Goal: Task Accomplishment & Management: Use online tool/utility

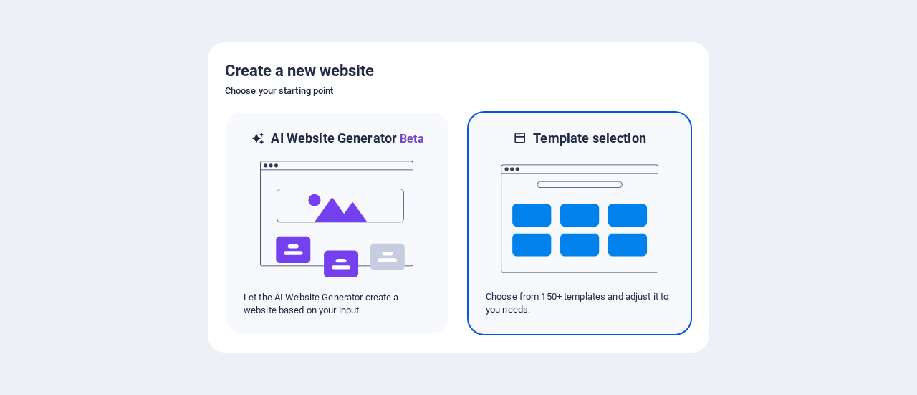
click at [521, 246] on img at bounding box center [580, 218] width 158 height 143
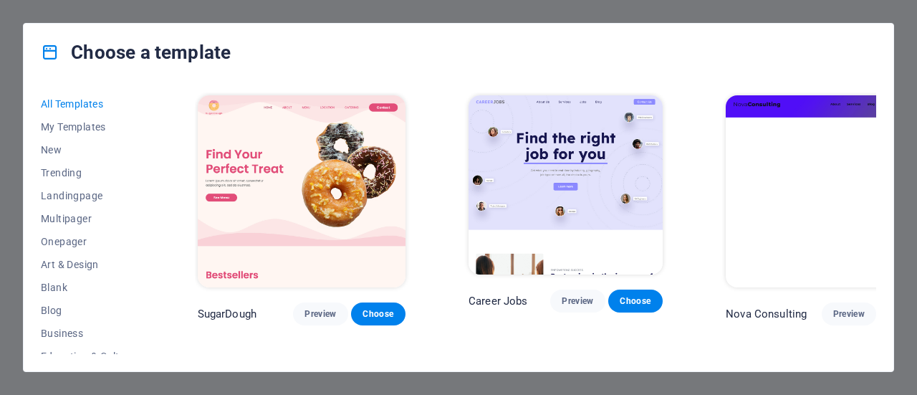
scroll to position [215, 0]
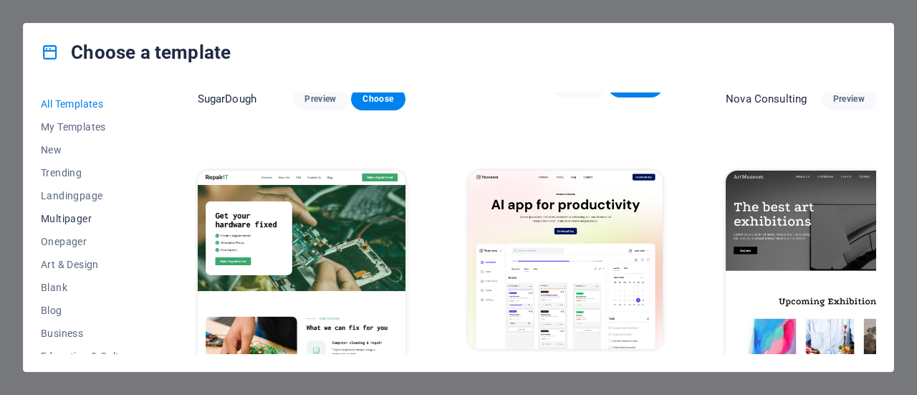
click at [107, 220] on span "Multipager" at bounding box center [88, 218] width 94 height 11
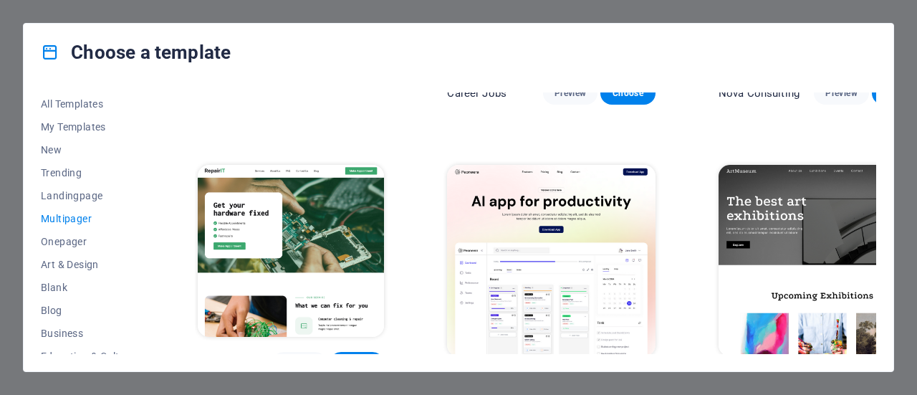
click at [77, 216] on span "Multipager" at bounding box center [88, 218] width 94 height 11
click at [71, 193] on span "Landingpage" at bounding box center [88, 195] width 94 height 11
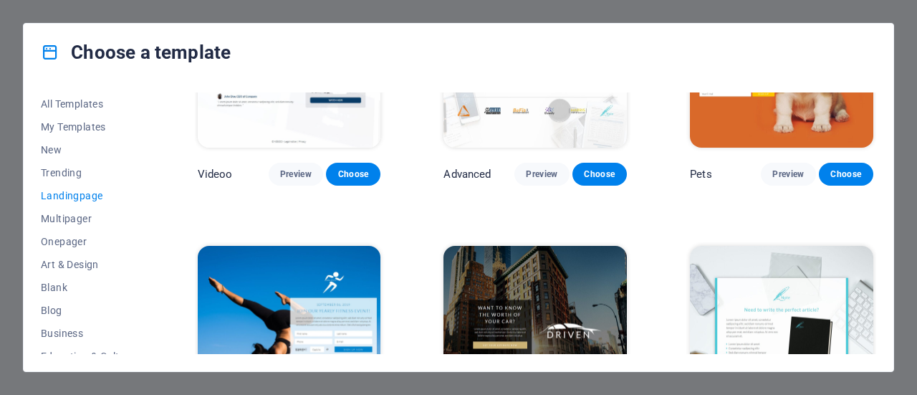
scroll to position [865, 0]
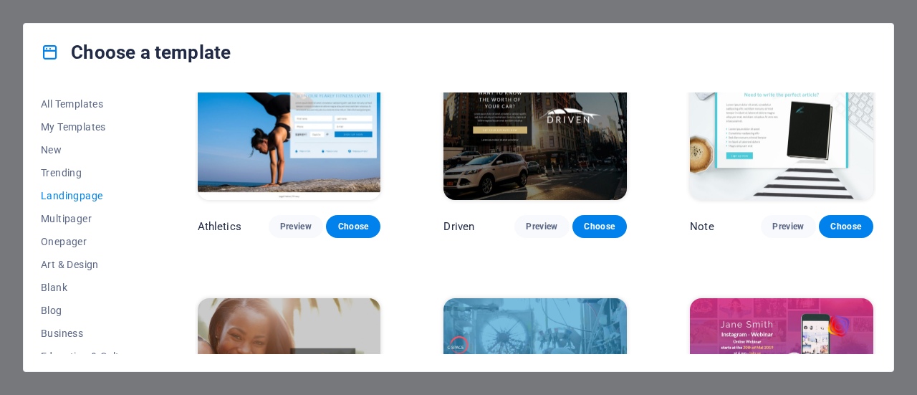
drag, startPoint x: 153, startPoint y: 216, endPoint x: 155, endPoint y: 238, distance: 21.6
click at [156, 239] on div "All Templates My Templates New Trending Landingpage Multipager Onepager Art & D…" at bounding box center [459, 226] width 870 height 290
click at [87, 329] on span "Business" at bounding box center [88, 332] width 94 height 11
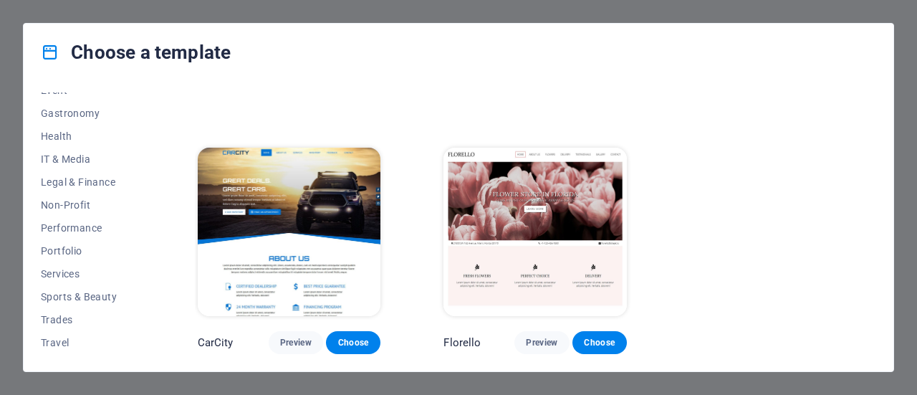
scroll to position [290, 0]
click at [106, 183] on span "Legal & Finance" at bounding box center [88, 180] width 94 height 11
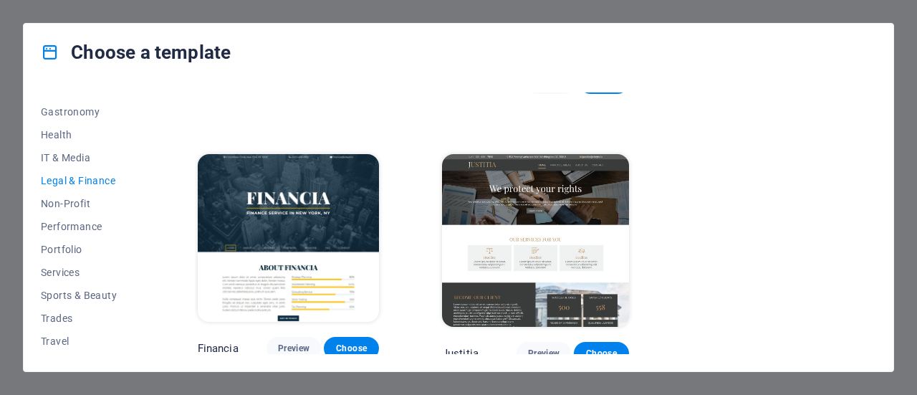
drag, startPoint x: 148, startPoint y: 294, endPoint x: 152, endPoint y: 304, distance: 10.6
click at [151, 304] on div "All Templates My Templates New Trending Landingpage Multipager Onepager Art & D…" at bounding box center [96, 222] width 111 height 261
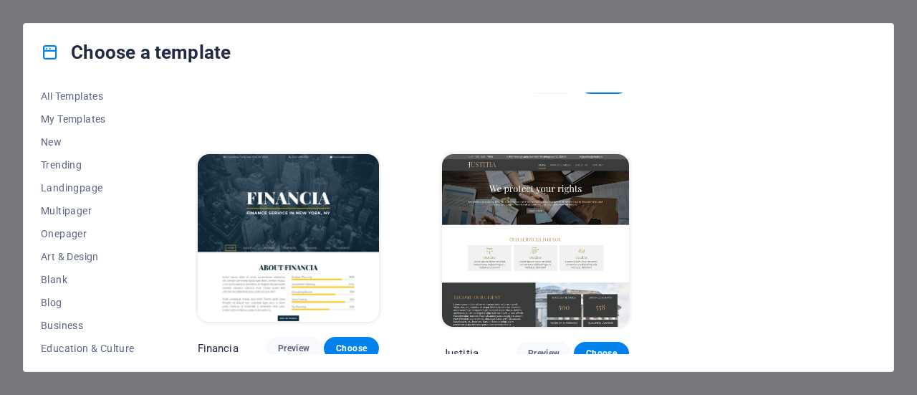
scroll to position [0, 0]
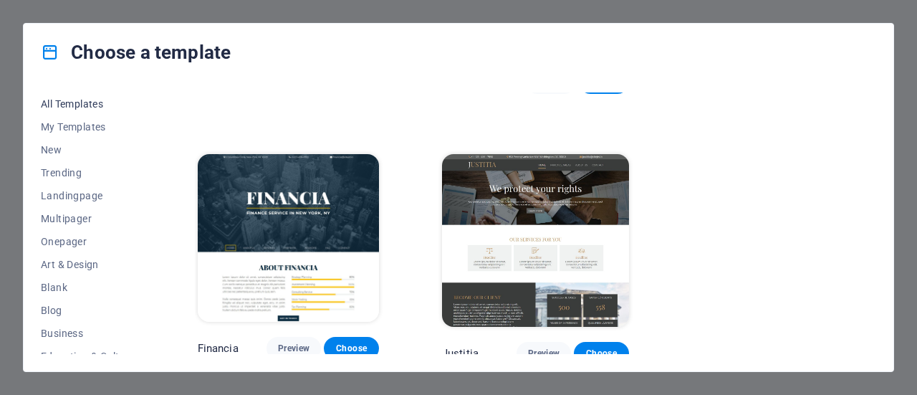
click at [102, 106] on span "All Templates" at bounding box center [88, 103] width 94 height 11
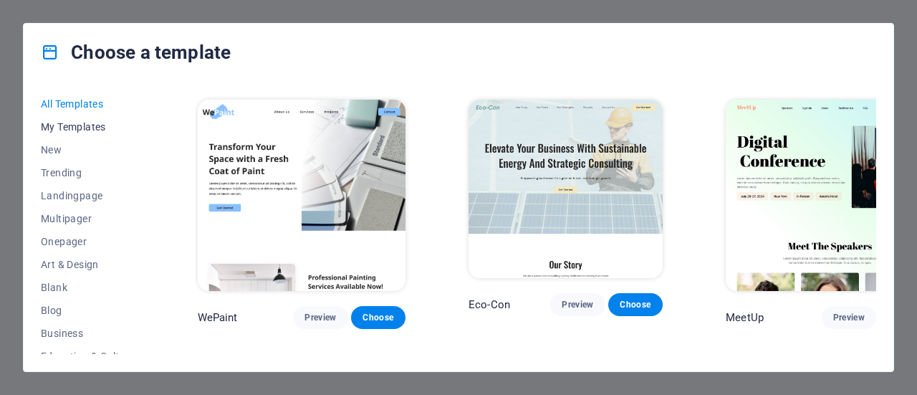
click at [100, 121] on span "My Templates" at bounding box center [88, 126] width 94 height 11
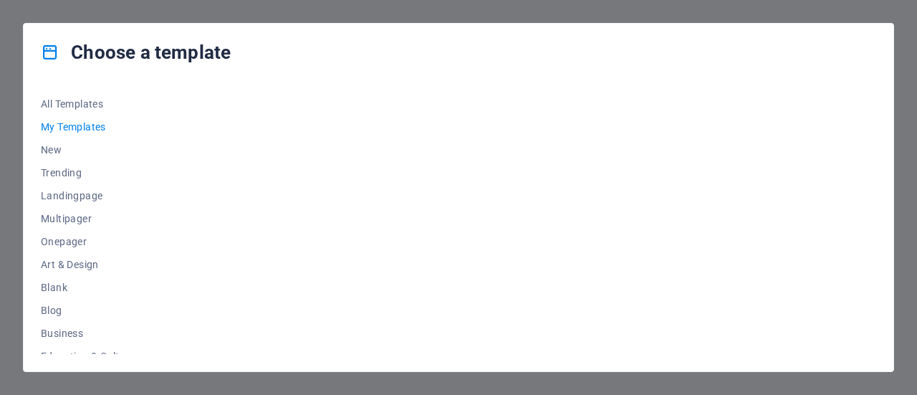
scroll to position [0, 0]
click at [77, 151] on span "New" at bounding box center [88, 149] width 94 height 11
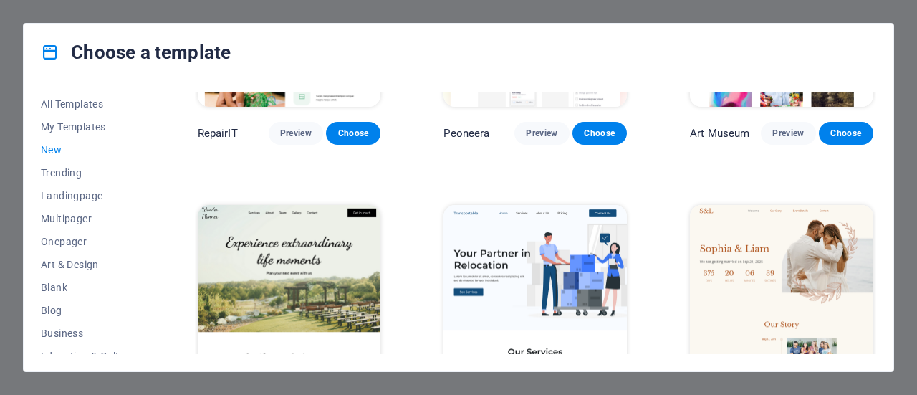
scroll to position [1018, 0]
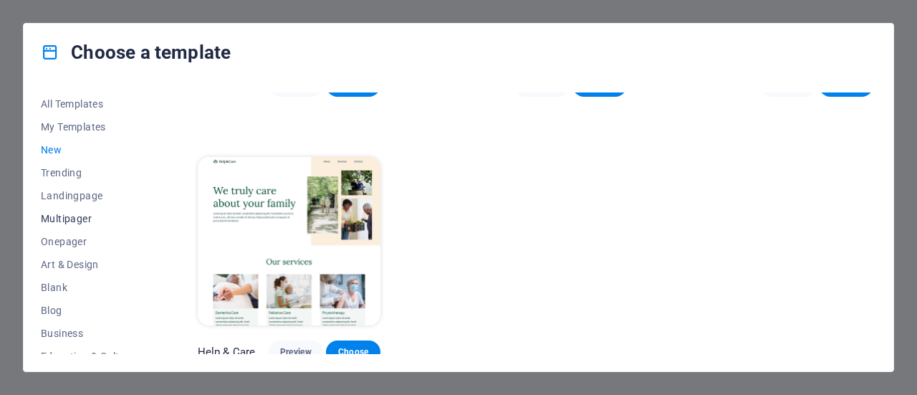
click at [86, 215] on span "Multipager" at bounding box center [88, 218] width 94 height 11
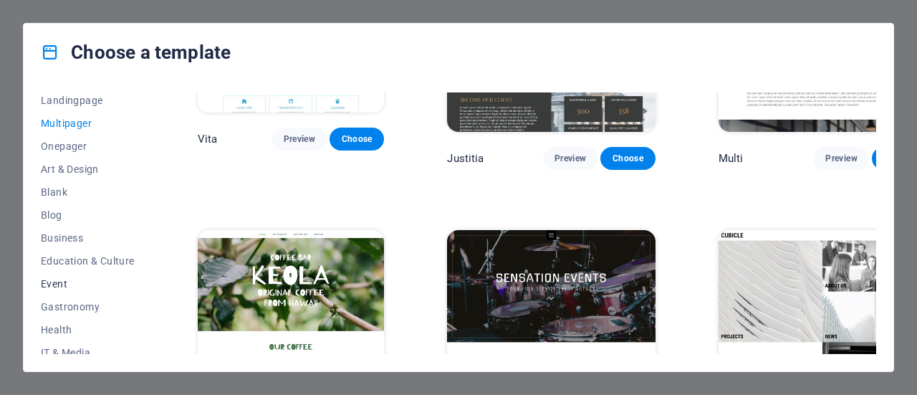
scroll to position [312, 0]
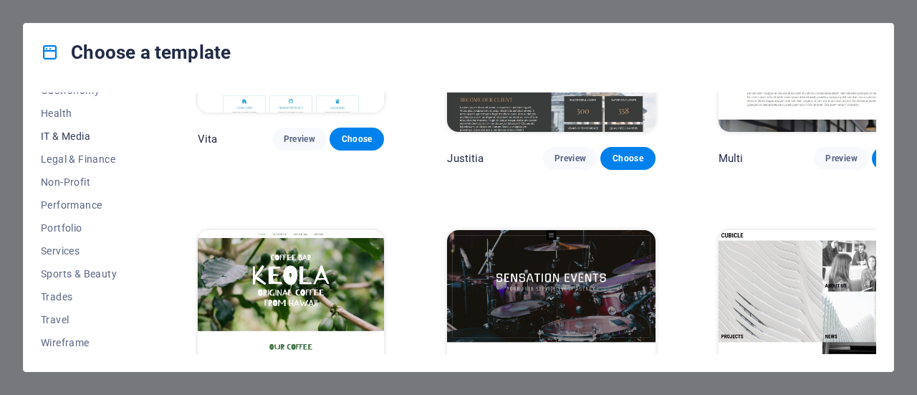
click at [68, 140] on span "IT & Media" at bounding box center [88, 135] width 94 height 11
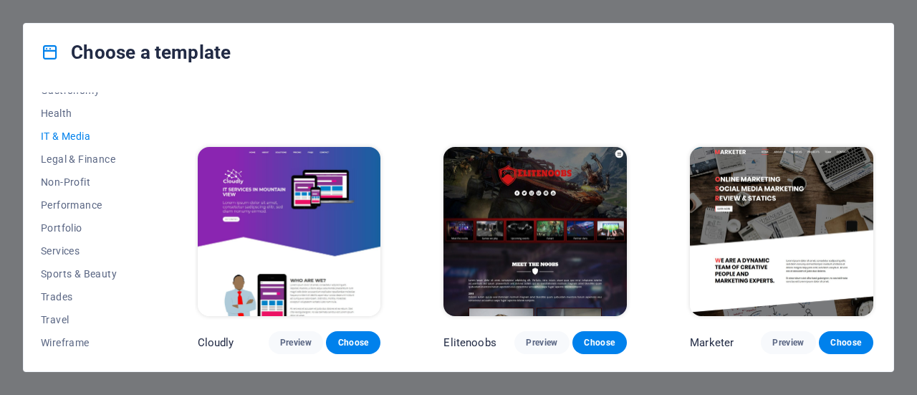
scroll to position [747, 0]
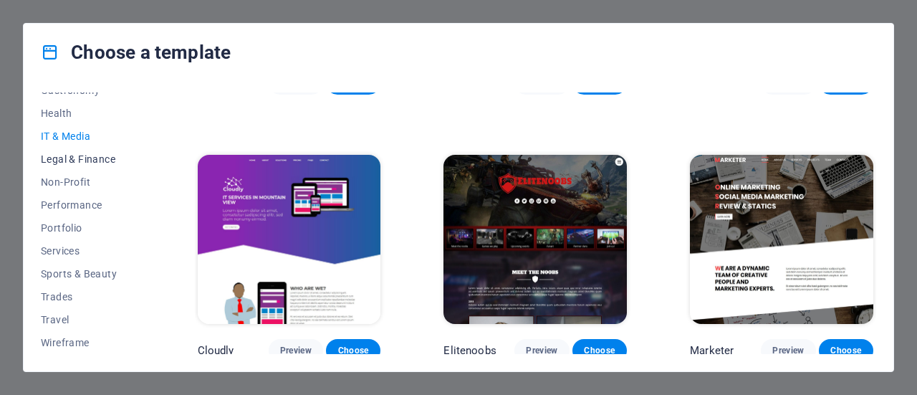
click at [67, 155] on span "Legal & Finance" at bounding box center [88, 158] width 94 height 11
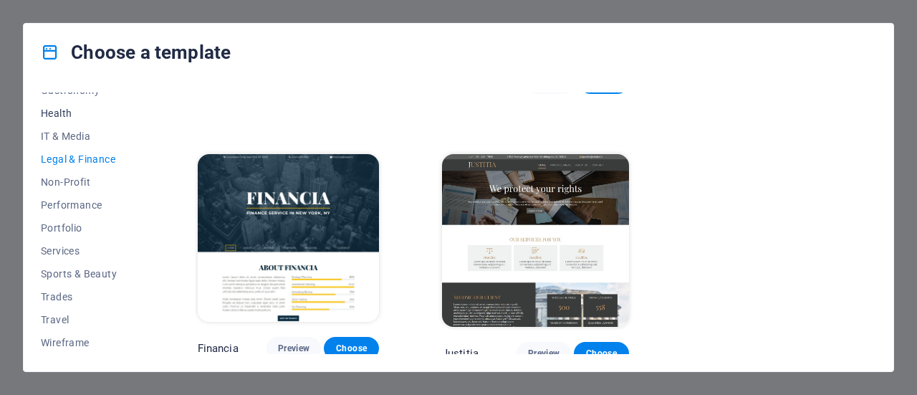
click at [59, 118] on span "Health" at bounding box center [88, 112] width 94 height 11
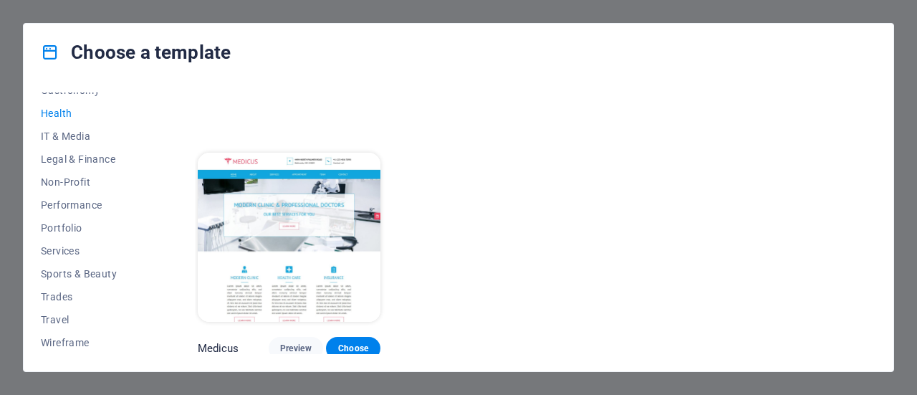
scroll to position [97, 0]
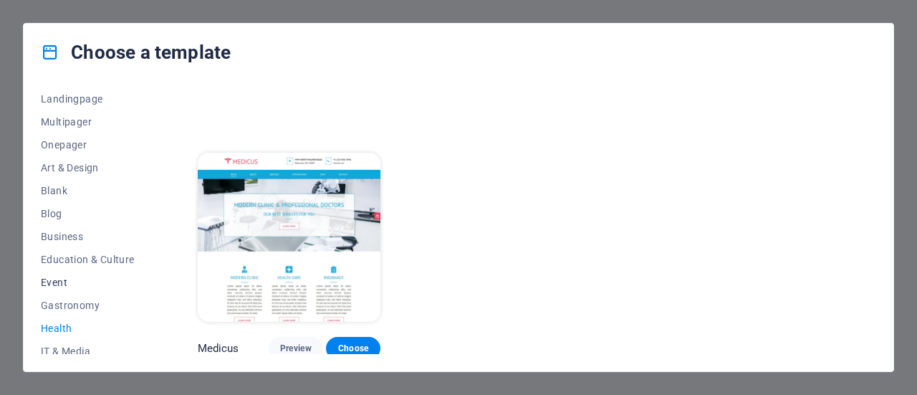
click at [59, 289] on button "Event" at bounding box center [88, 282] width 94 height 23
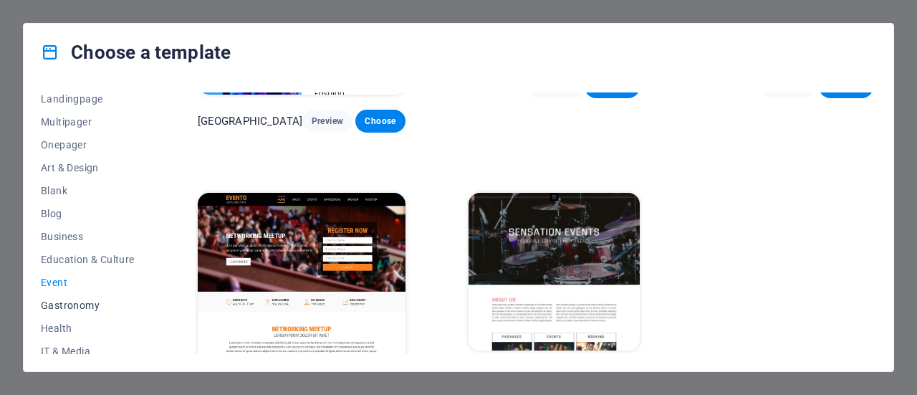
click at [57, 299] on span "Gastronomy" at bounding box center [88, 304] width 94 height 11
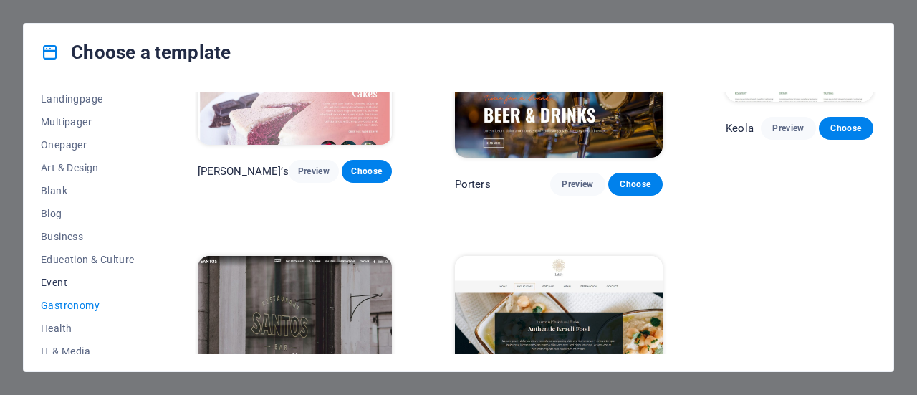
click at [56, 285] on span "Event" at bounding box center [88, 281] width 94 height 11
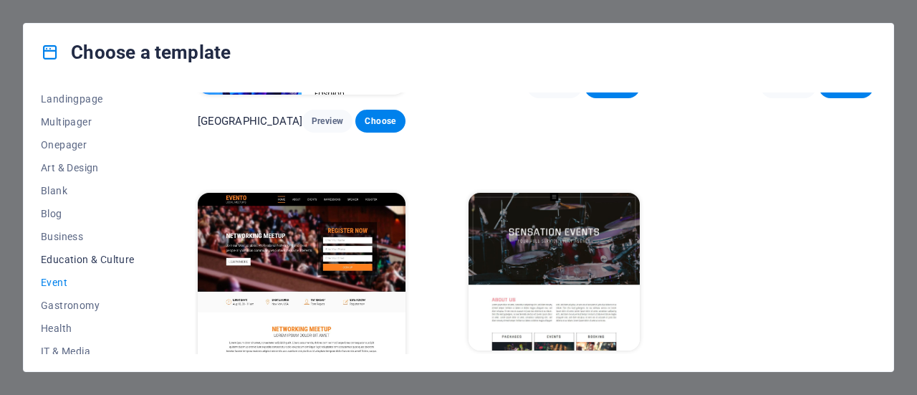
click at [56, 266] on button "Education & Culture" at bounding box center [88, 259] width 94 height 23
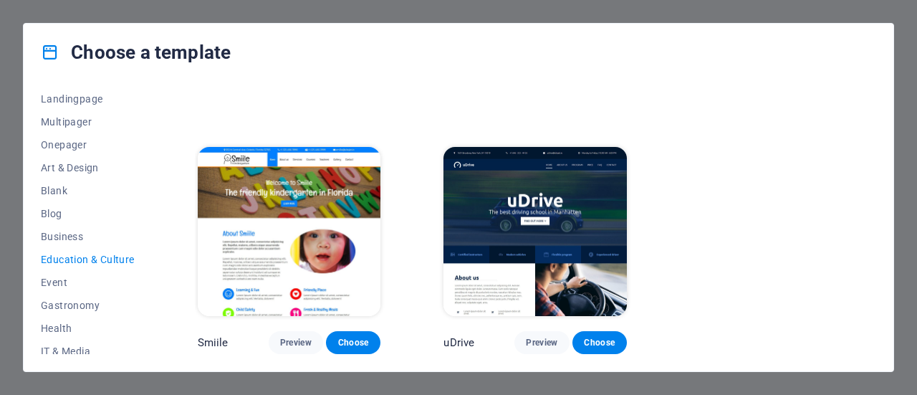
scroll to position [476, 0]
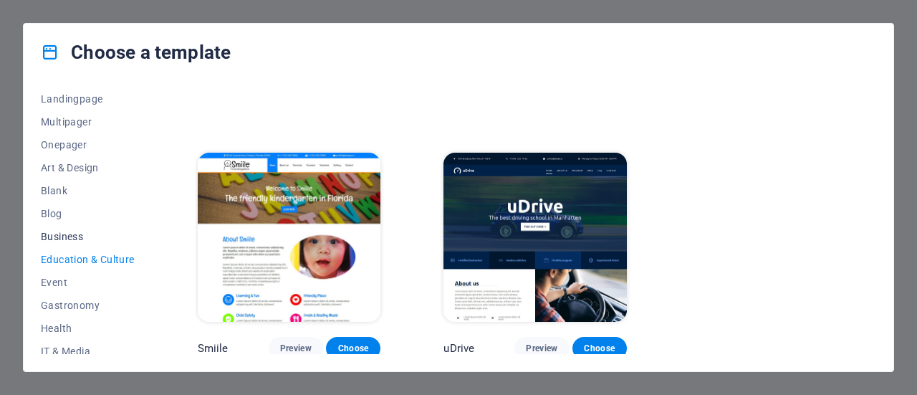
click at [59, 239] on span "Business" at bounding box center [88, 236] width 94 height 11
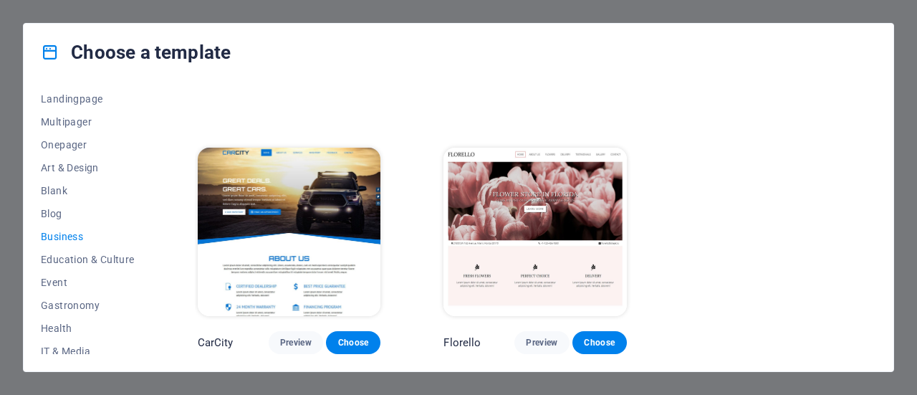
scroll to position [217, 0]
click at [59, 218] on span "Blog" at bounding box center [88, 213] width 94 height 11
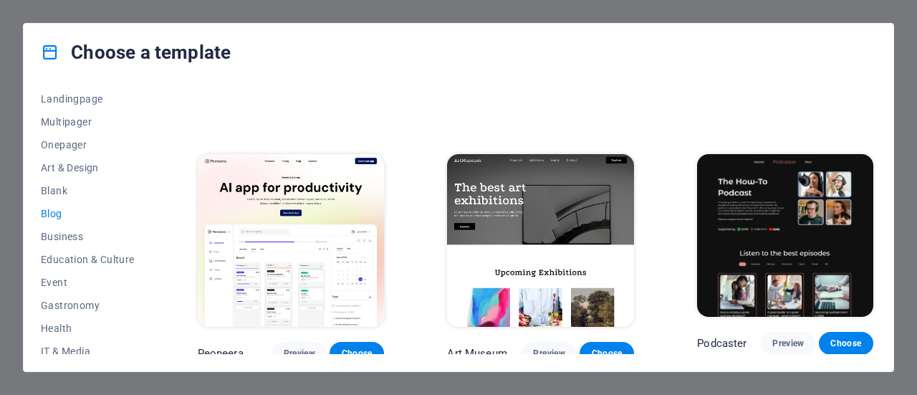
scroll to position [2079, 0]
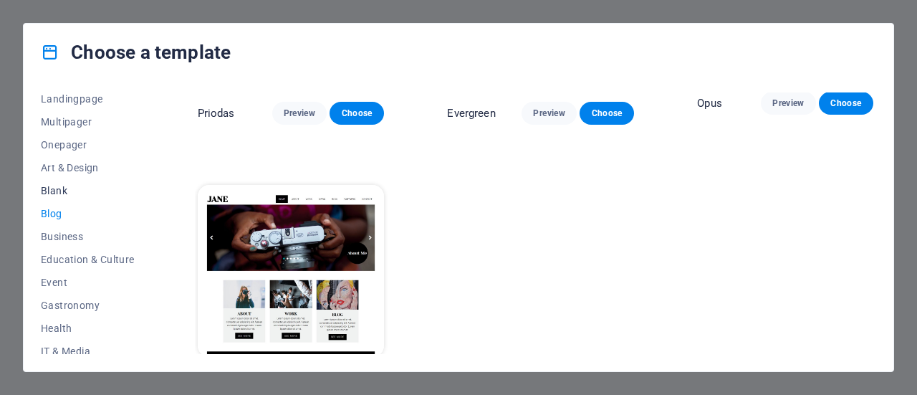
click at [59, 198] on button "Blank" at bounding box center [88, 190] width 94 height 23
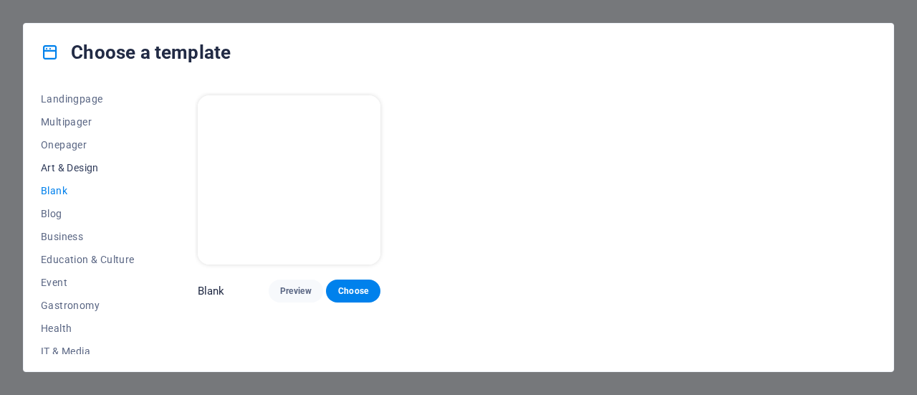
click at [64, 166] on span "Art & Design" at bounding box center [88, 167] width 94 height 11
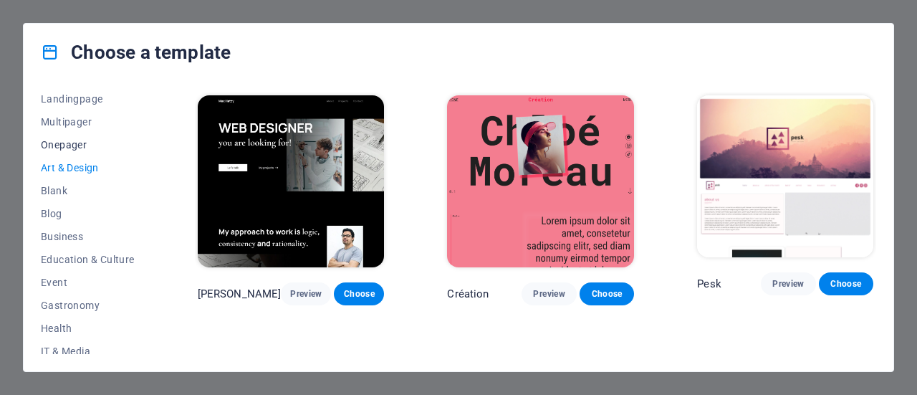
click at [63, 150] on span "Onepager" at bounding box center [88, 144] width 94 height 11
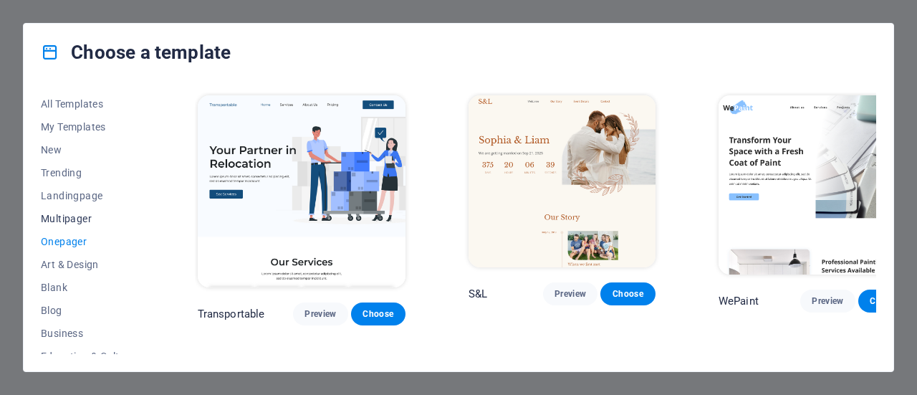
click at [69, 214] on span "Multipager" at bounding box center [88, 218] width 94 height 11
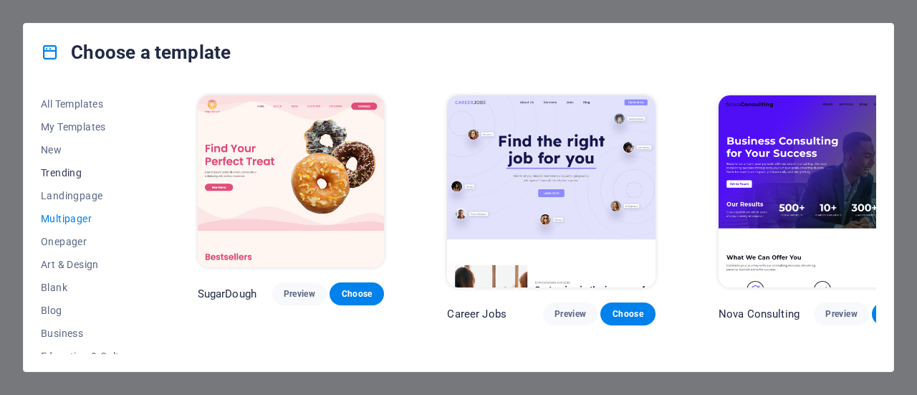
click at [69, 175] on span "Trending" at bounding box center [88, 172] width 94 height 11
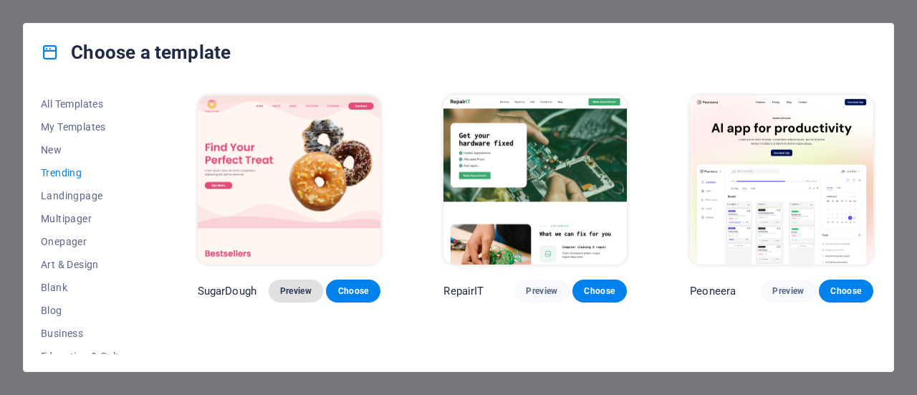
click at [302, 291] on span "Preview" at bounding box center [296, 290] width 32 height 11
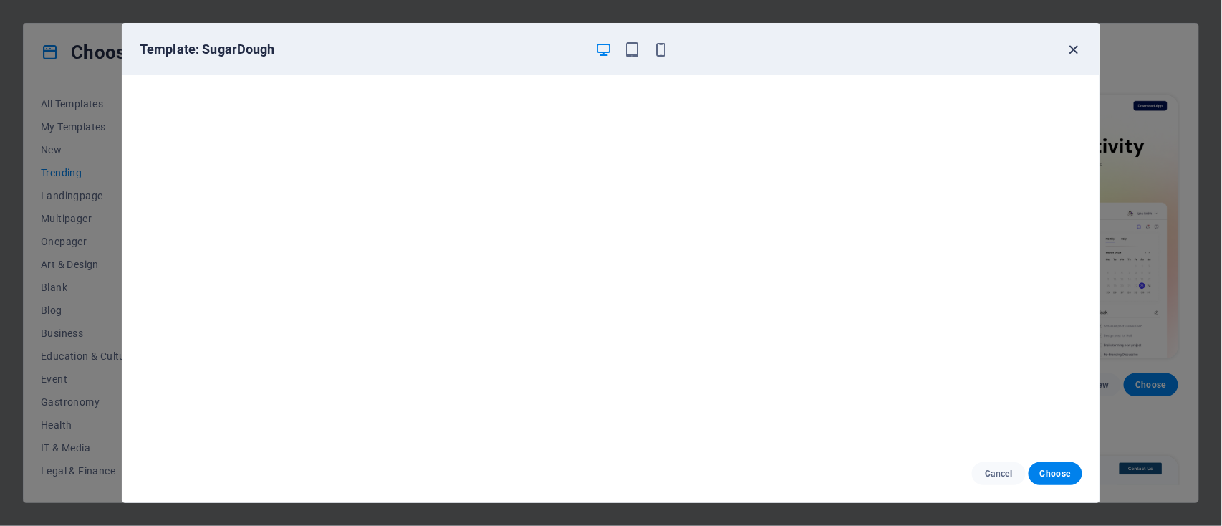
click at [916, 44] on icon "button" at bounding box center [1074, 50] width 16 height 16
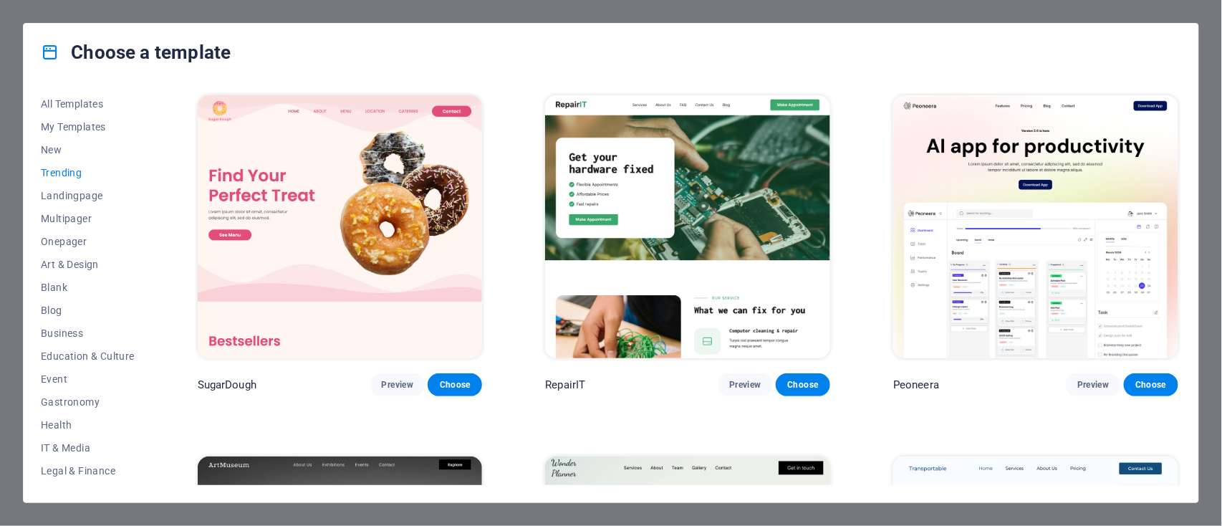
click at [677, 249] on img at bounding box center [687, 226] width 285 height 263
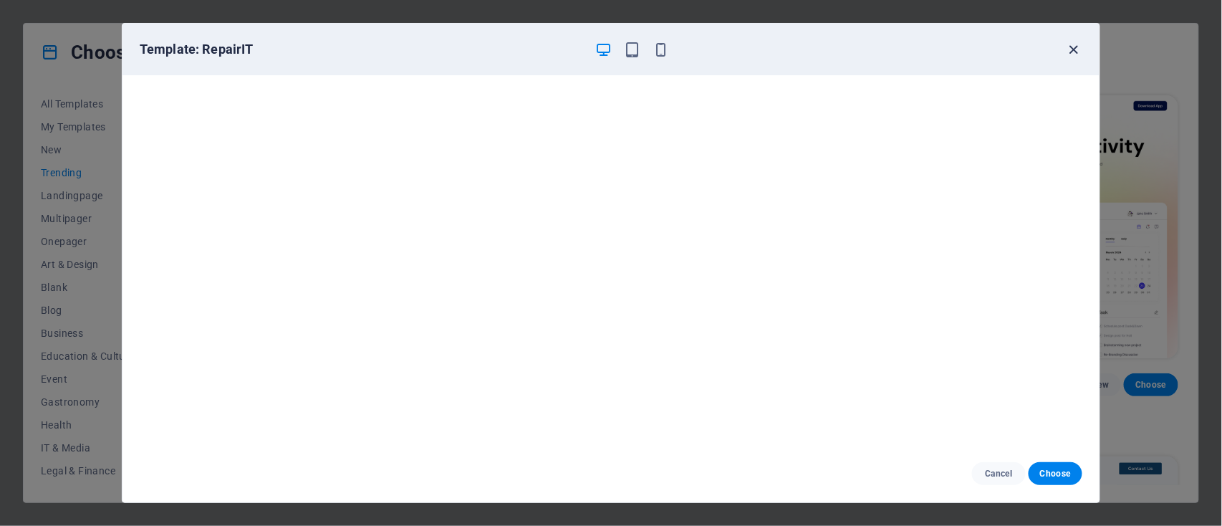
click at [916, 47] on icon "button" at bounding box center [1074, 50] width 16 height 16
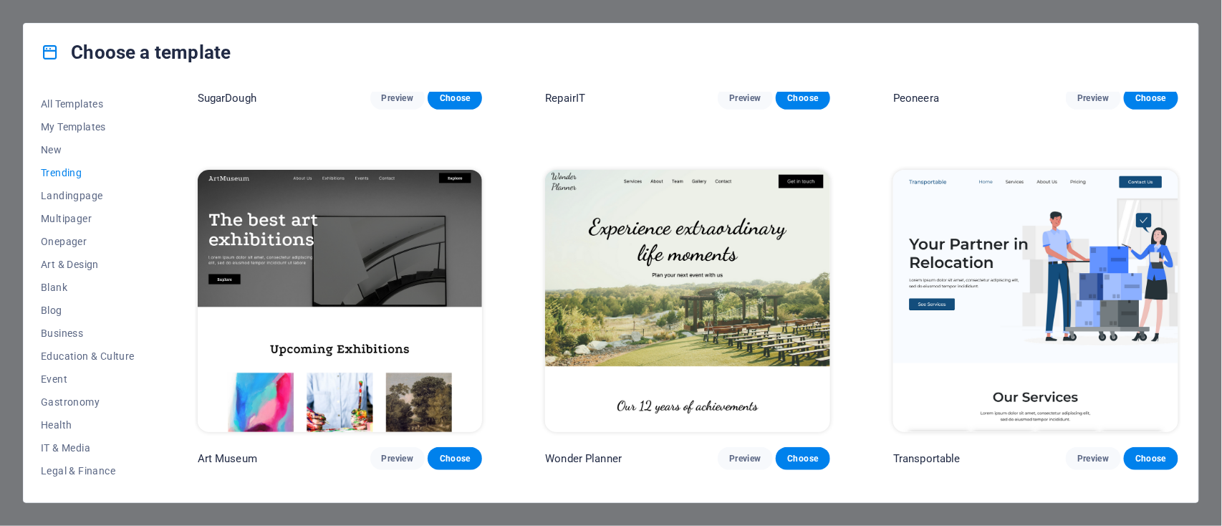
scroll to position [860, 0]
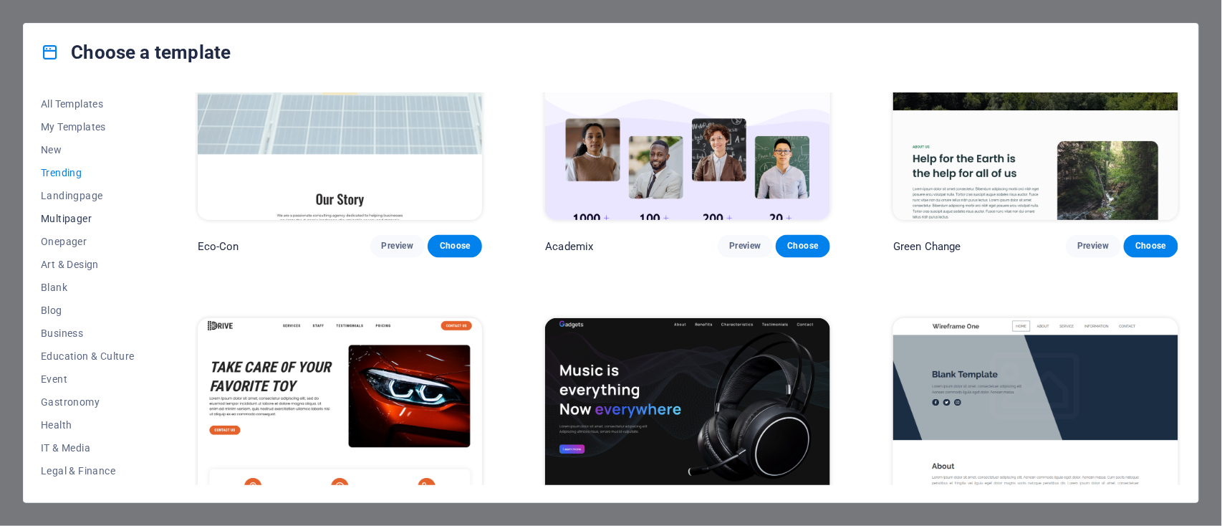
click at [72, 217] on span "Multipager" at bounding box center [88, 218] width 94 height 11
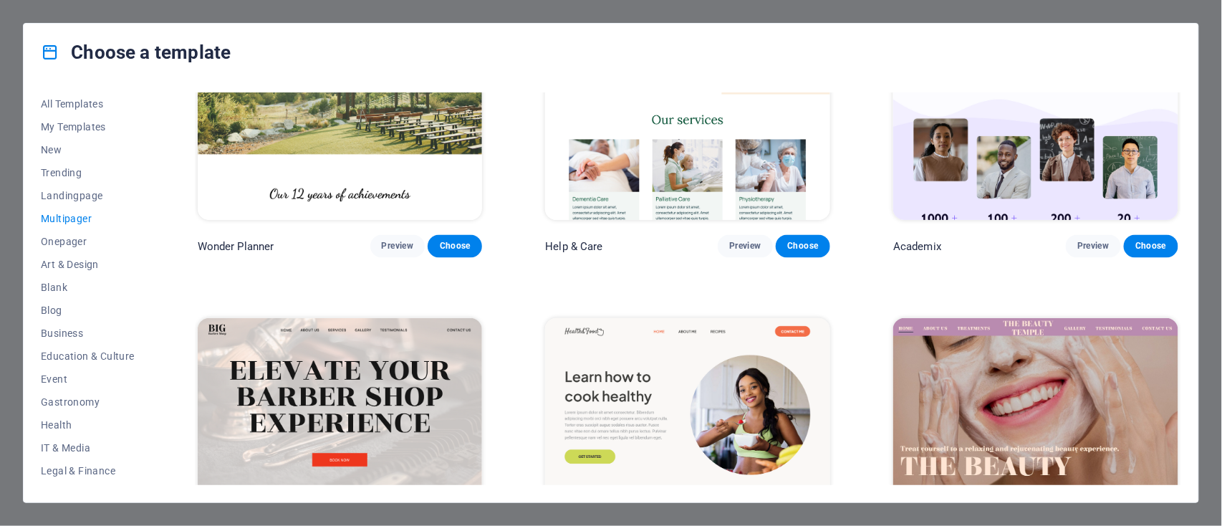
click at [916, 33] on div "Choose a template" at bounding box center [611, 52] width 1175 height 57
click at [916, 20] on div "Choose a template All Templates My Templates New Trending Landingpage Multipage…" at bounding box center [611, 263] width 1222 height 526
click at [916, 14] on div "Choose a template All Templates My Templates New Trending Landingpage Multipage…" at bounding box center [611, 263] width 1222 height 526
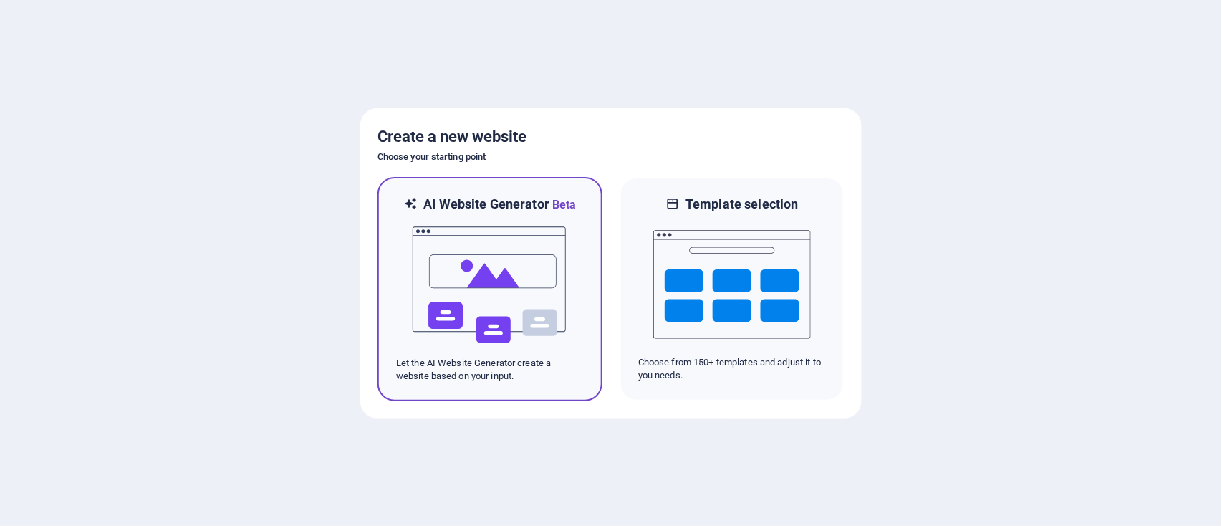
click at [529, 277] on img at bounding box center [490, 284] width 158 height 143
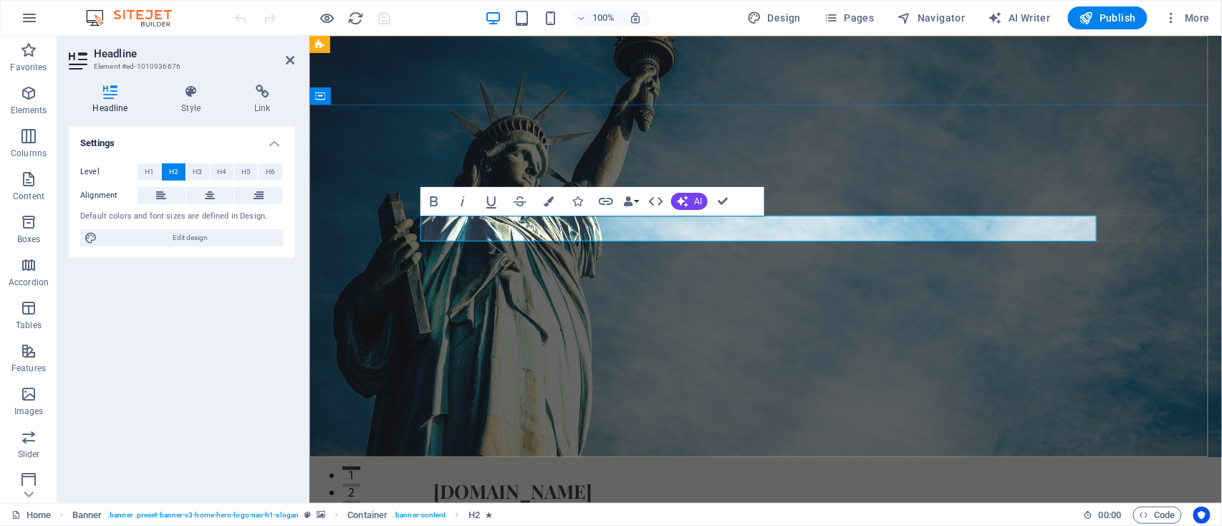
drag, startPoint x: 744, startPoint y: 228, endPoint x: 984, endPoint y: 227, distance: 239.9
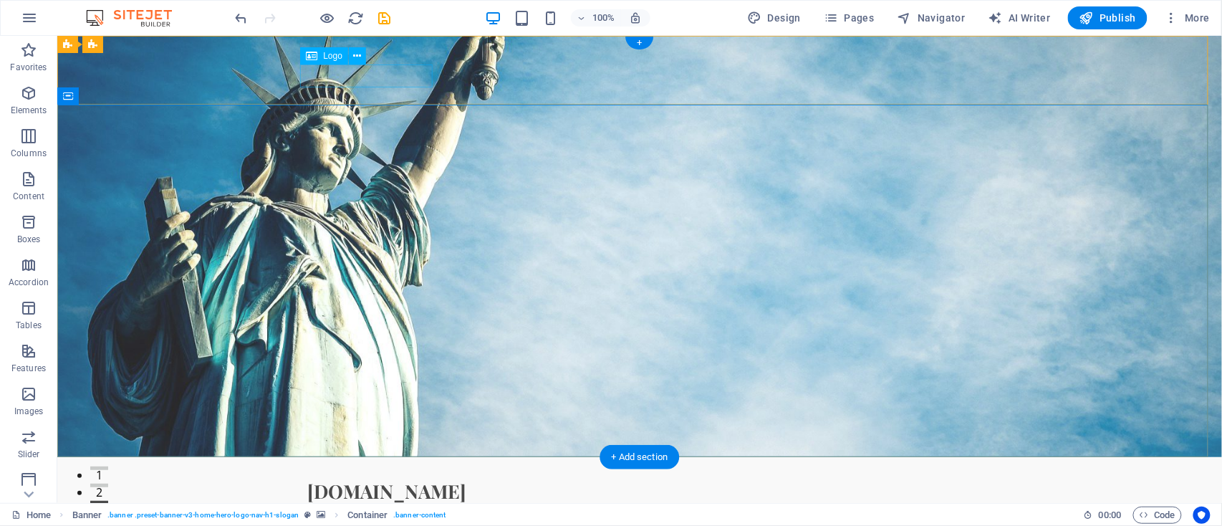
click at [360, 479] on div "[DOMAIN_NAME]" at bounding box center [639, 490] width 665 height 23
select select "px"
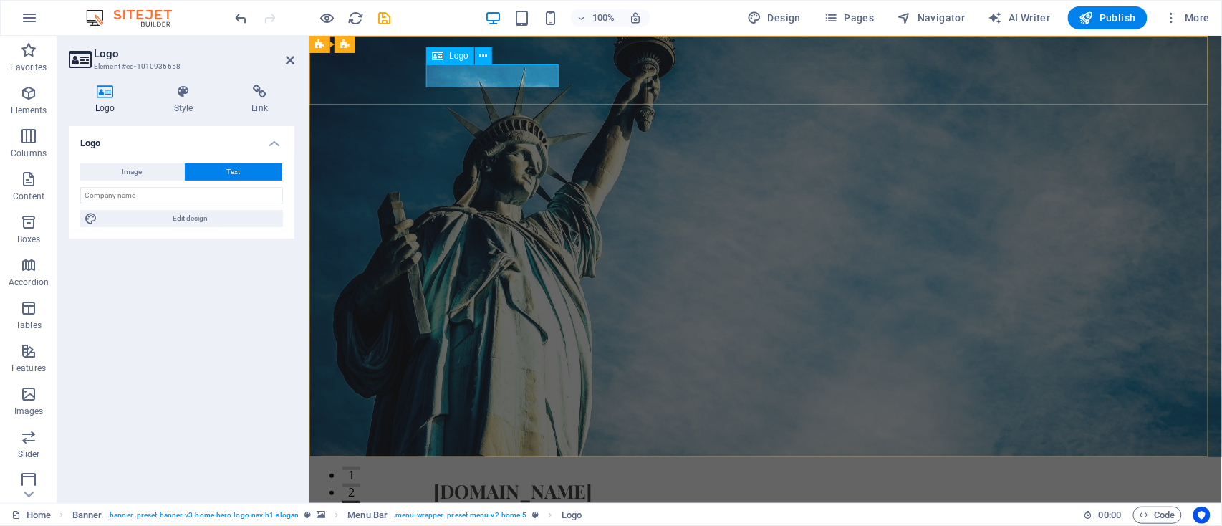
click at [448, 479] on div "[DOMAIN_NAME]" at bounding box center [765, 490] width 665 height 23
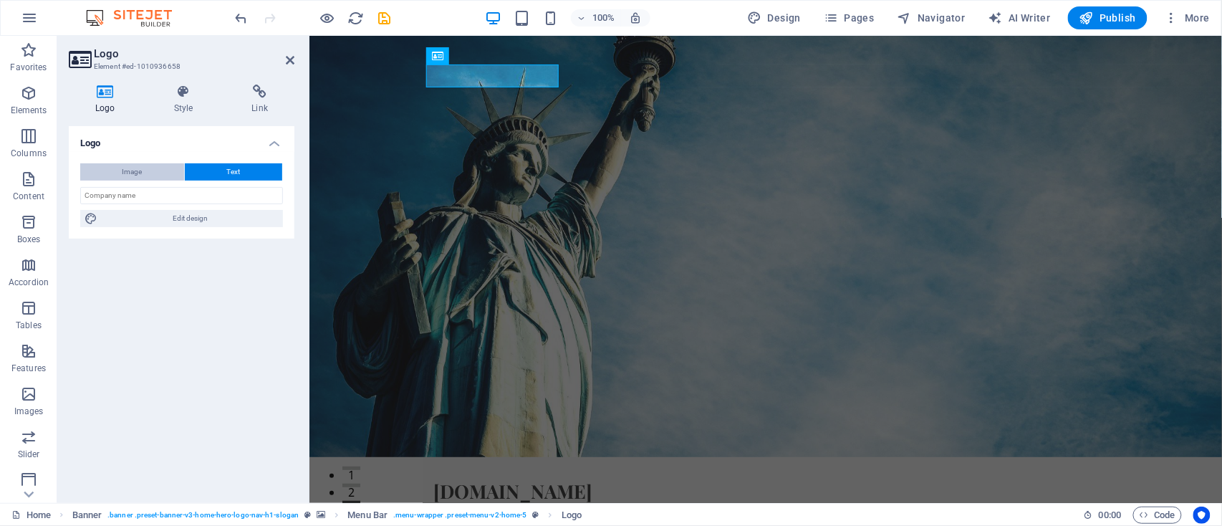
click at [143, 175] on button "Image" at bounding box center [132, 171] width 104 height 17
select select "DISABLED_OPTION_VALUE"
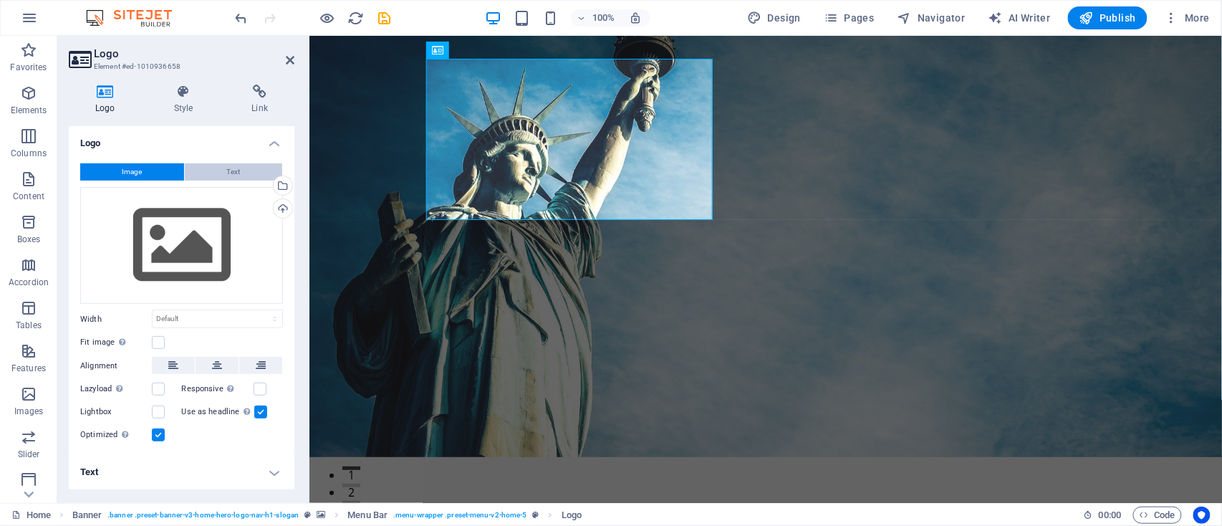
click at [210, 170] on button "Text" at bounding box center [233, 171] width 97 height 17
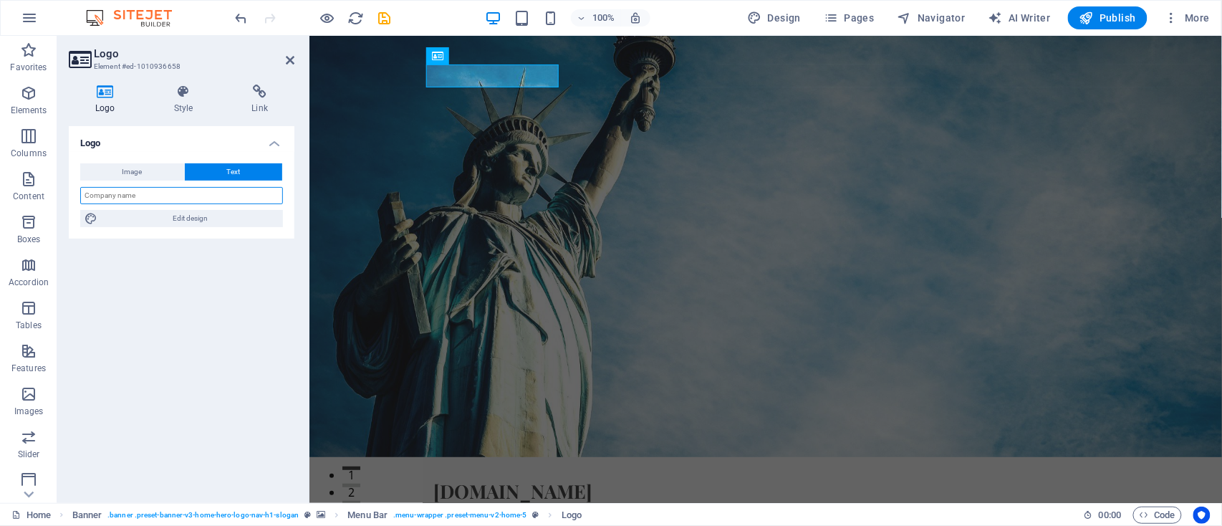
click at [195, 195] on input "text" at bounding box center [181, 195] width 203 height 17
type input "LexiPass"
click at [216, 271] on div "Logo Image Text Drag files here, click to choose files or select files from Fil…" at bounding box center [182, 308] width 226 height 365
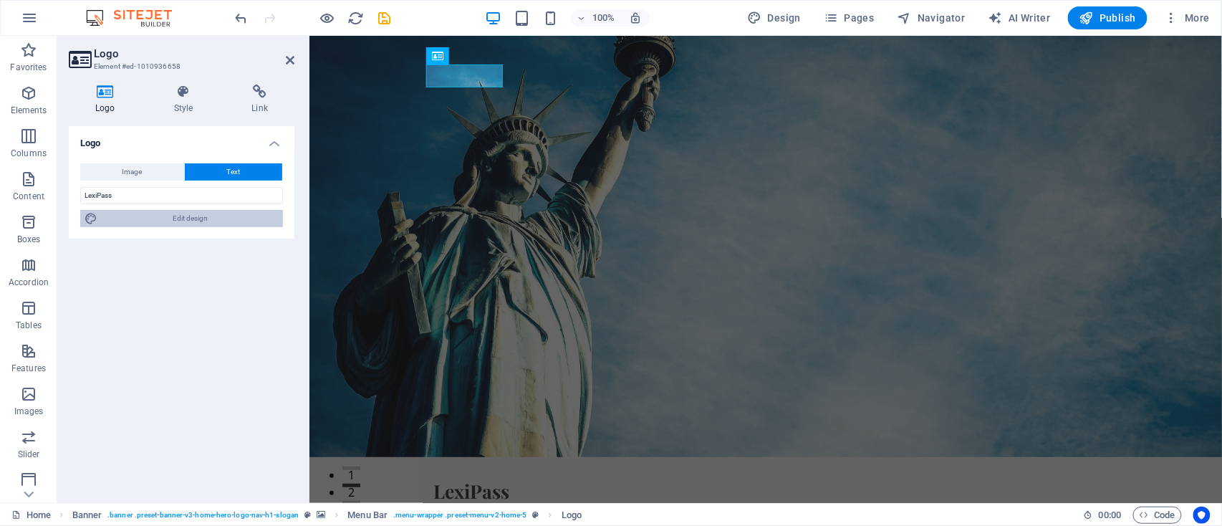
click at [190, 213] on span "Edit design" at bounding box center [190, 218] width 177 height 17
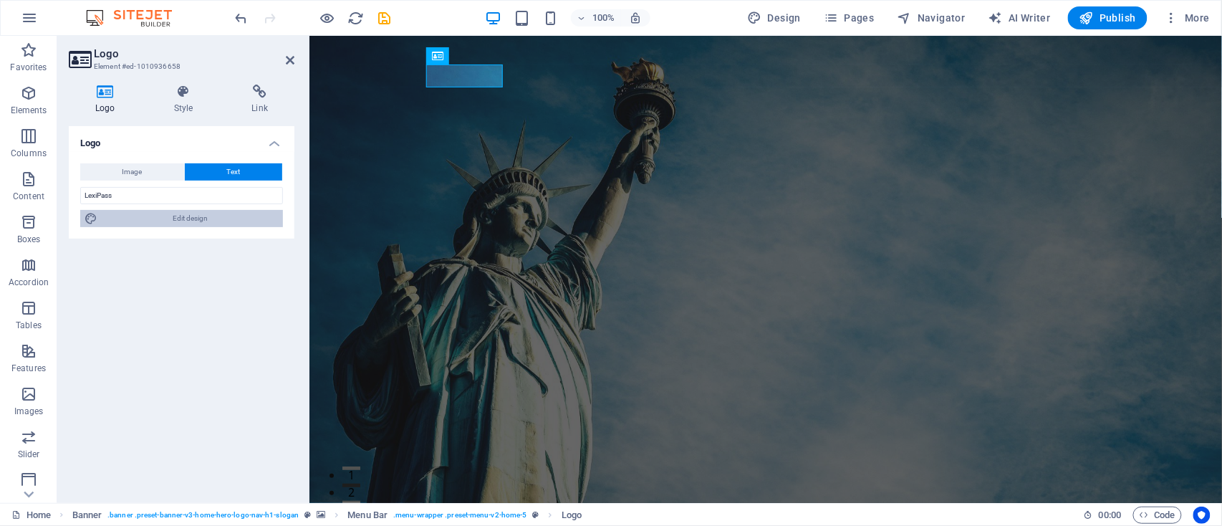
select select "rem"
select select "700"
select select "px"
select select "rem"
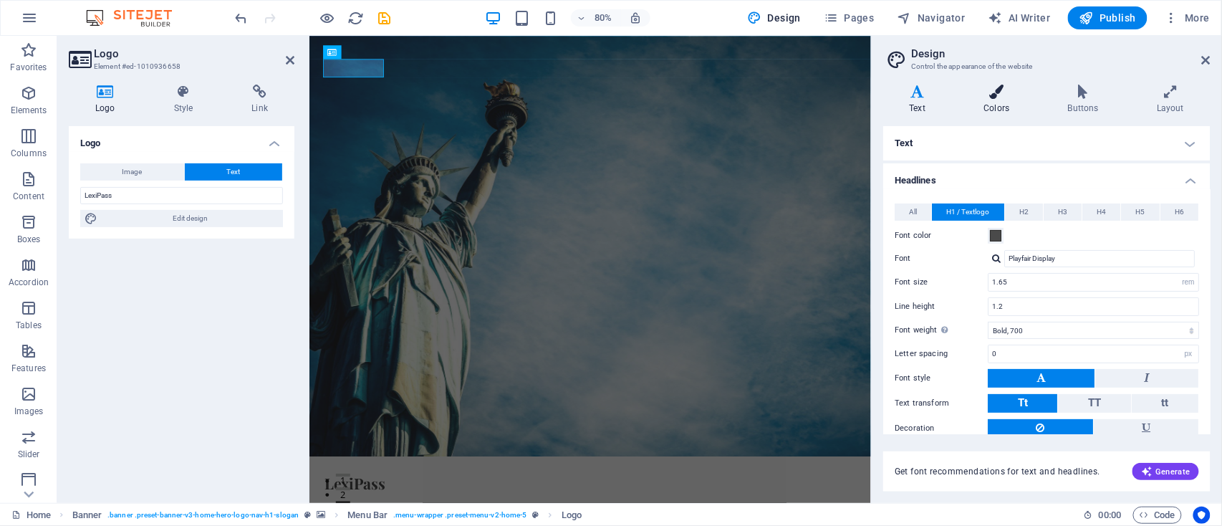
click at [1022, 96] on icon at bounding box center [997, 92] width 78 height 14
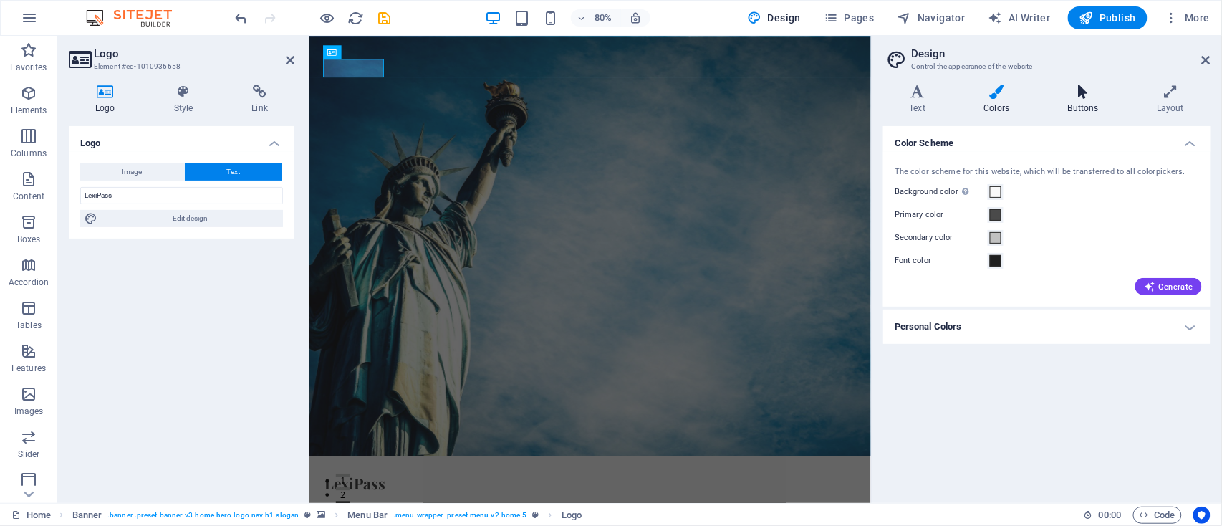
click at [1077, 97] on icon at bounding box center [1082, 92] width 83 height 14
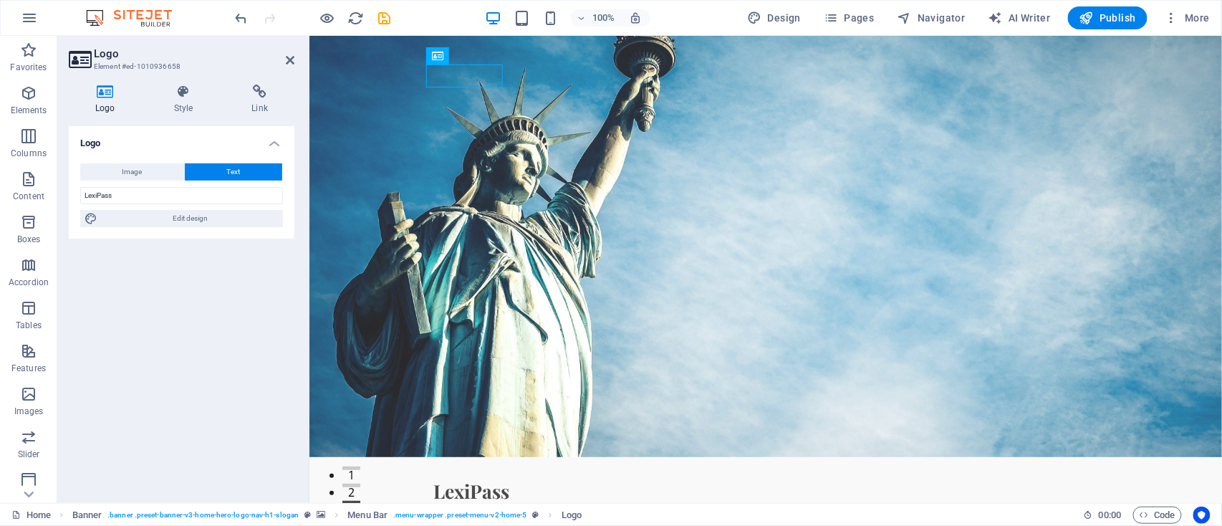
click at [118, 278] on div "Logo Image Text Drag files here, click to choose files or select files from Fil…" at bounding box center [182, 308] width 226 height 365
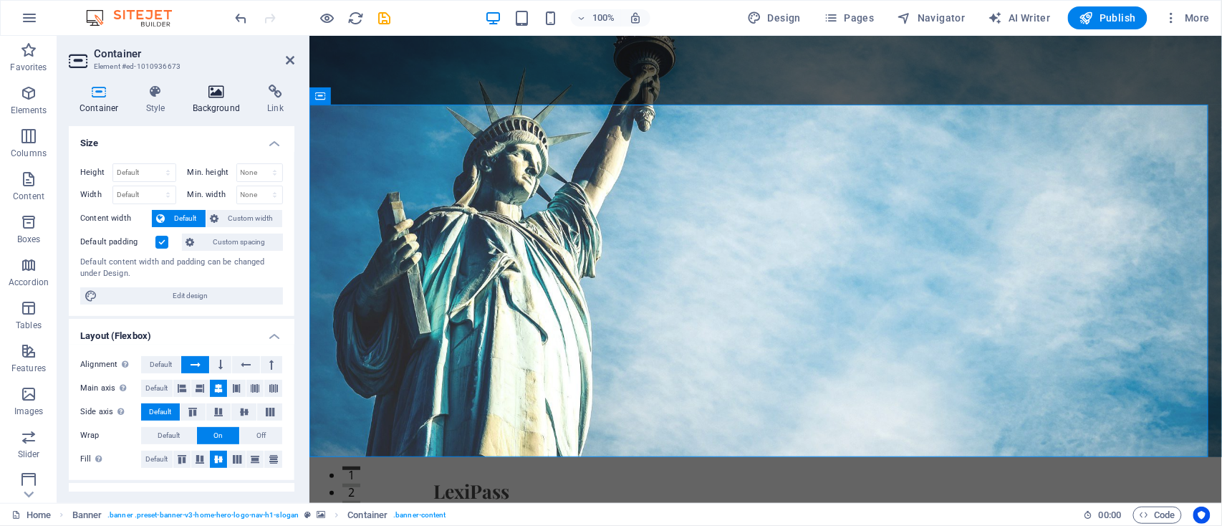
click at [211, 98] on icon at bounding box center [216, 92] width 69 height 14
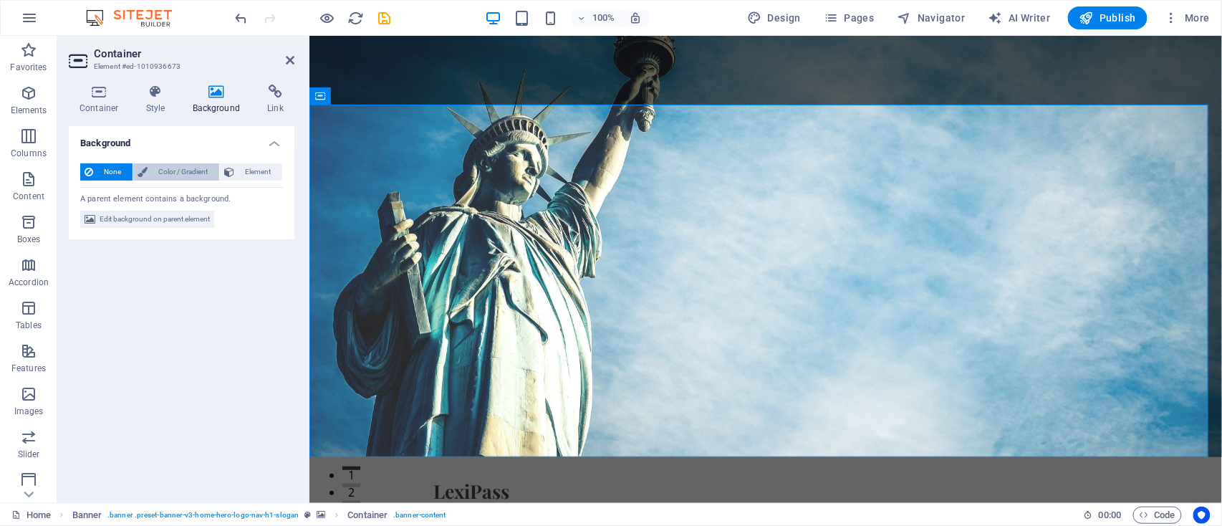
click at [181, 165] on span "Color / Gradient" at bounding box center [183, 171] width 63 height 17
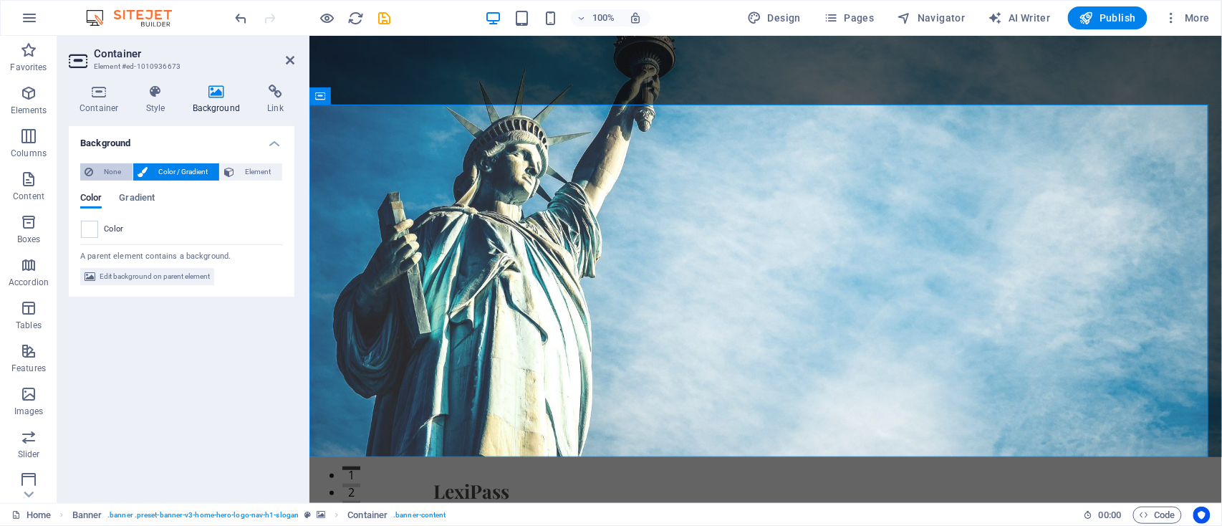
click at [112, 174] on span "None" at bounding box center [112, 171] width 31 height 17
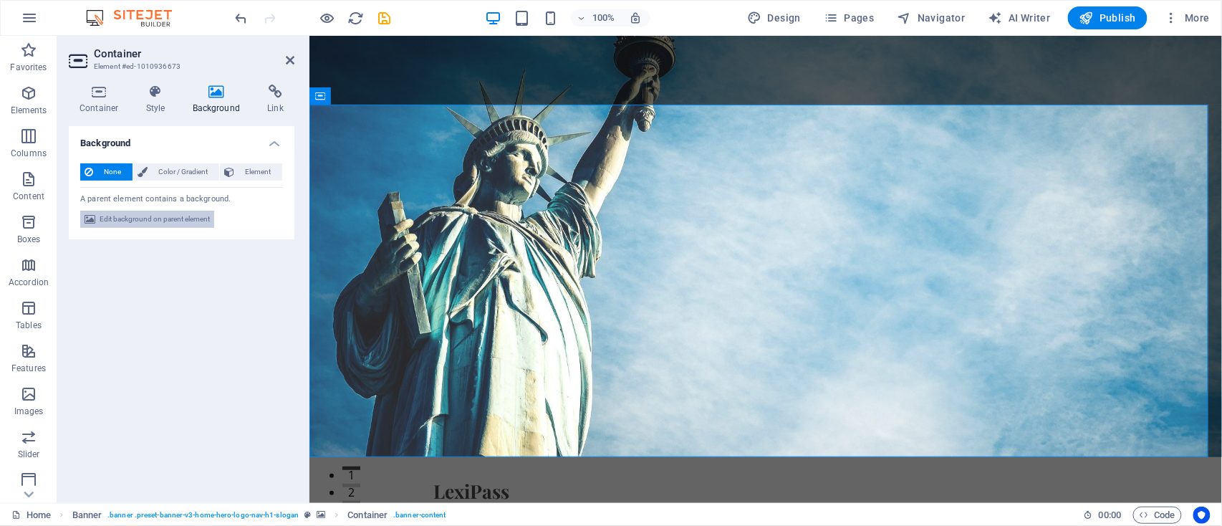
click at [149, 213] on span "Edit background on parent element" at bounding box center [155, 219] width 110 height 17
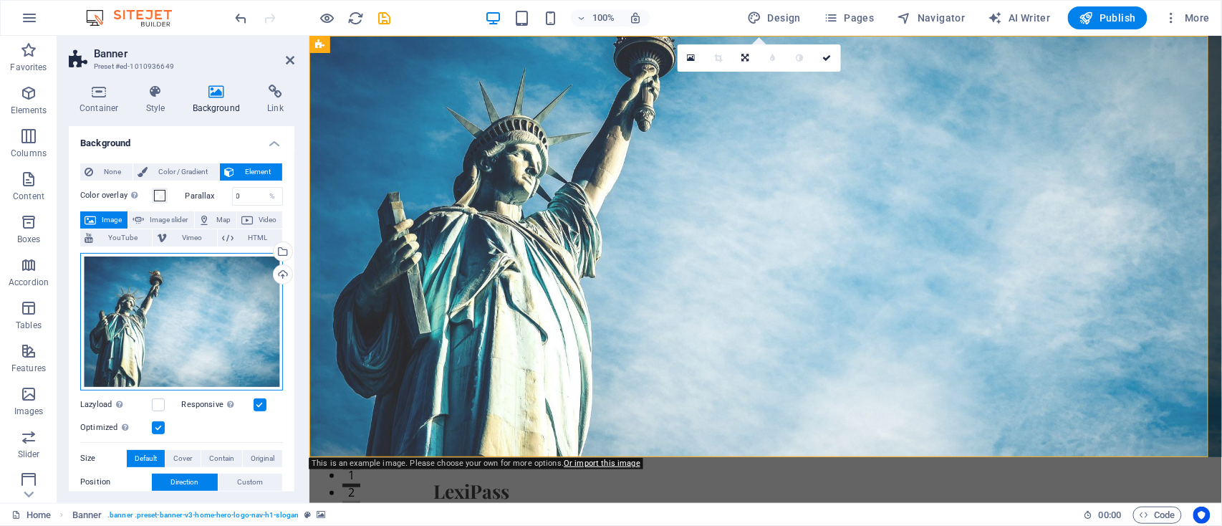
click at [149, 303] on div "Drag files here, click to choose files or select files from Files or our free s…" at bounding box center [181, 322] width 203 height 138
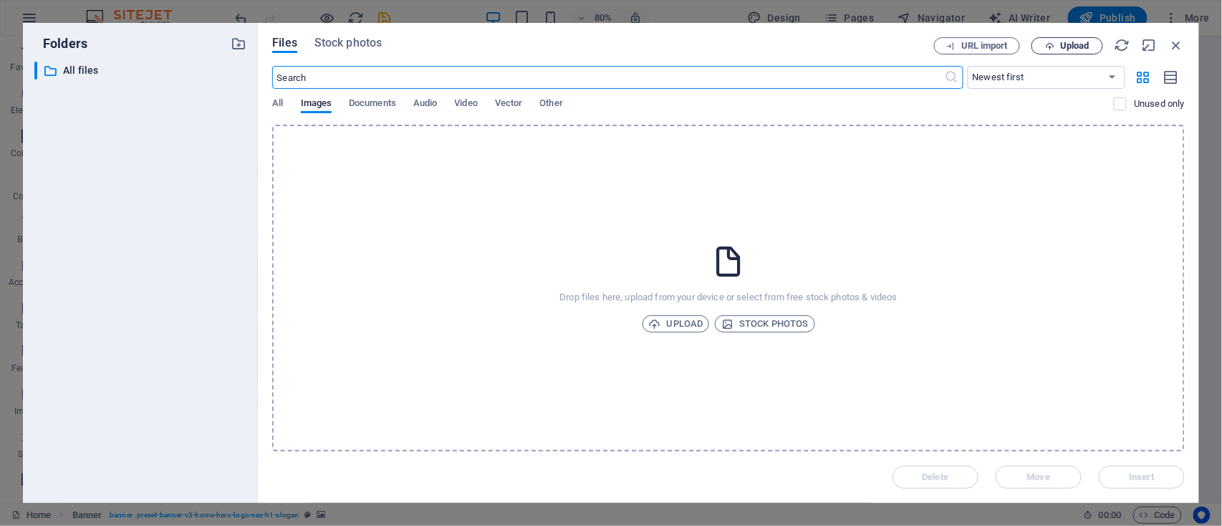
click at [1064, 37] on button "Upload" at bounding box center [1067, 45] width 72 height 17
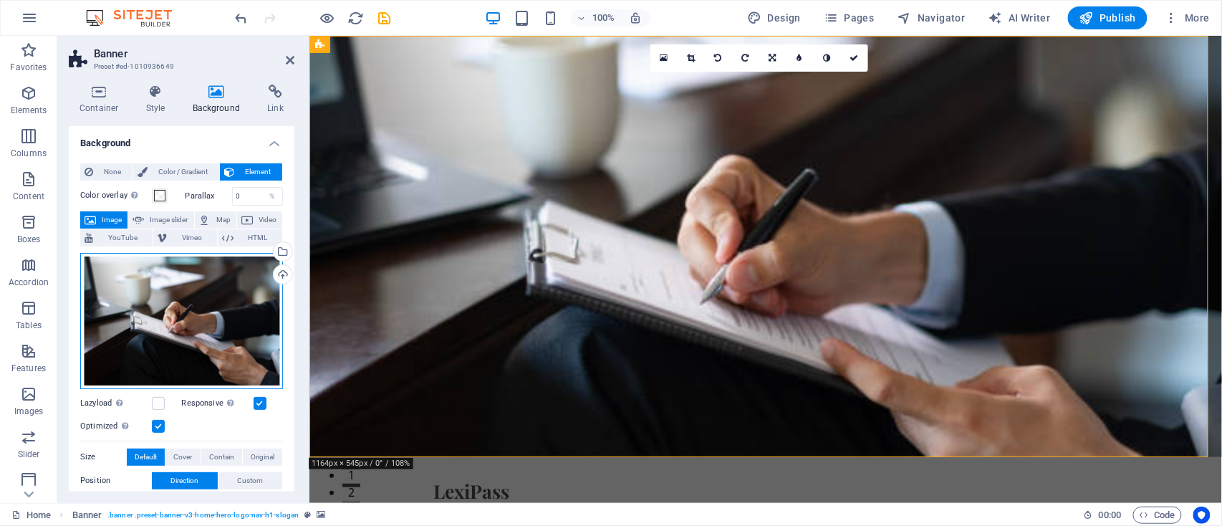
click at [234, 305] on div "Drag files here, click to choose files or select files from Files or our free s…" at bounding box center [181, 321] width 203 height 136
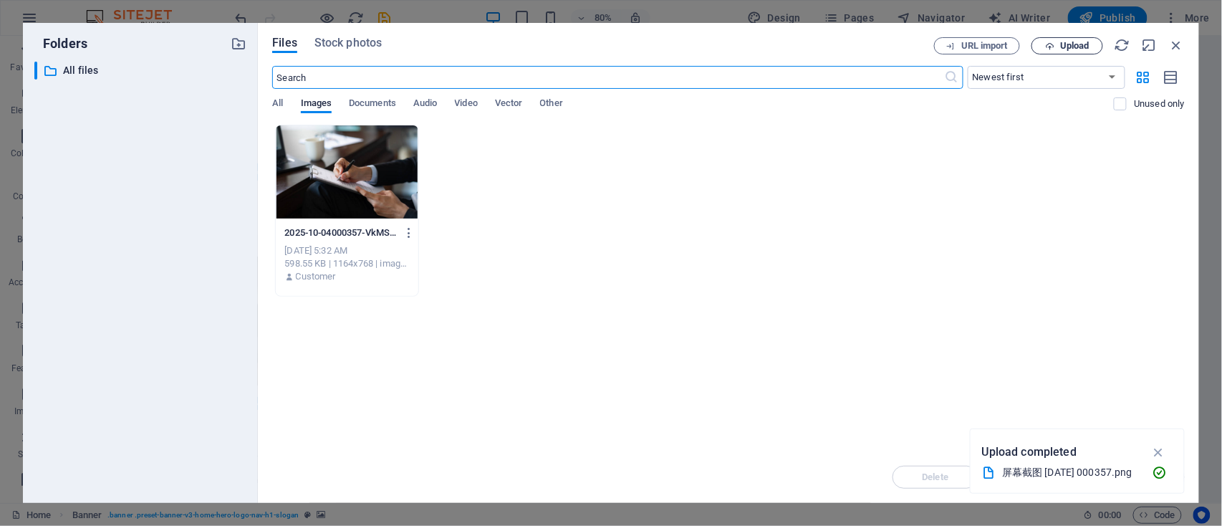
click at [1083, 50] on span "Upload" at bounding box center [1074, 46] width 29 height 9
click at [1164, 434] on icon "button" at bounding box center [1158, 434] width 16 height 16
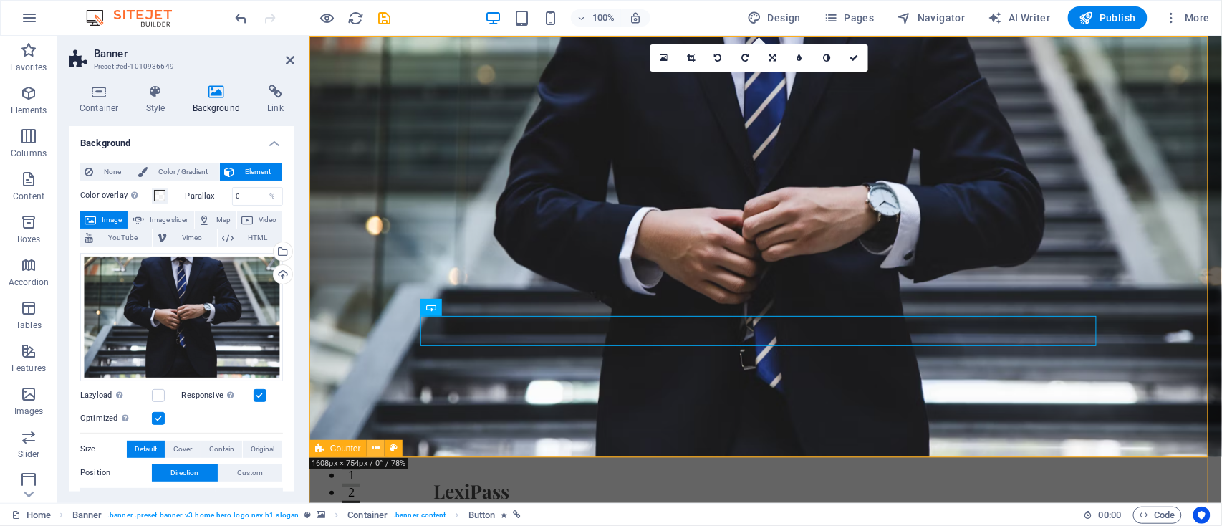
click at [377, 451] on icon at bounding box center [376, 447] width 8 height 15
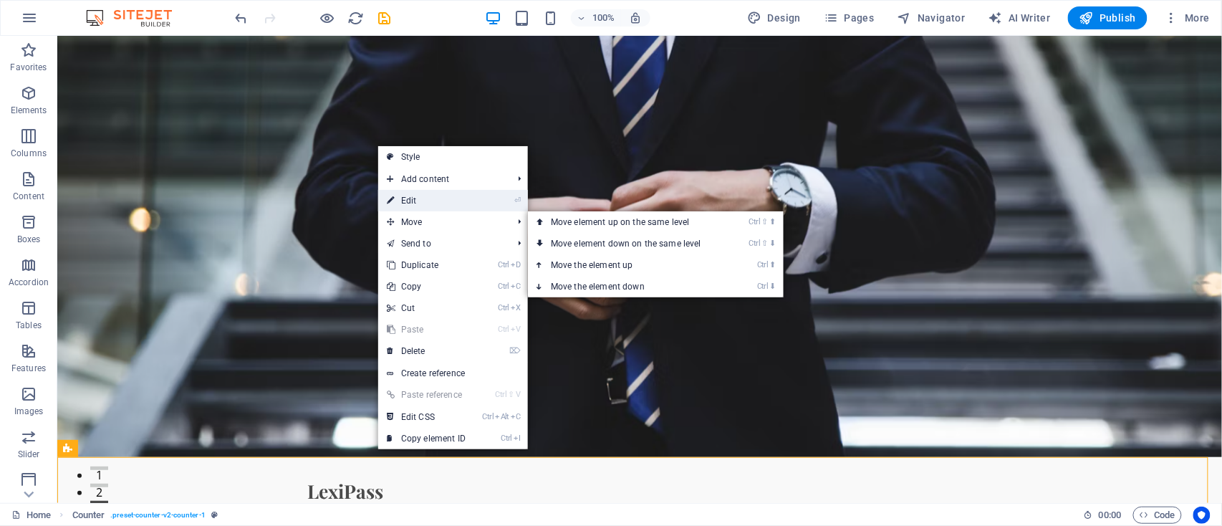
click at [398, 202] on link "⏎ Edit" at bounding box center [426, 200] width 96 height 21
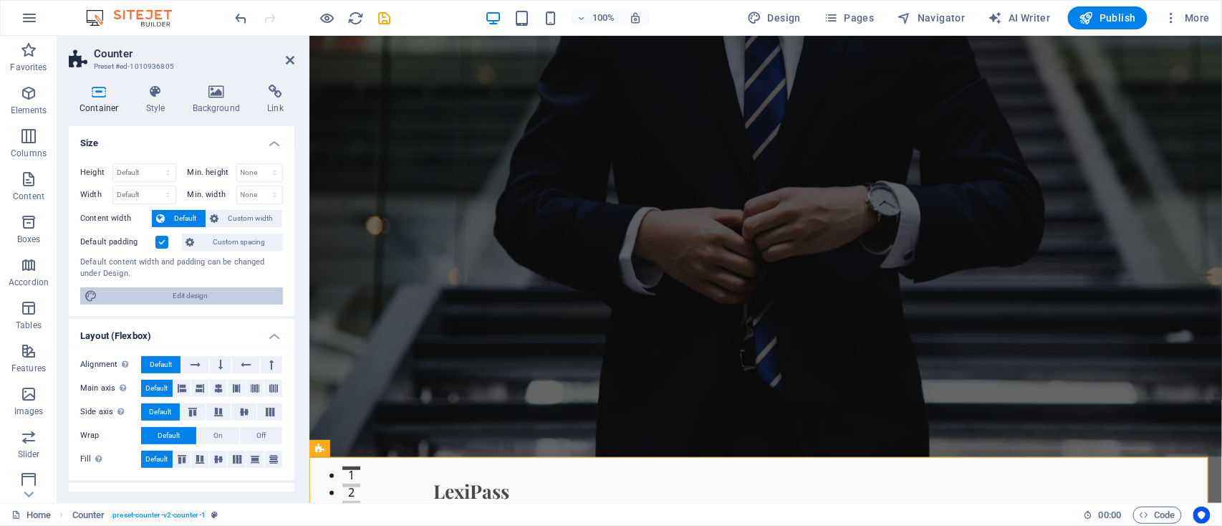
scroll to position [189, 0]
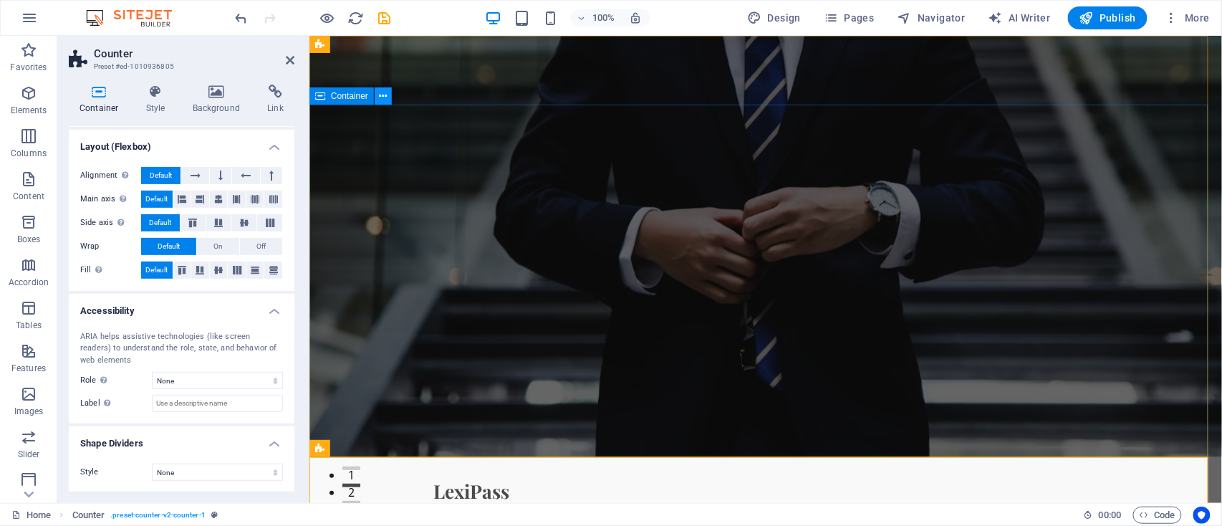
click at [380, 98] on icon at bounding box center [384, 96] width 8 height 15
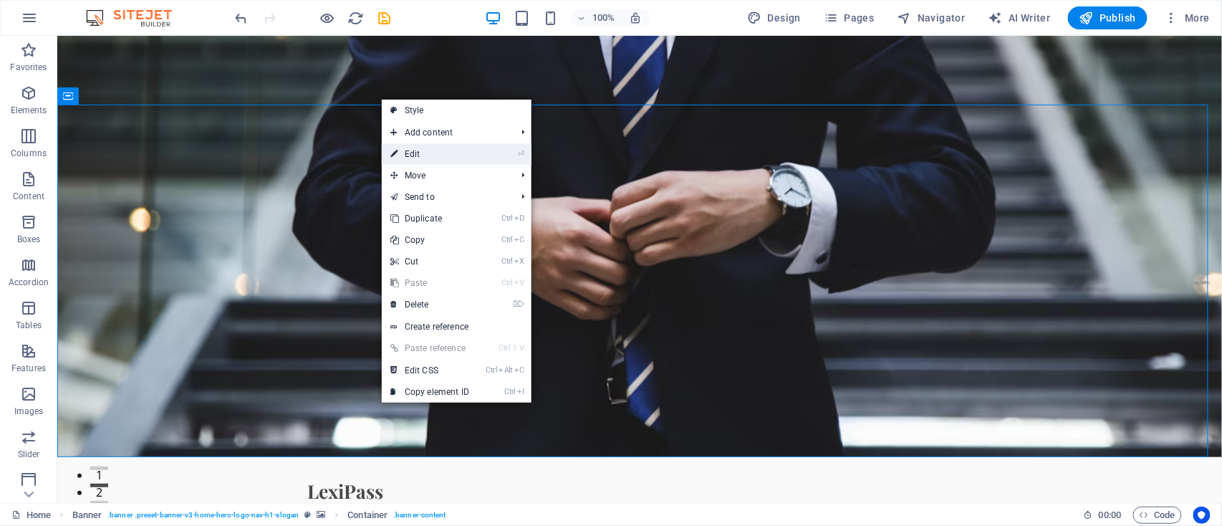
click at [396, 157] on icon at bounding box center [393, 153] width 7 height 21
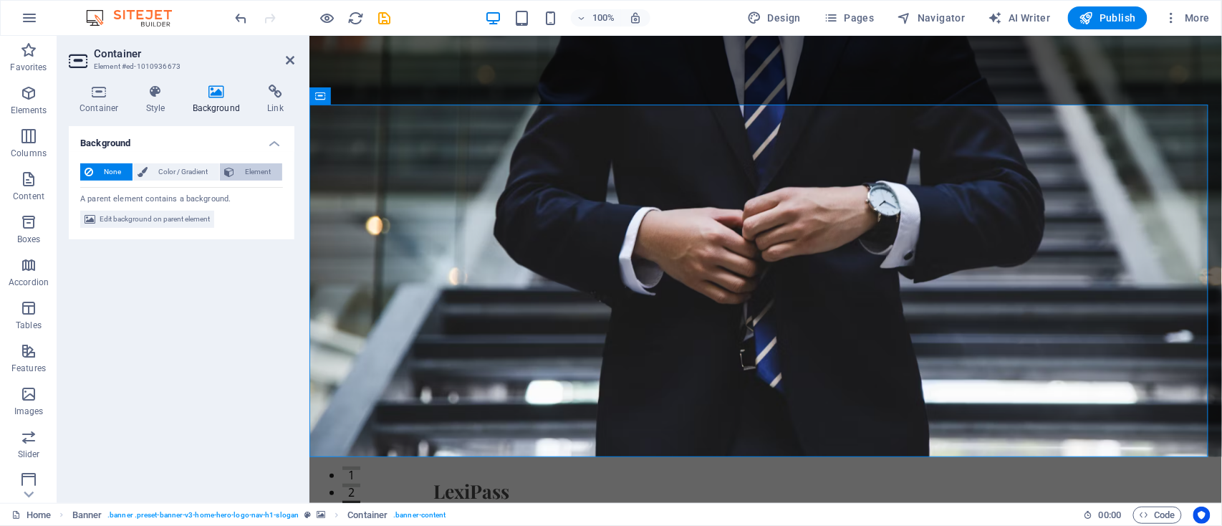
click at [249, 170] on span "Element" at bounding box center [258, 171] width 39 height 17
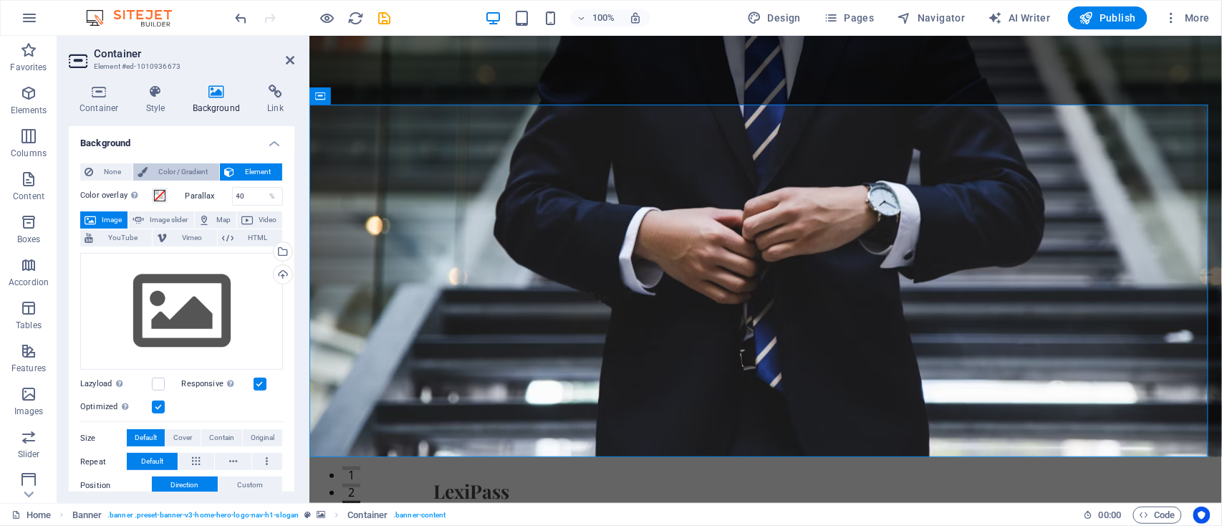
click at [188, 166] on span "Color / Gradient" at bounding box center [183, 171] width 63 height 17
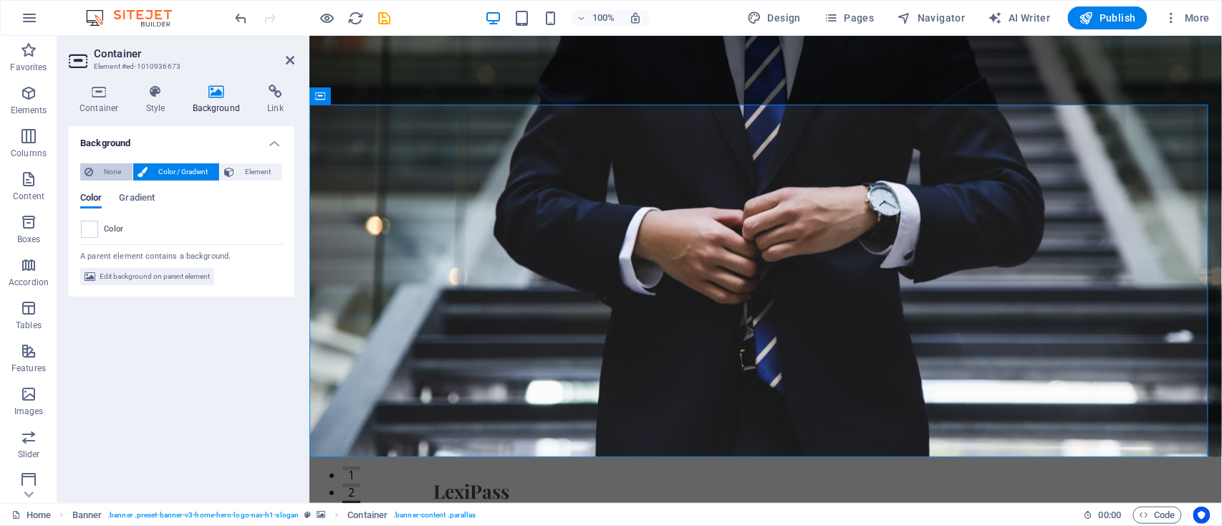
click at [107, 170] on span "None" at bounding box center [112, 171] width 31 height 17
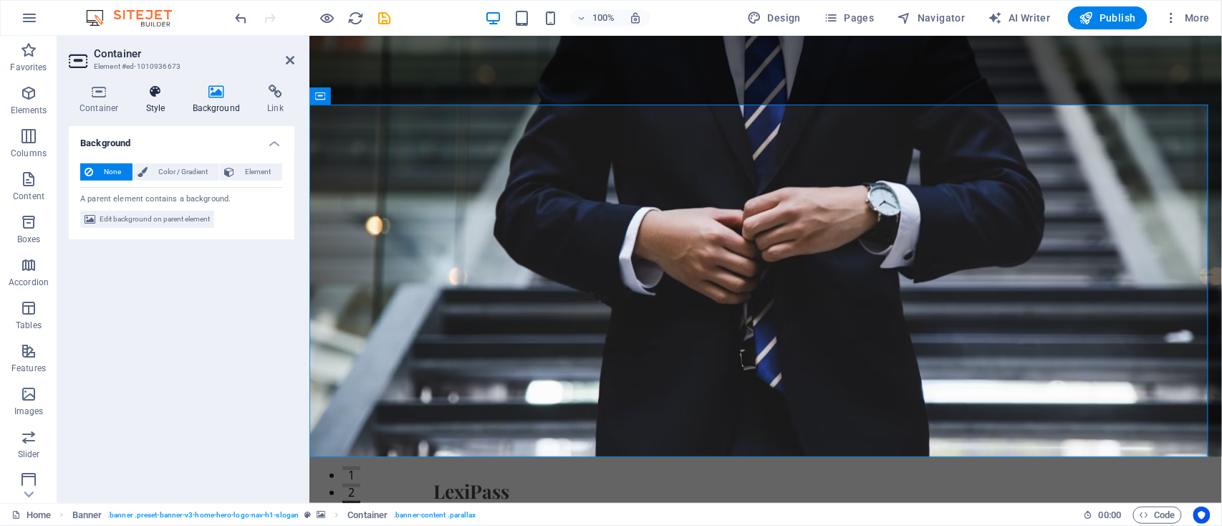
click at [143, 94] on icon at bounding box center [155, 92] width 41 height 14
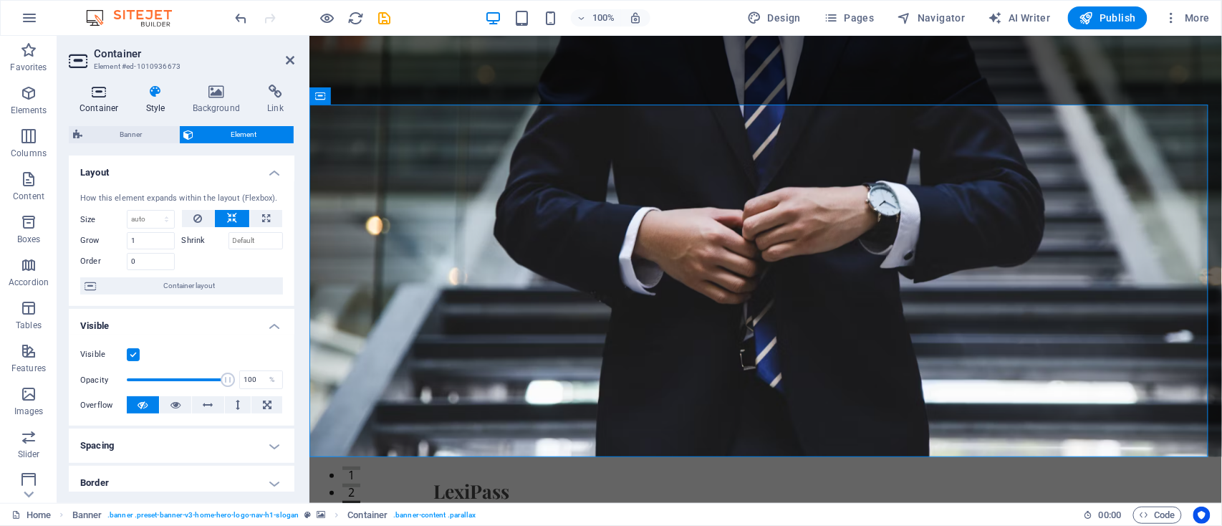
click at [93, 100] on h4 "Container" at bounding box center [102, 100] width 67 height 30
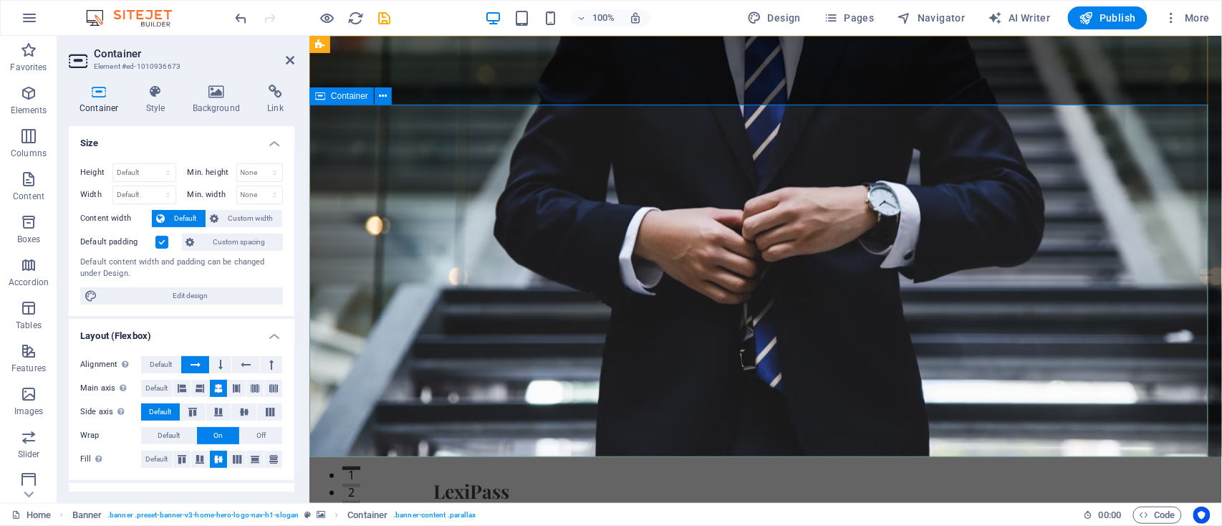
click at [294, 64] on icon at bounding box center [290, 59] width 9 height 11
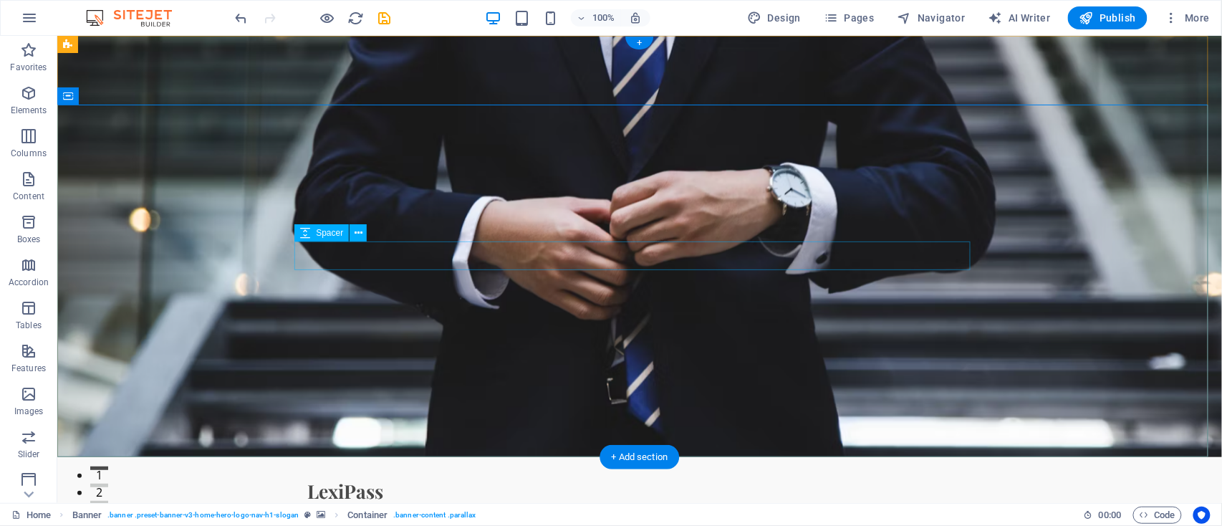
scroll to position [287, 0]
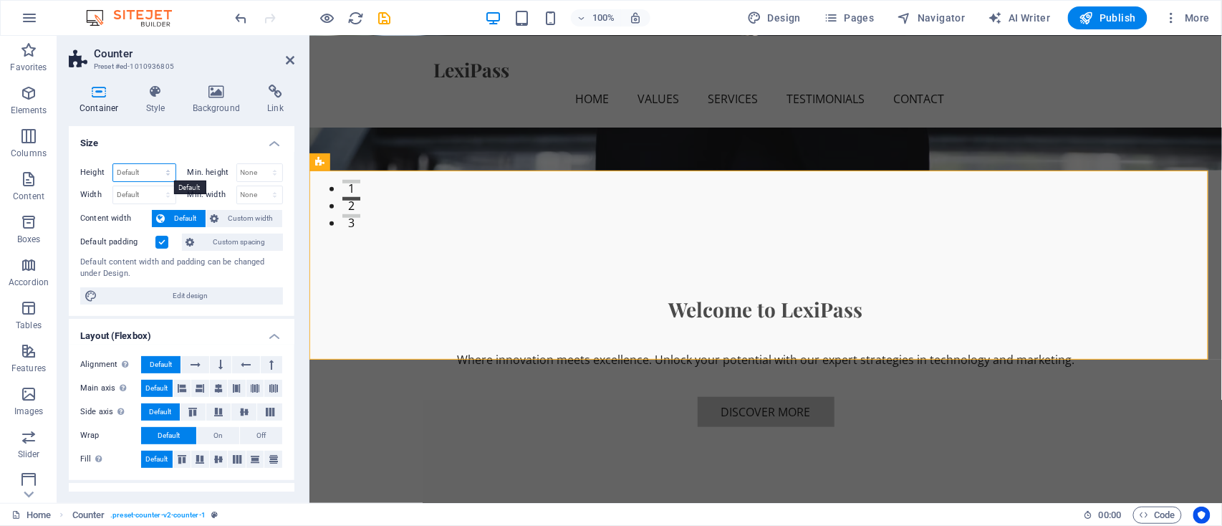
click at [161, 175] on select "Default px rem % vh vw" at bounding box center [144, 172] width 62 height 17
select select "px"
click at [153, 164] on select "Default px rem % vh vw" at bounding box center [144, 172] width 62 height 17
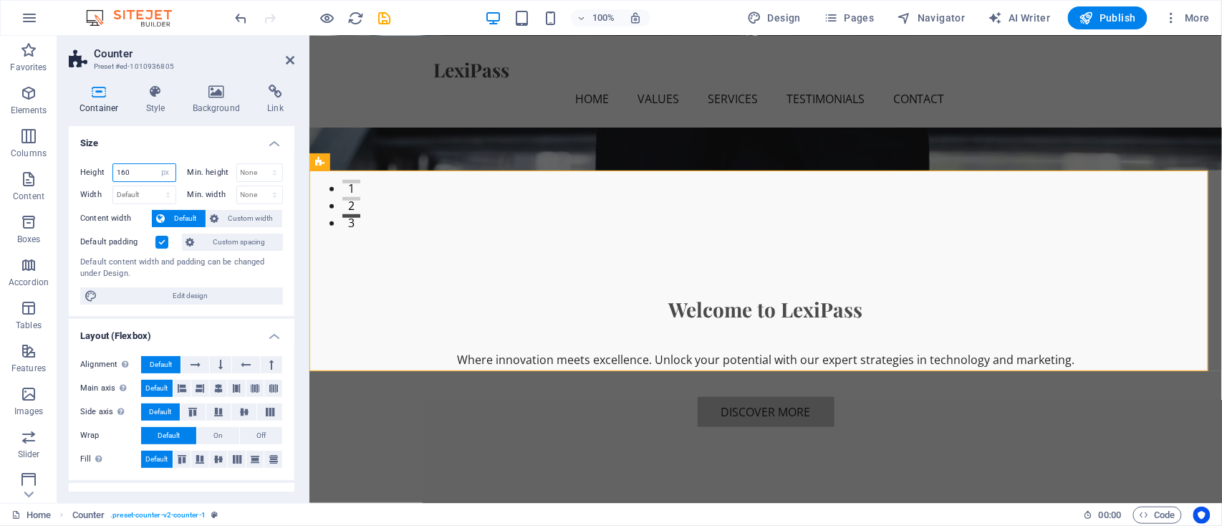
type input "160"
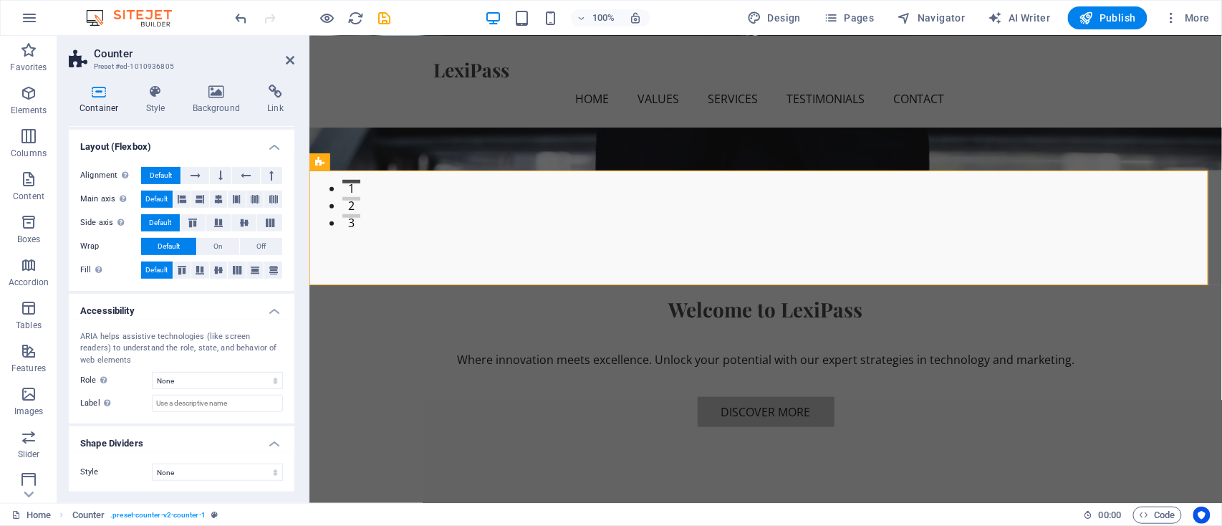
scroll to position [0, 0]
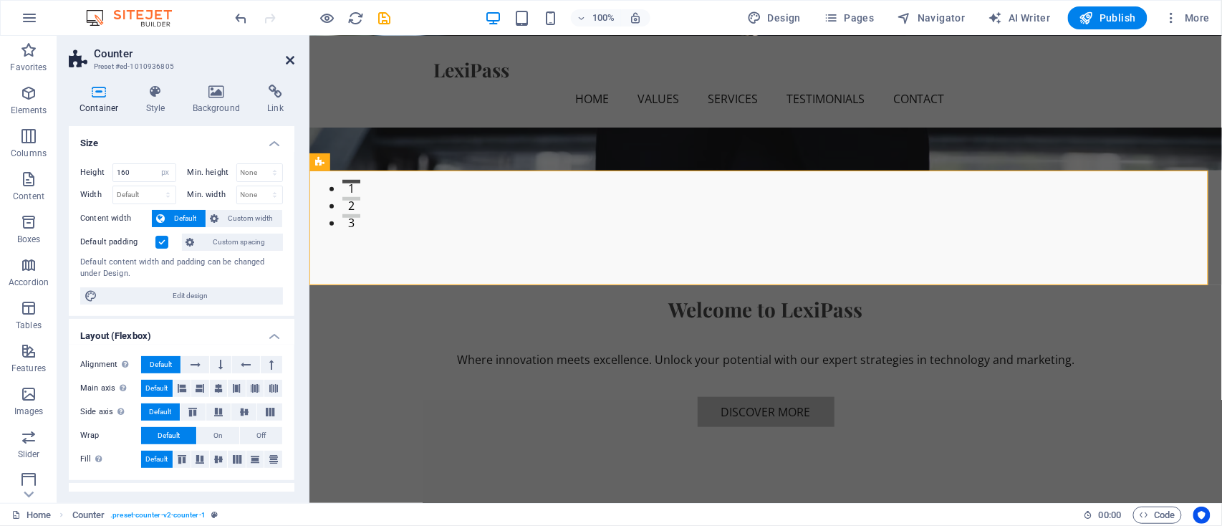
drag, startPoint x: 293, startPoint y: 59, endPoint x: 236, endPoint y: 24, distance: 66.6
click at [294, 59] on icon at bounding box center [290, 59] width 9 height 11
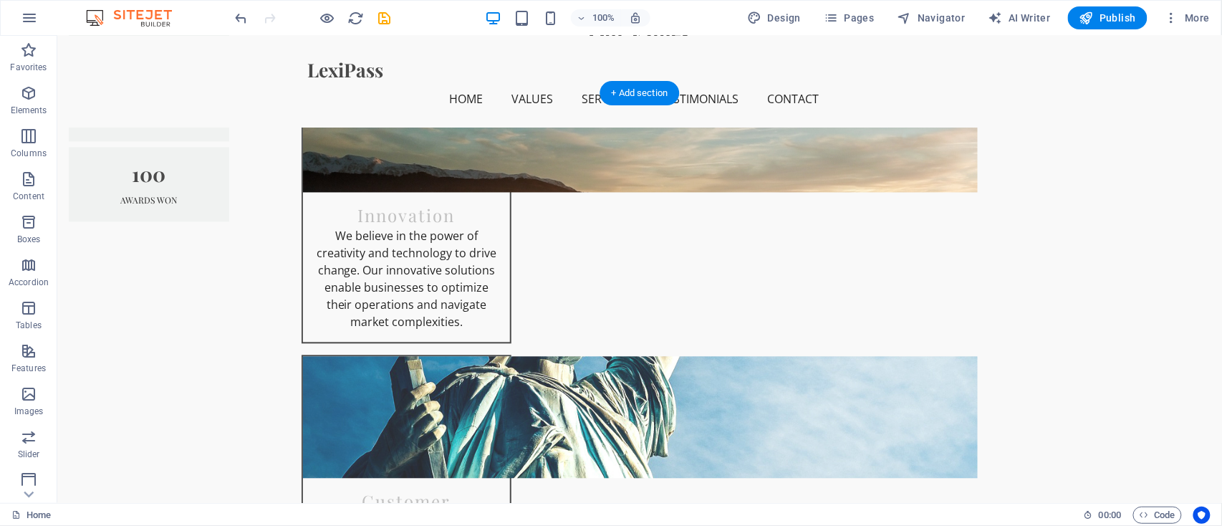
scroll to position [860, 0]
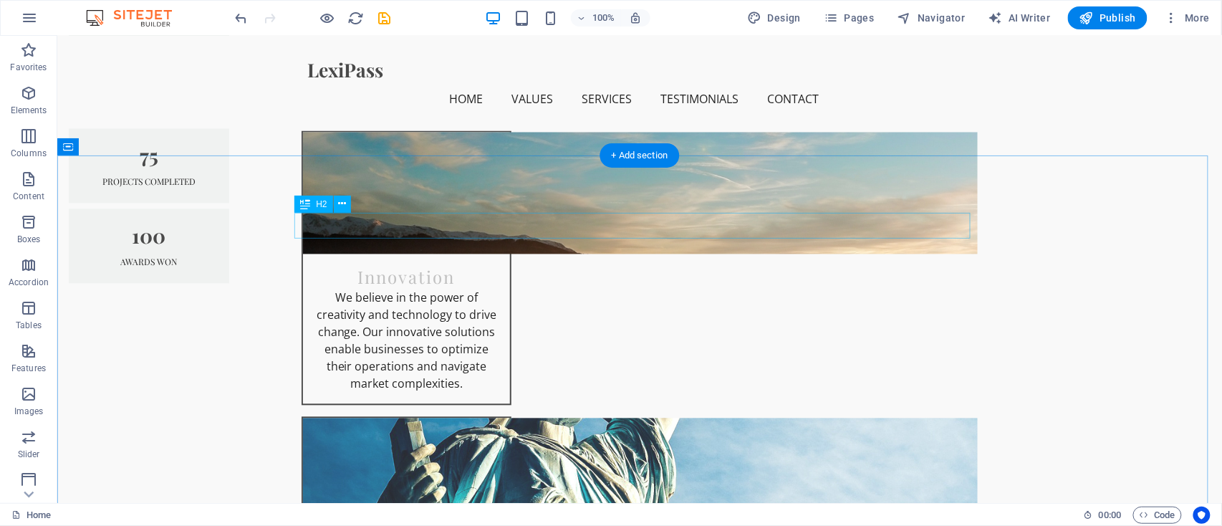
click at [132, 147] on icon at bounding box center [131, 146] width 8 height 15
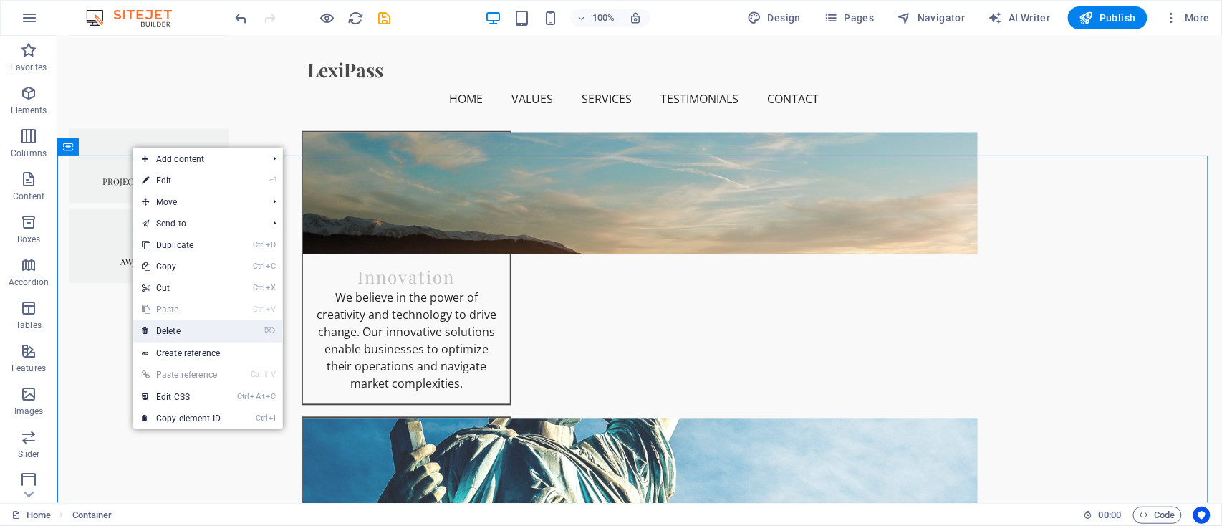
click at [186, 331] on link "⌦ Delete" at bounding box center [181, 330] width 96 height 21
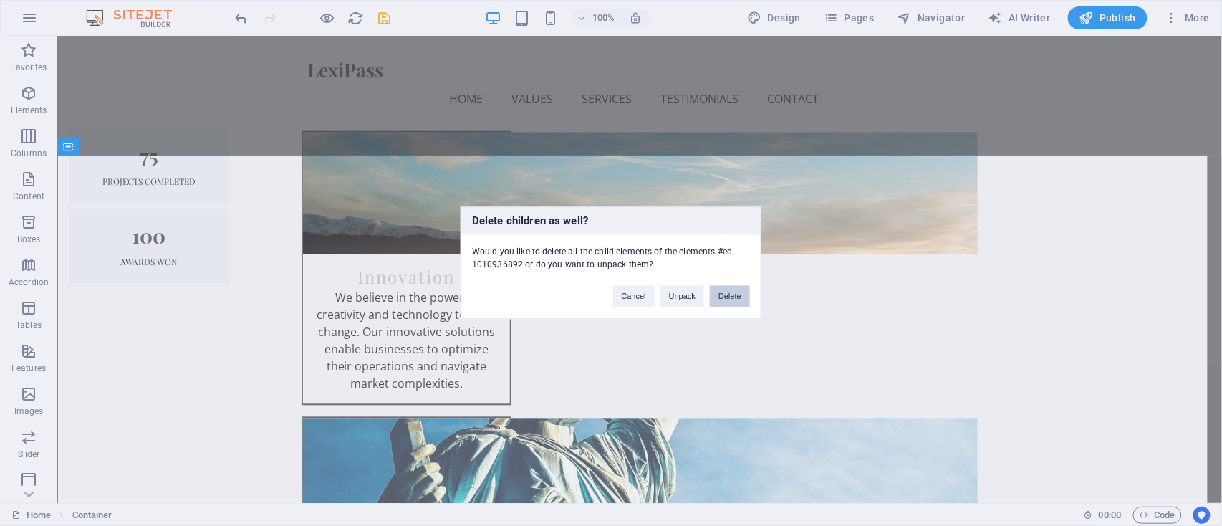
click at [727, 297] on button "Delete" at bounding box center [730, 296] width 40 height 21
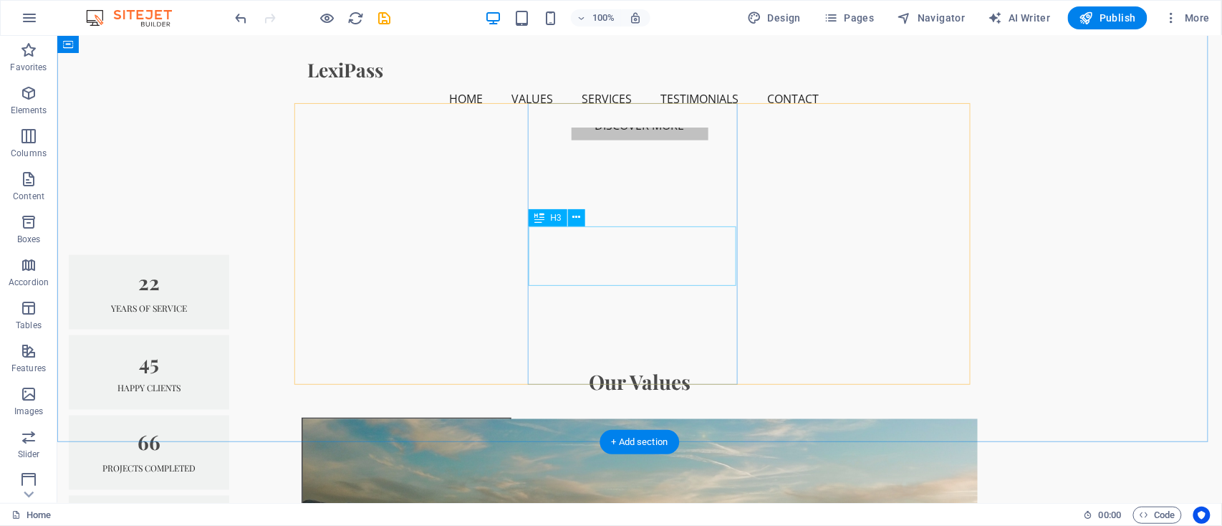
scroll to position [287, 0]
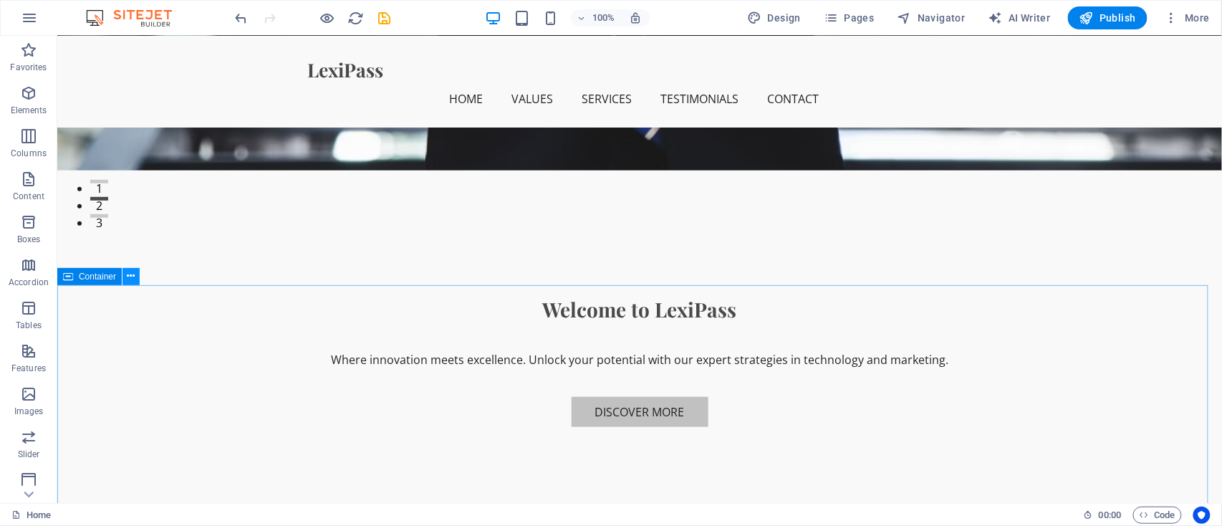
click at [133, 276] on icon at bounding box center [131, 276] width 8 height 15
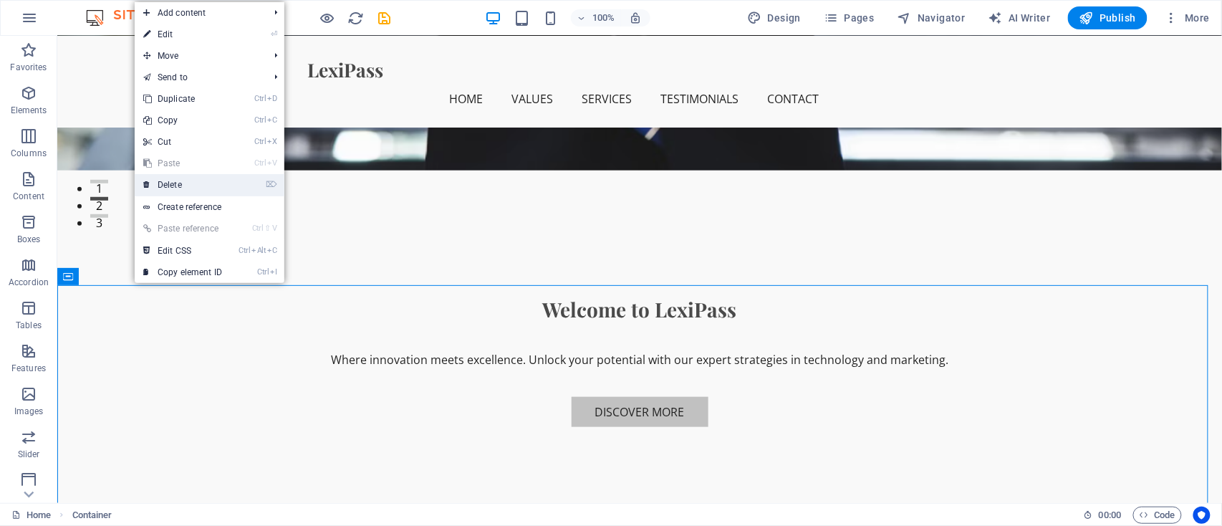
click at [195, 184] on link "⌦ Delete" at bounding box center [183, 184] width 96 height 21
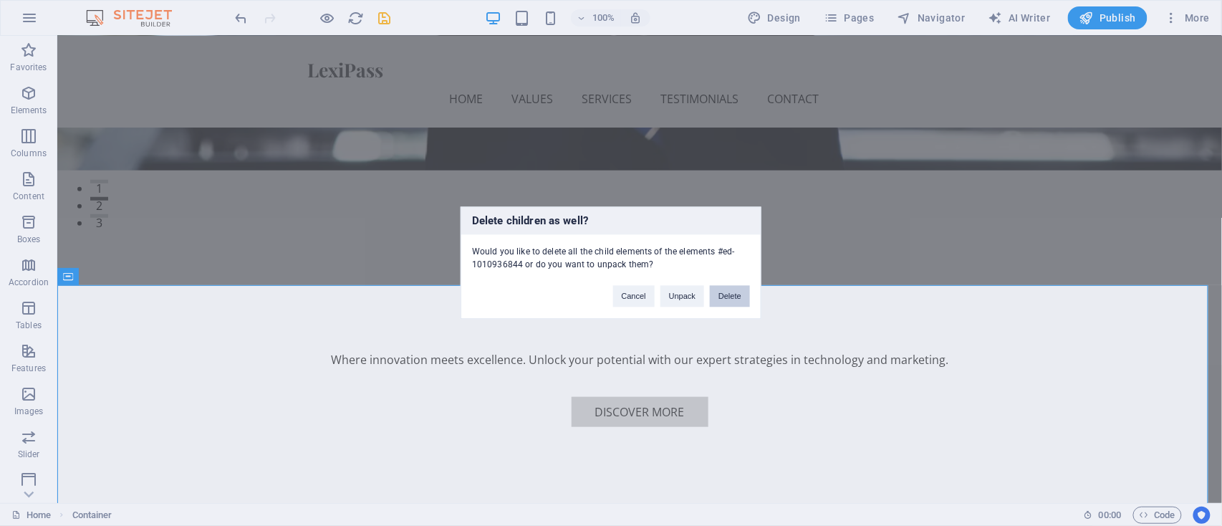
click at [722, 293] on button "Delete" at bounding box center [730, 296] width 40 height 21
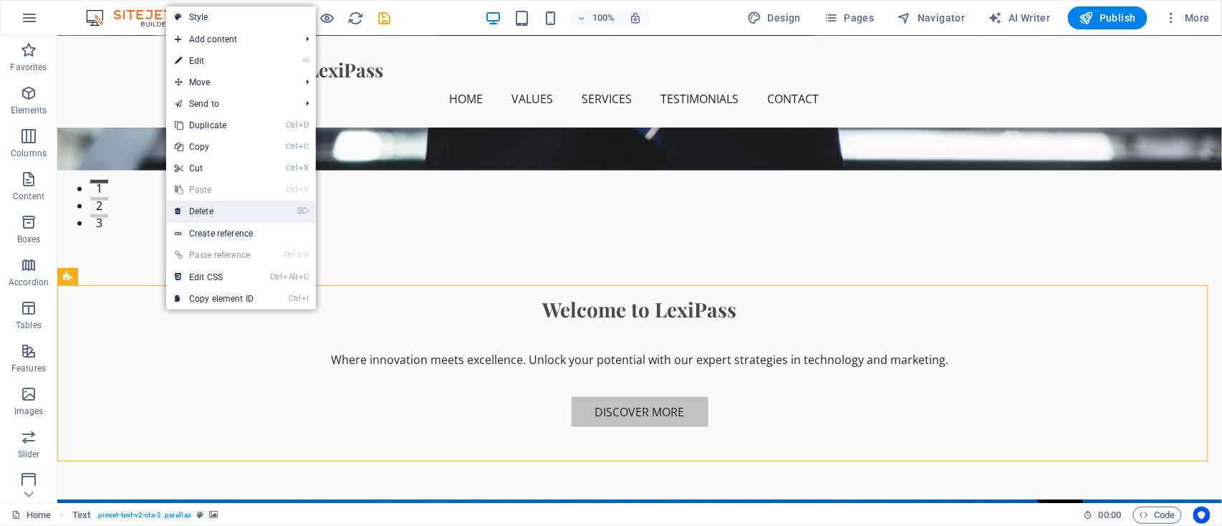
click at [218, 214] on link "⌦ Delete" at bounding box center [214, 211] width 96 height 21
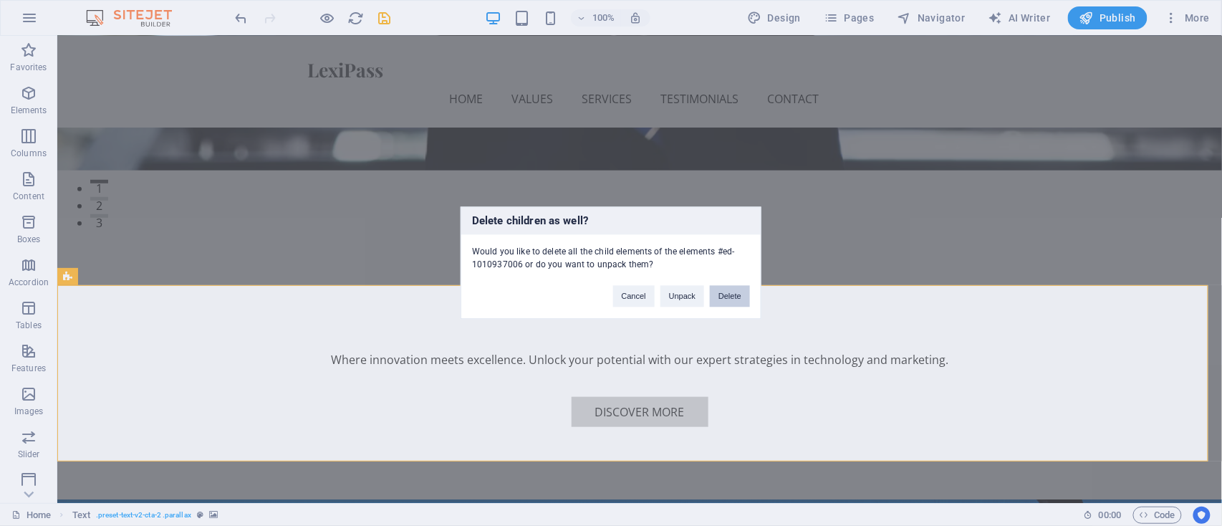
click at [713, 299] on button "Delete" at bounding box center [730, 296] width 40 height 21
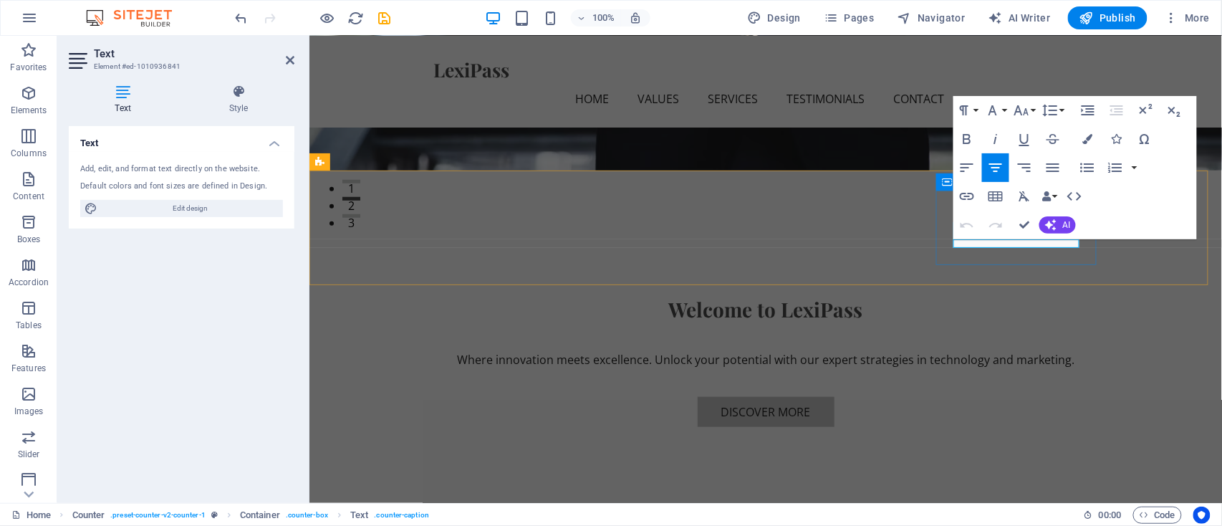
drag, startPoint x: 1025, startPoint y: 244, endPoint x: 984, endPoint y: 241, distance: 40.9
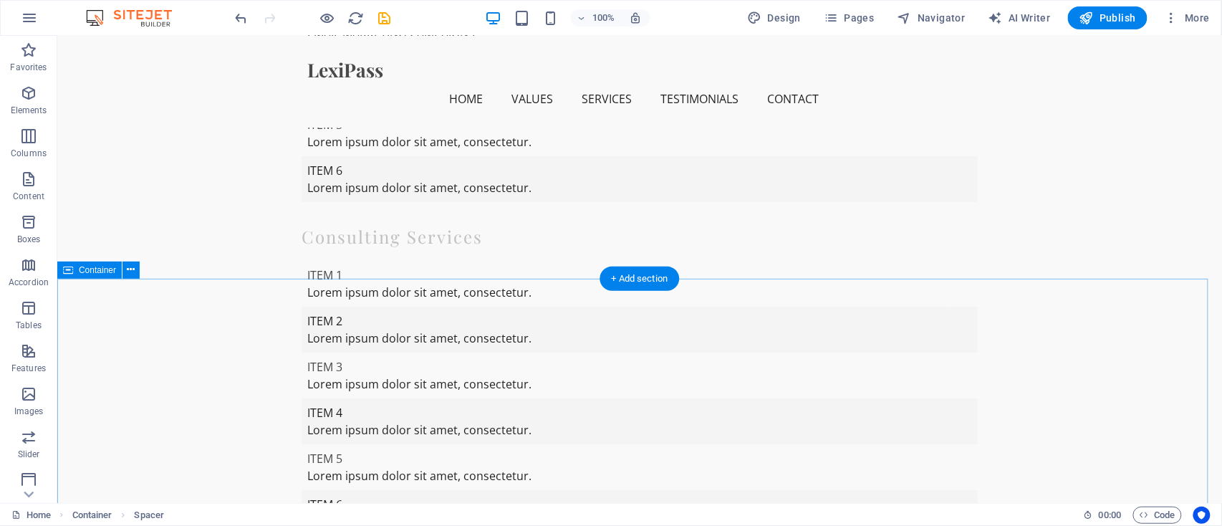
scroll to position [1719, 0]
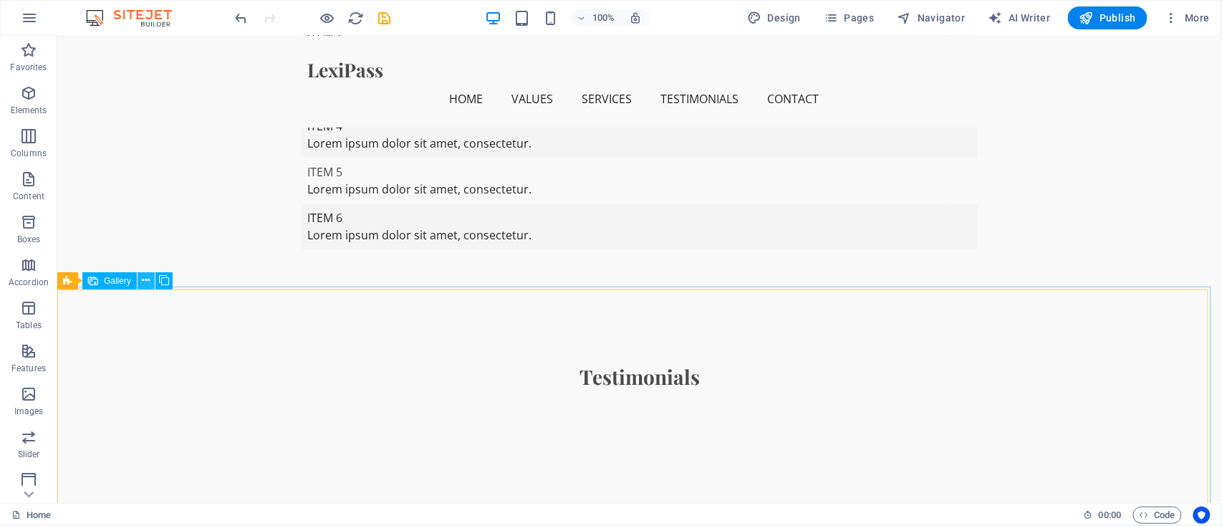
click at [143, 282] on icon at bounding box center [147, 280] width 8 height 15
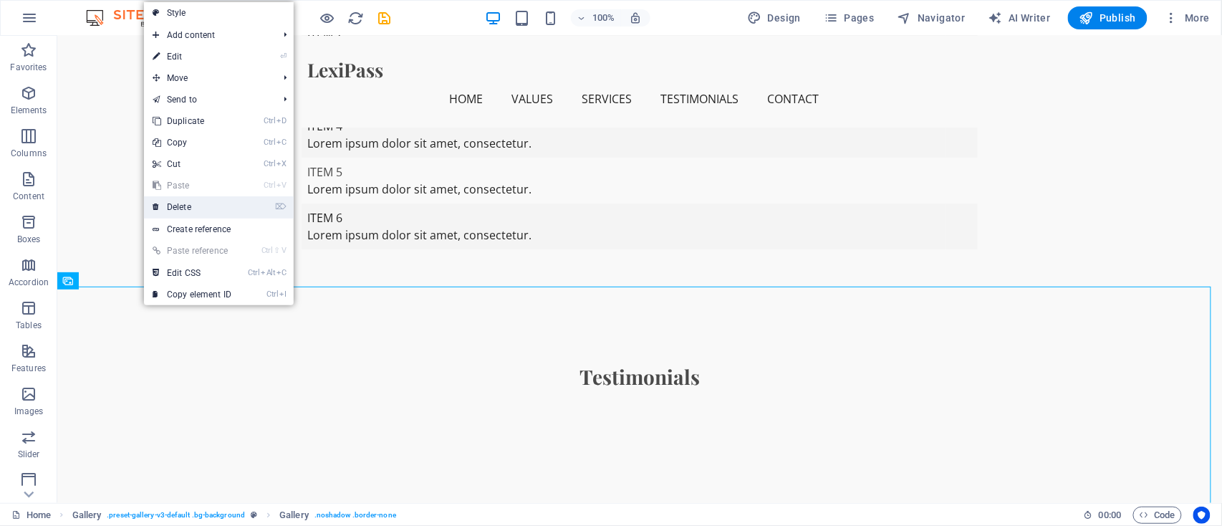
click at [196, 197] on link "⌦ Delete" at bounding box center [192, 206] width 96 height 21
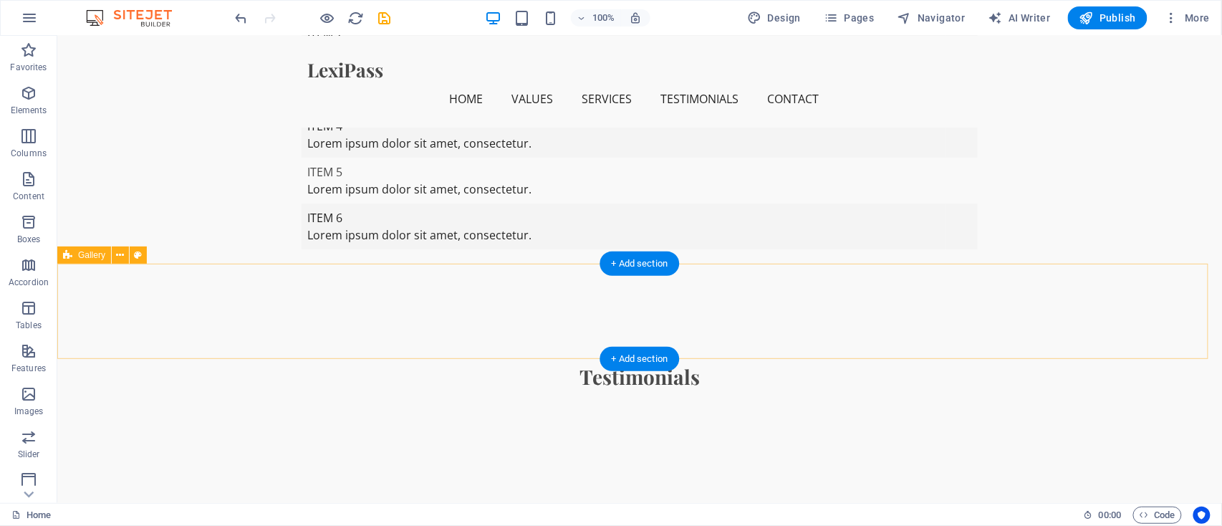
scroll to position [2006, 0]
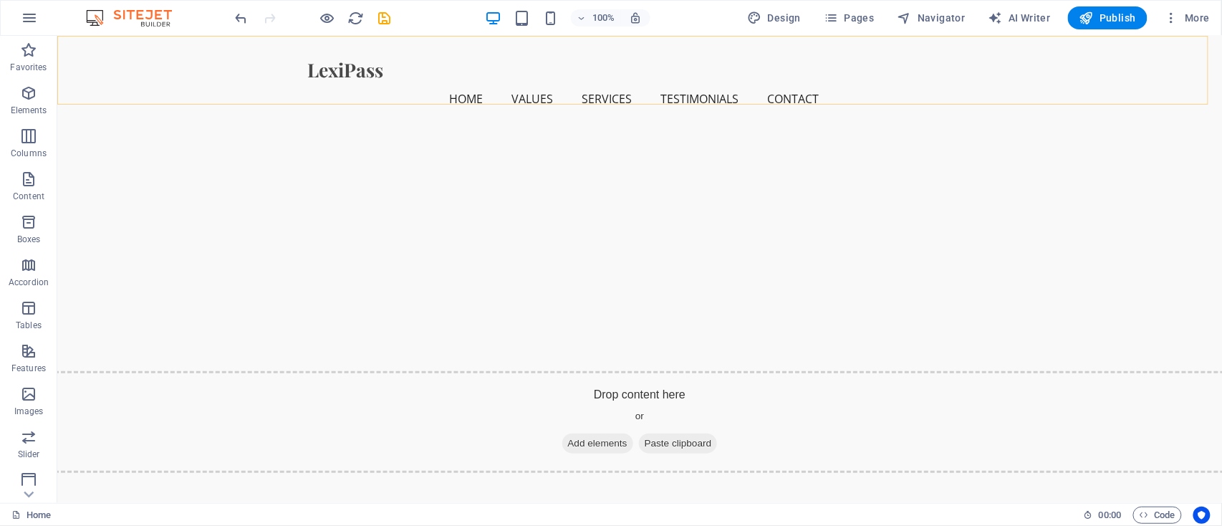
click at [92, 101] on div "LexiPass Home Values Services Testimonials Contact Menu" at bounding box center [639, 81] width 1165 height 92
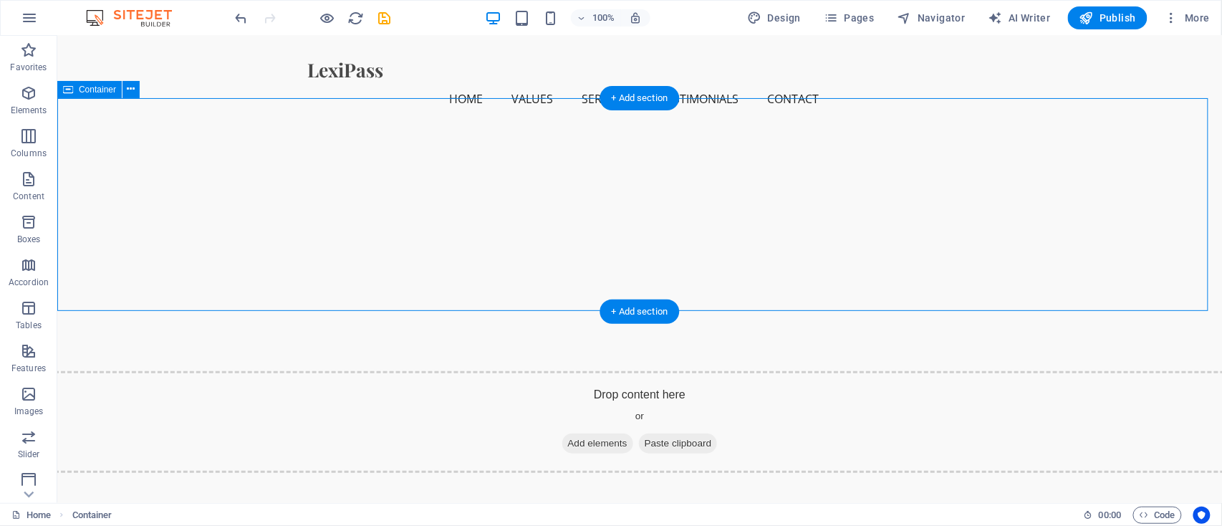
click at [131, 96] on icon at bounding box center [131, 89] width 8 height 15
click at [75, 90] on div "Container" at bounding box center [89, 89] width 64 height 17
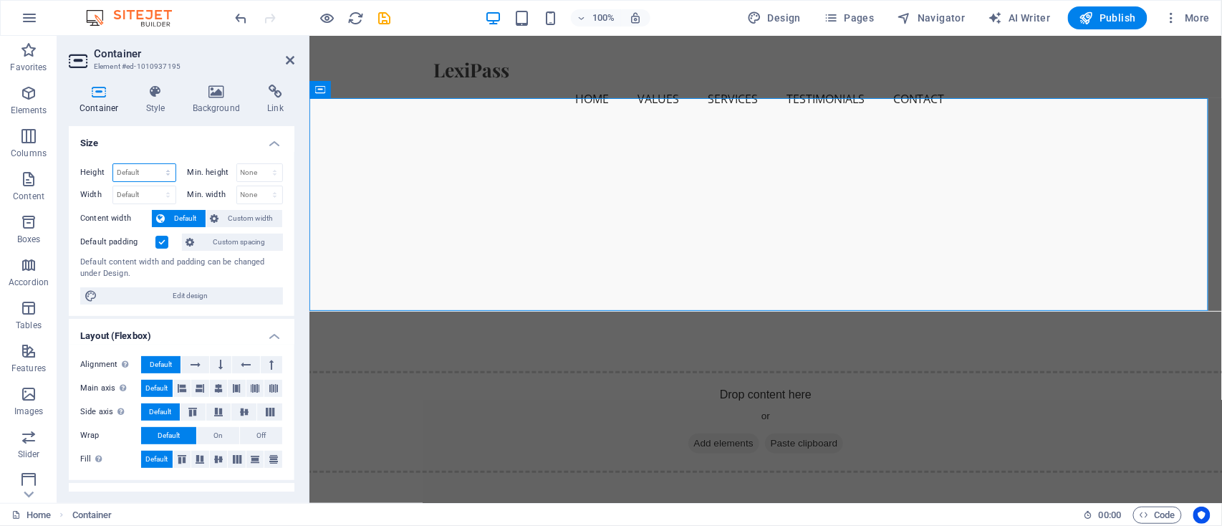
click at [139, 167] on select "Default px rem % vh vw" at bounding box center [144, 172] width 62 height 17
select select "px"
click at [153, 164] on select "Default px rem % vh vw" at bounding box center [144, 172] width 62 height 17
click at [141, 193] on select "Default px rem % em vh vw" at bounding box center [144, 194] width 62 height 17
click at [137, 178] on input "298" at bounding box center [144, 172] width 62 height 17
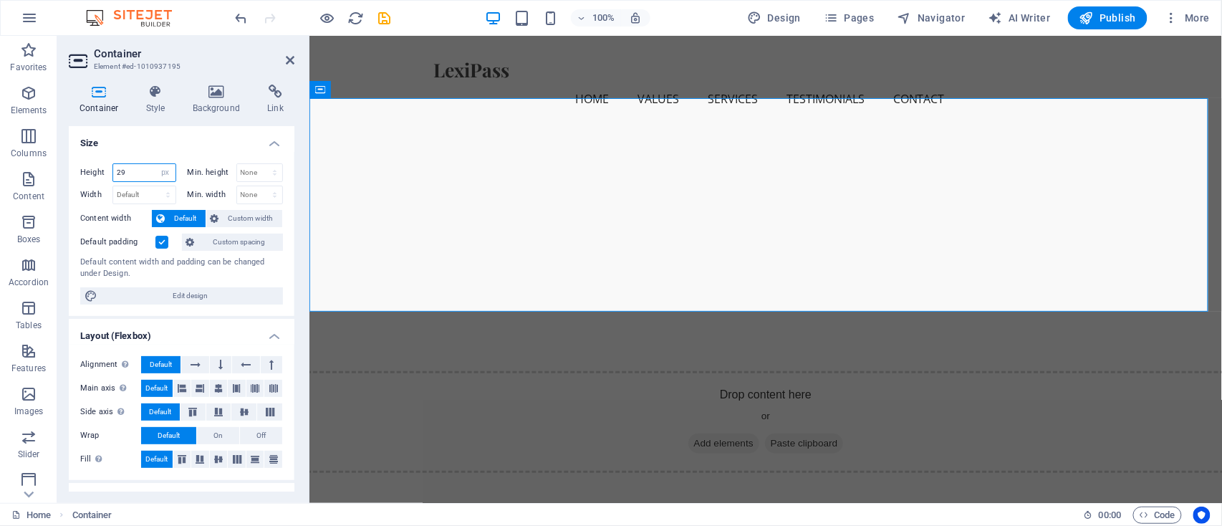
type input "2"
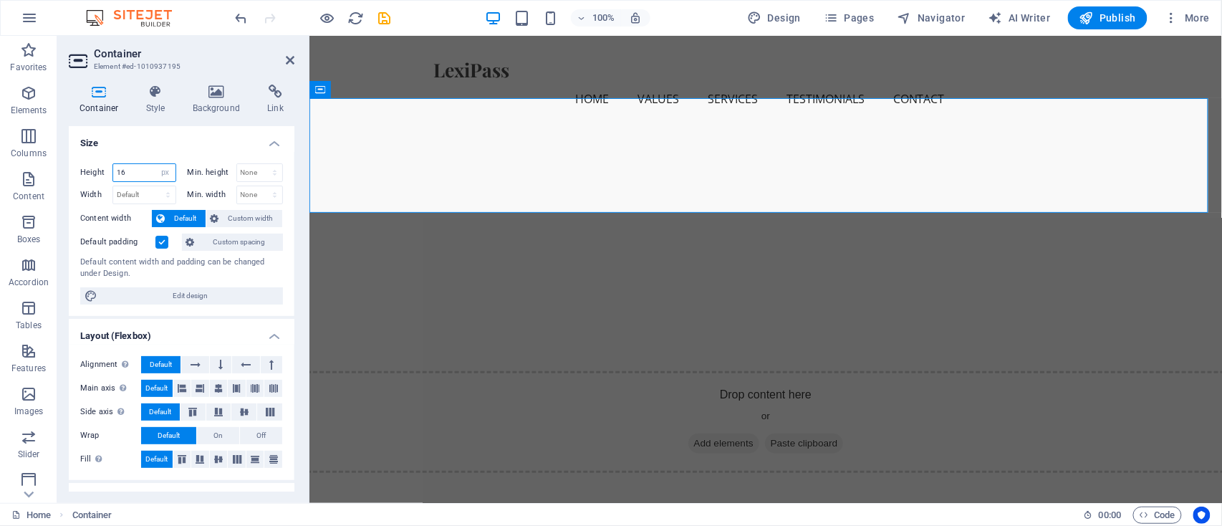
type input "1"
type input "230"
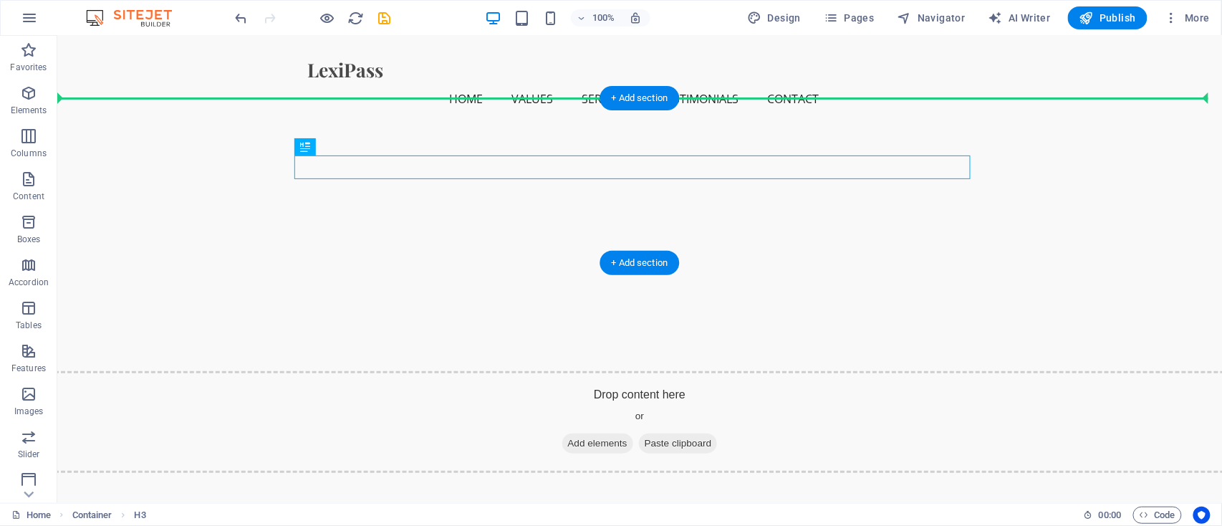
drag, startPoint x: 463, startPoint y: 165, endPoint x: 707, endPoint y: 138, distance: 245.0
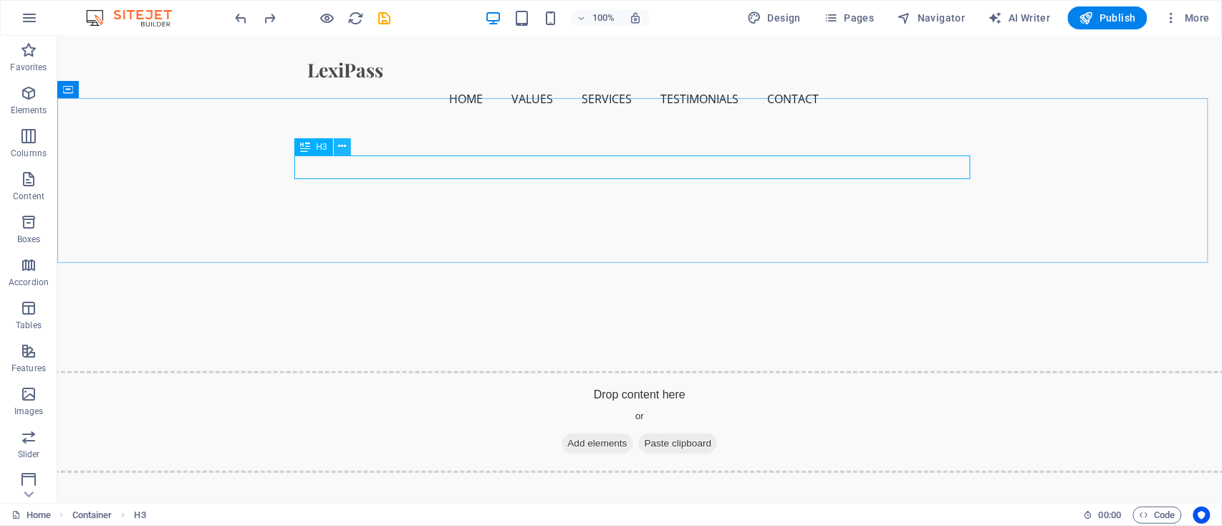
click at [339, 148] on icon at bounding box center [342, 146] width 8 height 15
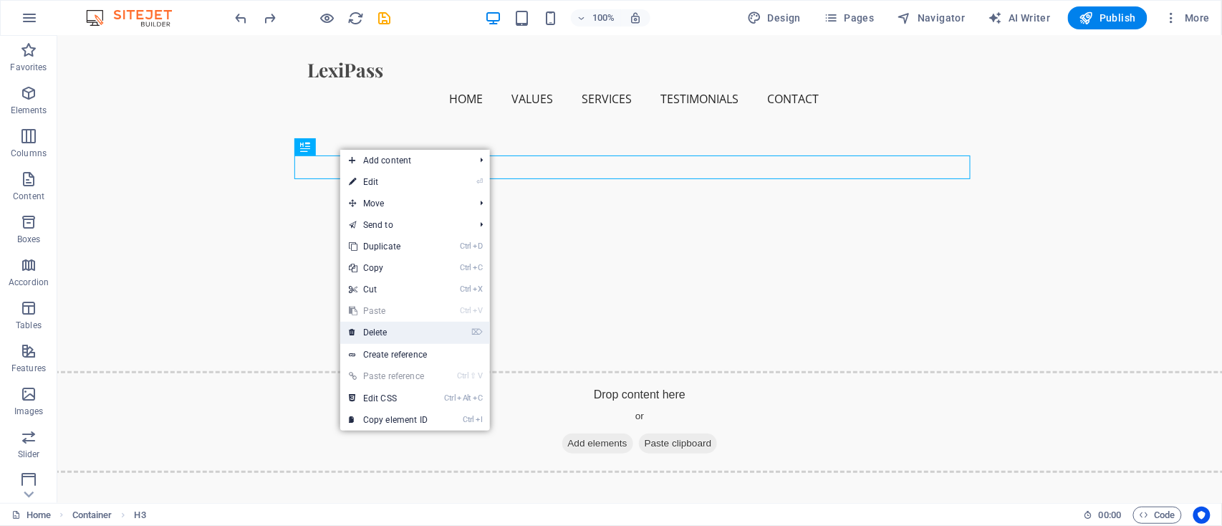
click at [408, 326] on link "⌦ Delete" at bounding box center [388, 332] width 96 height 21
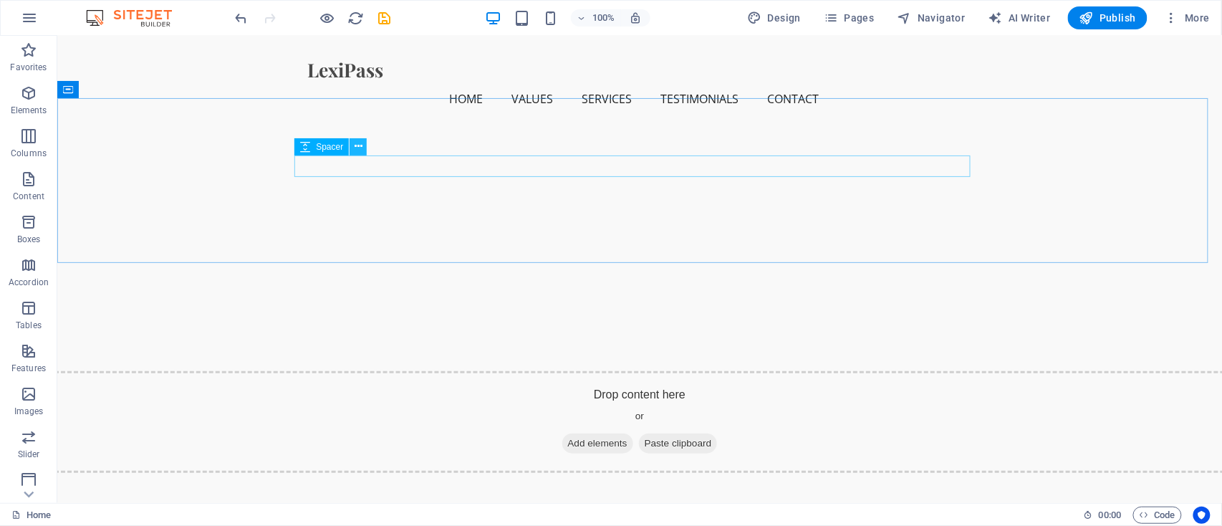
click at [358, 146] on icon at bounding box center [359, 146] width 8 height 15
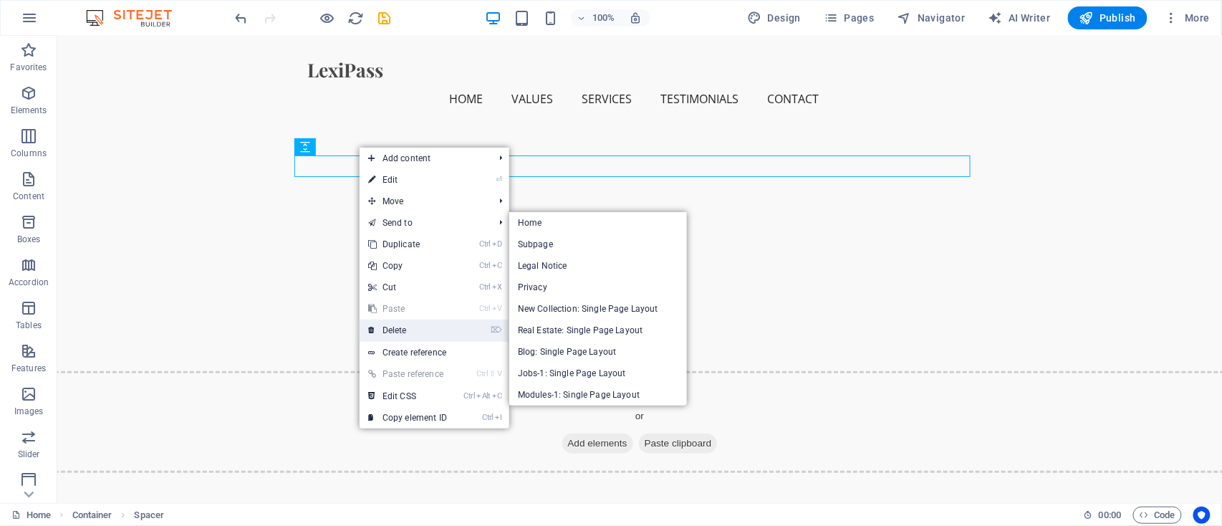
click at [408, 331] on link "⌦ Delete" at bounding box center [408, 329] width 96 height 21
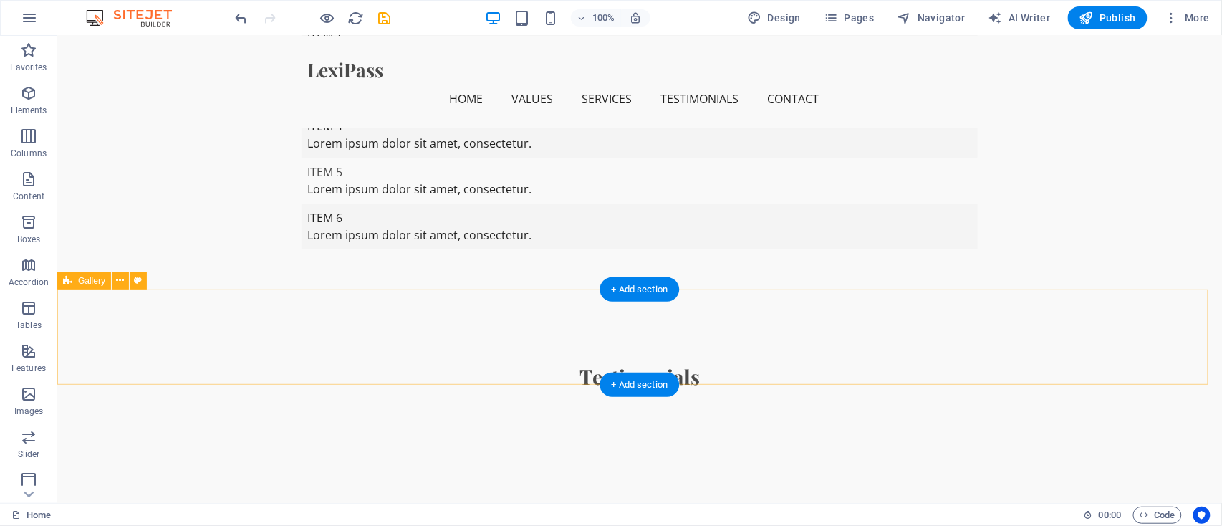
scroll to position [1433, 0]
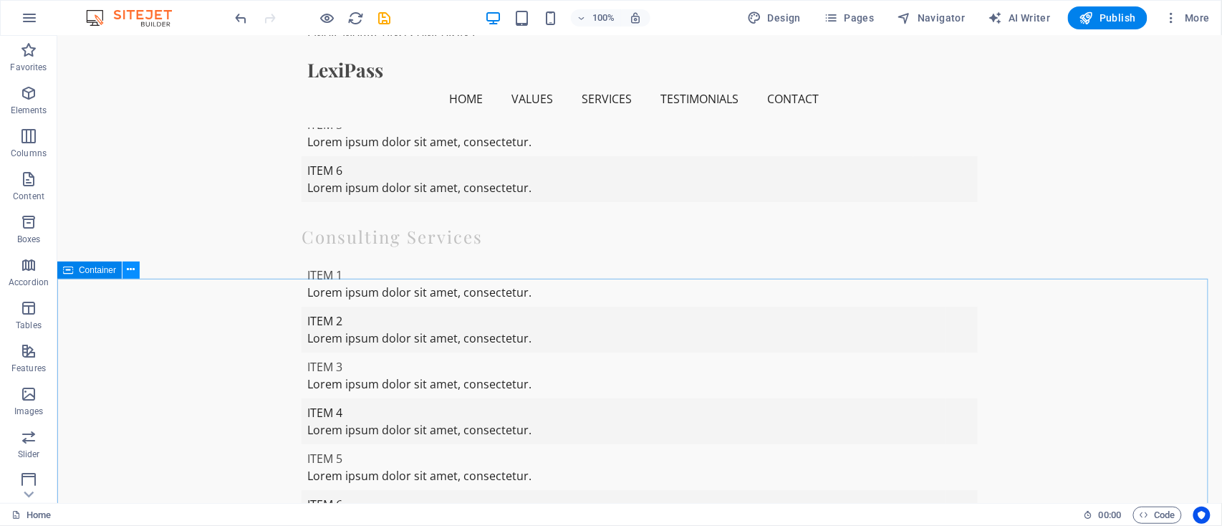
click at [130, 274] on icon at bounding box center [131, 269] width 8 height 15
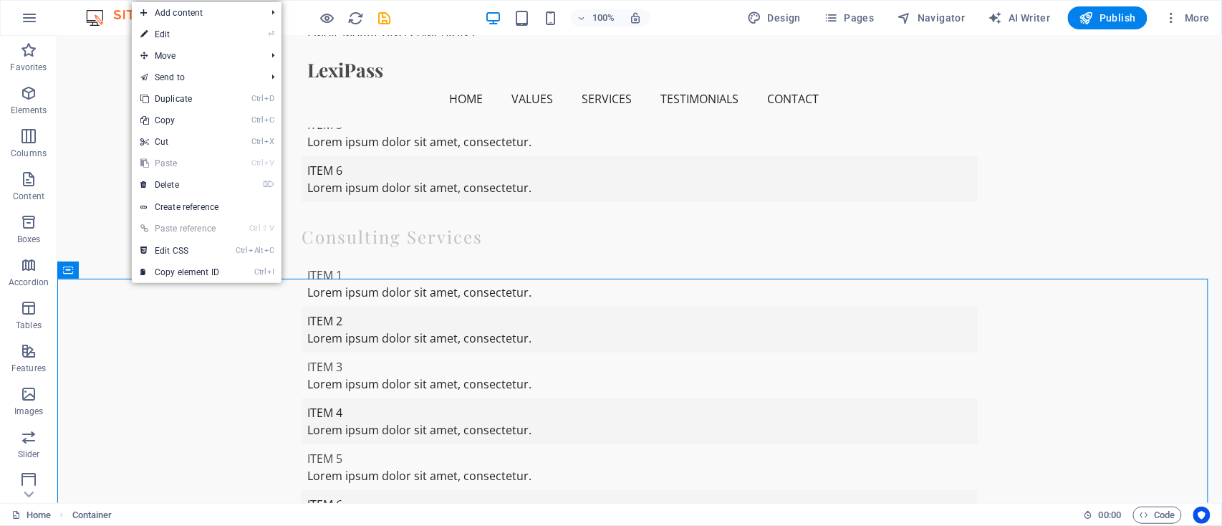
click at [178, 173] on link "Ctrl V Paste" at bounding box center [180, 163] width 96 height 21
click at [179, 180] on link "⌦ Delete" at bounding box center [180, 184] width 96 height 21
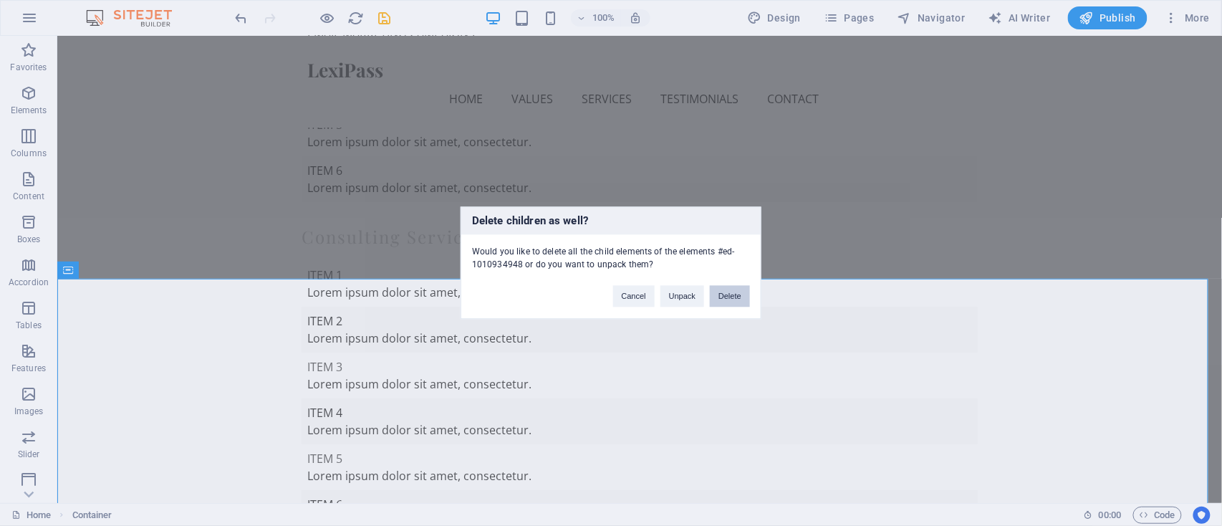
drag, startPoint x: 733, startPoint y: 297, endPoint x: 675, endPoint y: 261, distance: 68.2
click at [733, 297] on button "Delete" at bounding box center [730, 296] width 40 height 21
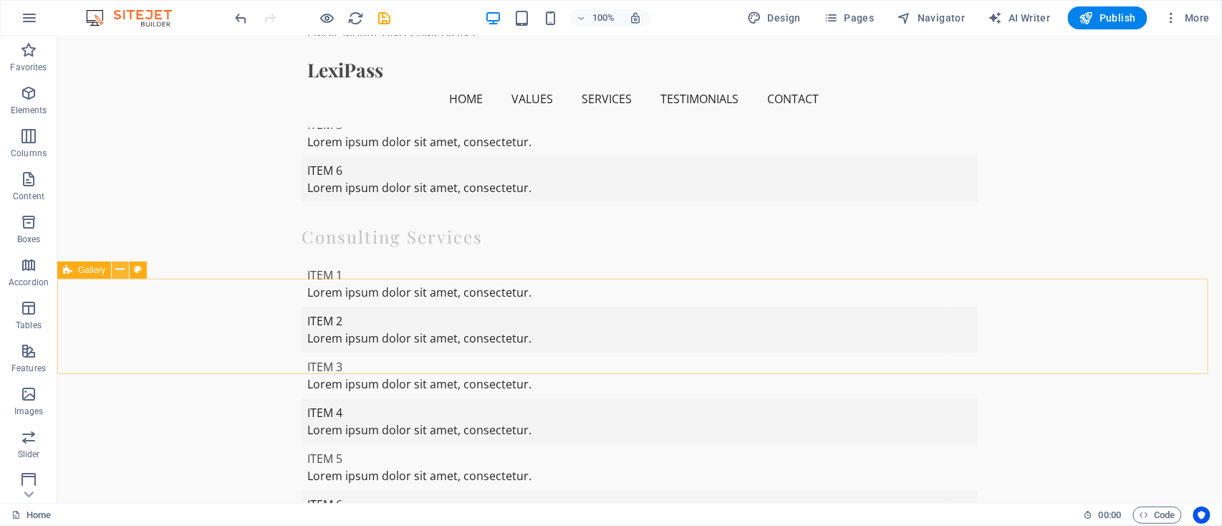
click at [117, 272] on icon at bounding box center [121, 269] width 8 height 15
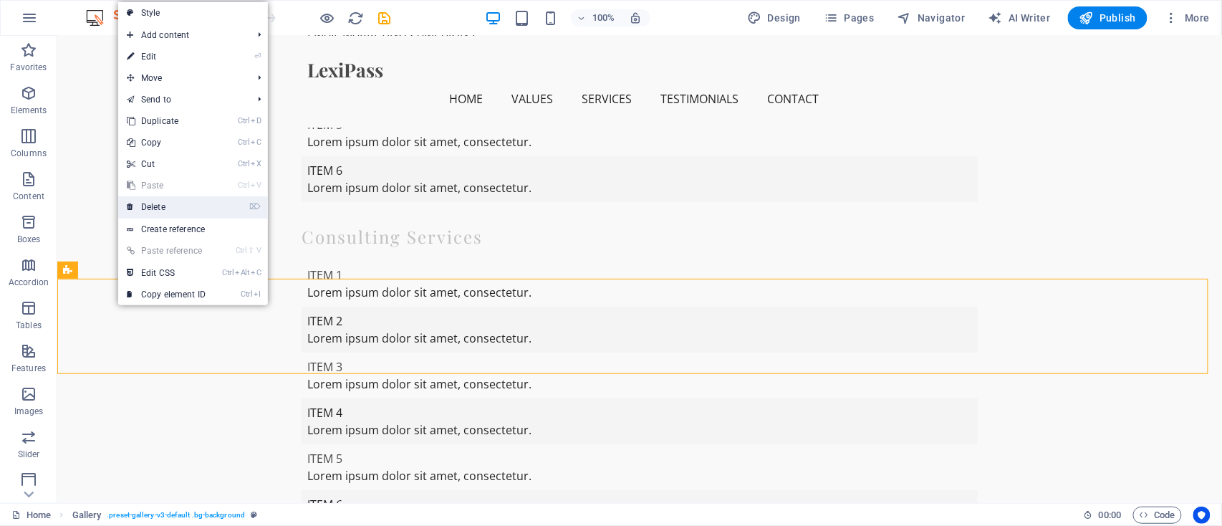
click at [199, 209] on link "⌦ Delete" at bounding box center [166, 206] width 96 height 21
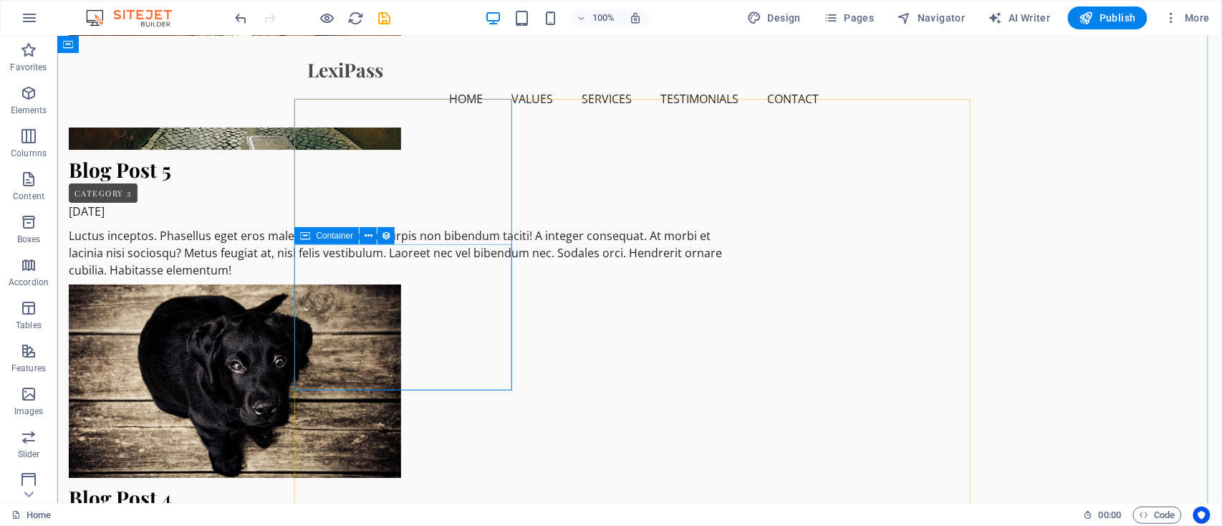
scroll to position [3725, 0]
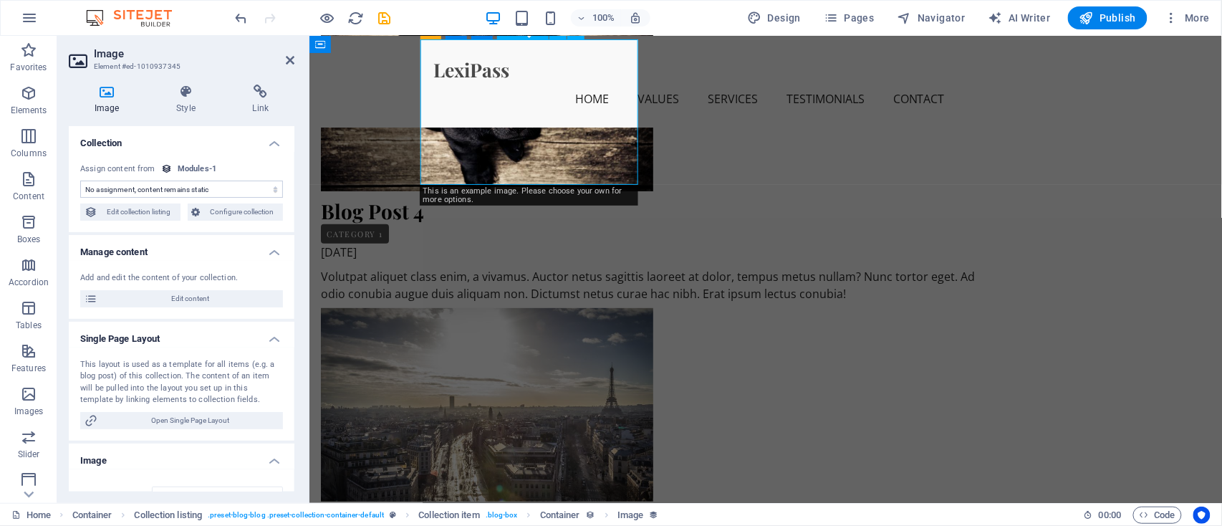
select select "image"
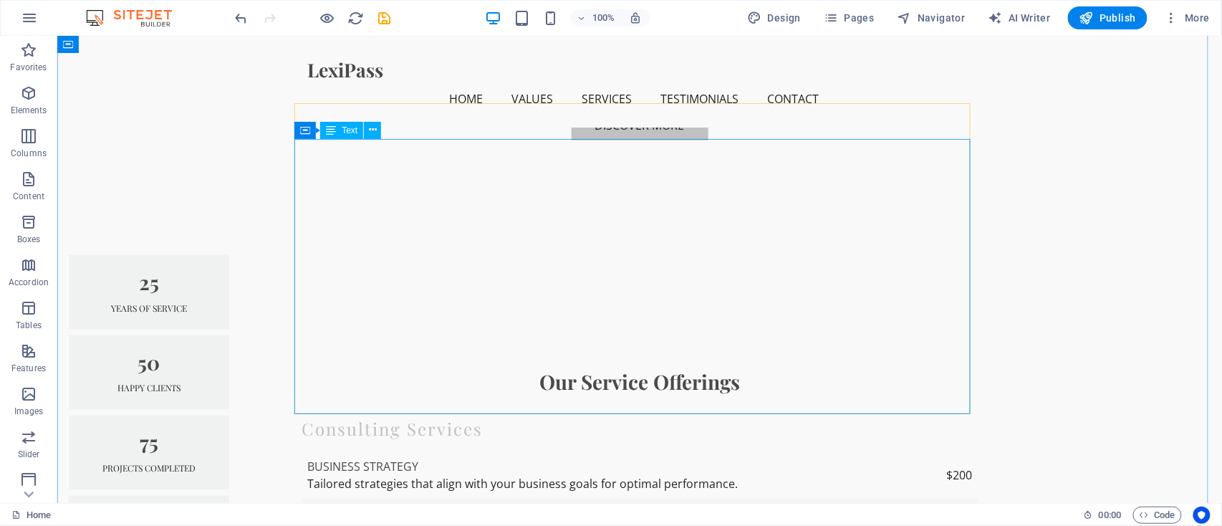
scroll to position [287, 0]
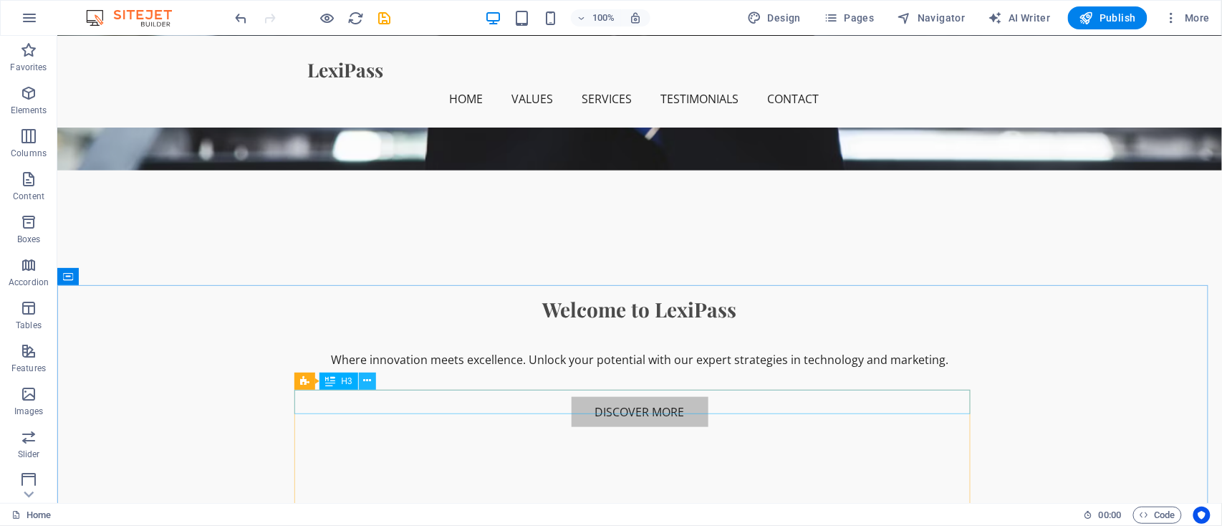
click at [370, 382] on icon at bounding box center [367, 380] width 8 height 15
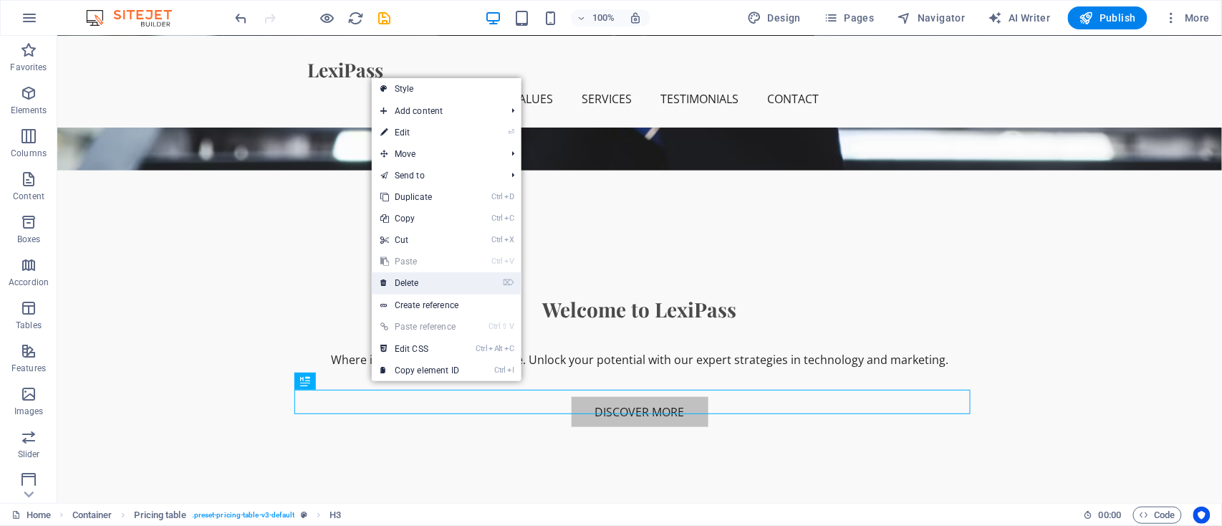
click at [435, 279] on link "⌦ Delete" at bounding box center [420, 282] width 96 height 21
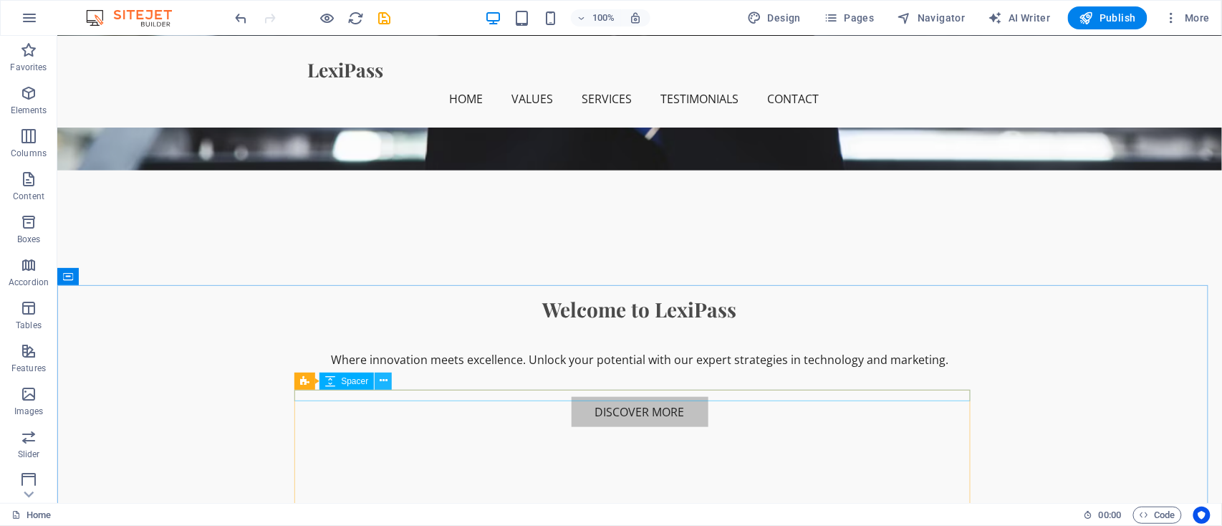
click at [380, 381] on icon at bounding box center [384, 380] width 8 height 15
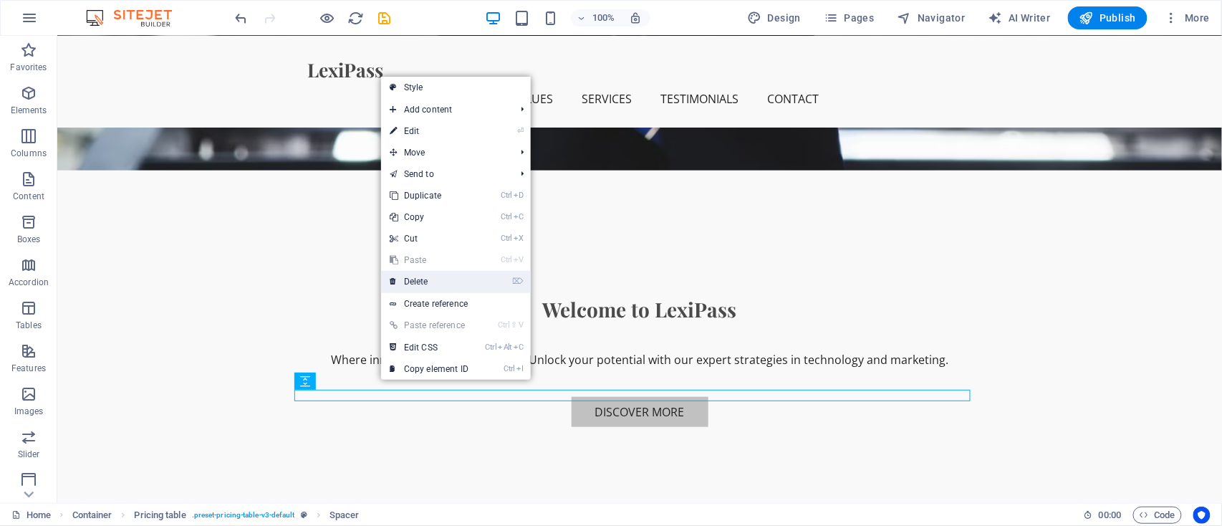
click at [441, 292] on li "⌦ Delete" at bounding box center [456, 282] width 150 height 22
click at [441, 283] on link "⌦ Delete" at bounding box center [429, 281] width 96 height 21
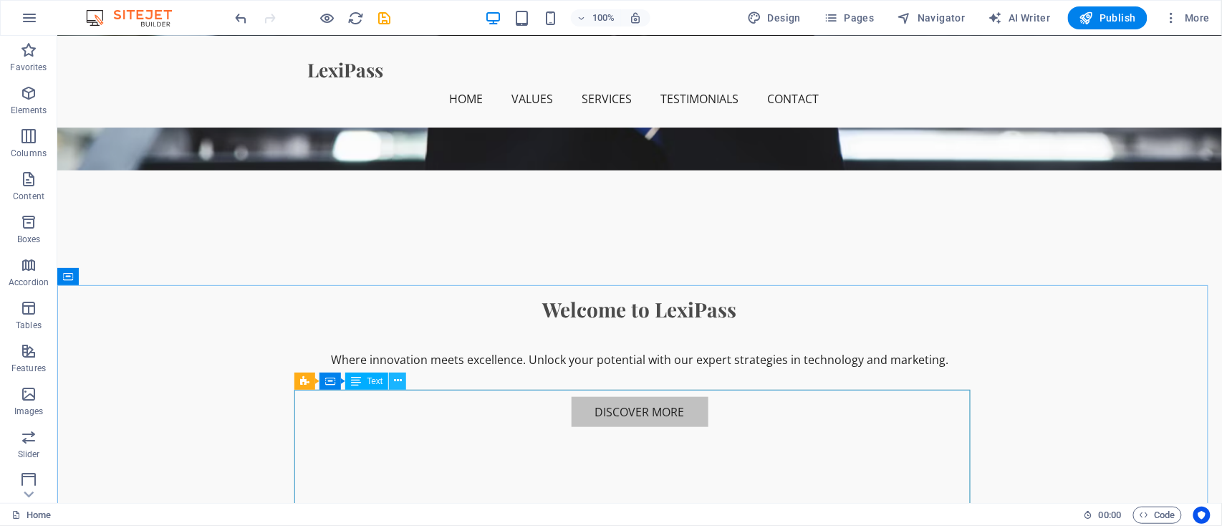
click at [395, 378] on icon at bounding box center [398, 380] width 8 height 15
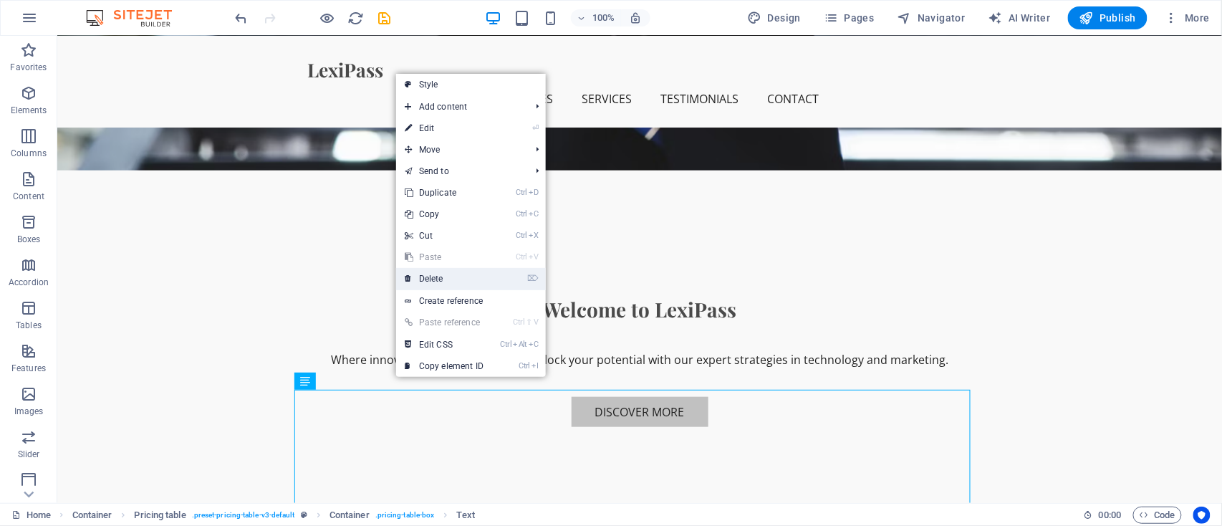
click at [439, 280] on link "⌦ Delete" at bounding box center [444, 278] width 96 height 21
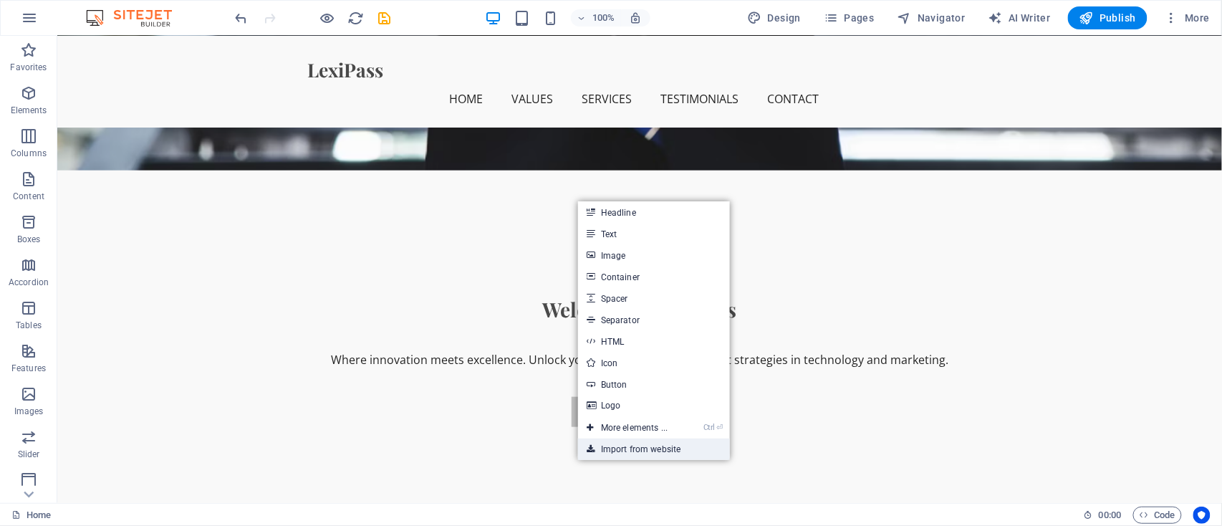
click at [649, 443] on link "Import from website" at bounding box center [654, 448] width 152 height 21
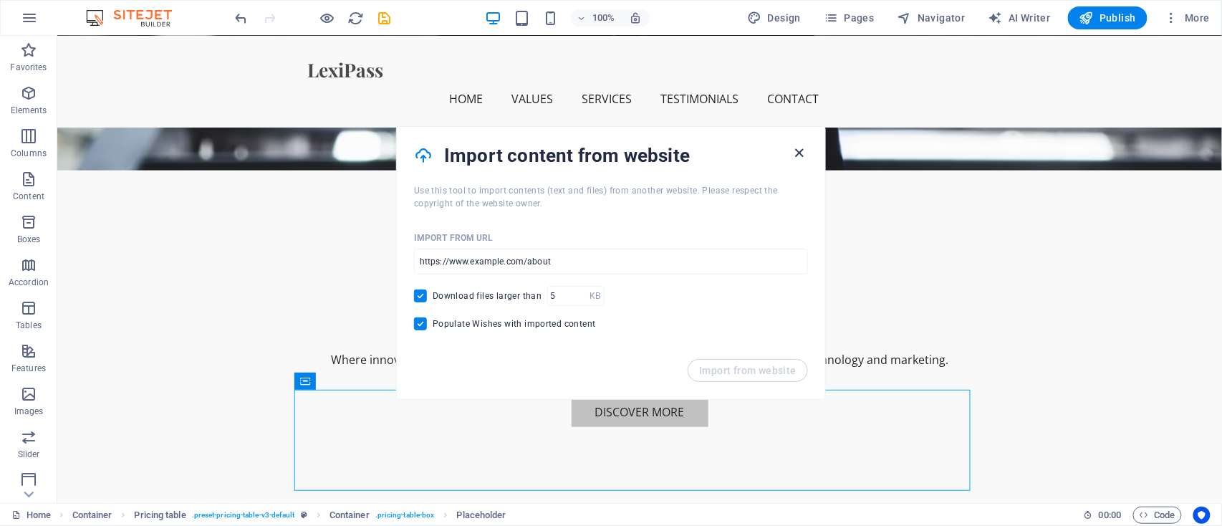
click at [805, 148] on icon "button" at bounding box center [799, 153] width 16 height 16
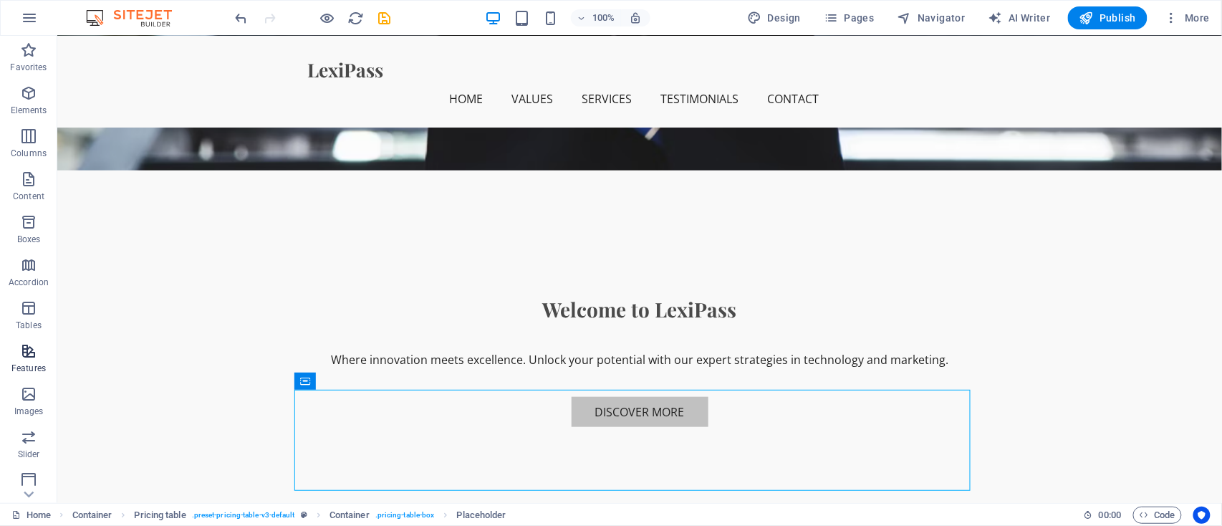
click at [33, 373] on p "Features" at bounding box center [28, 367] width 34 height 11
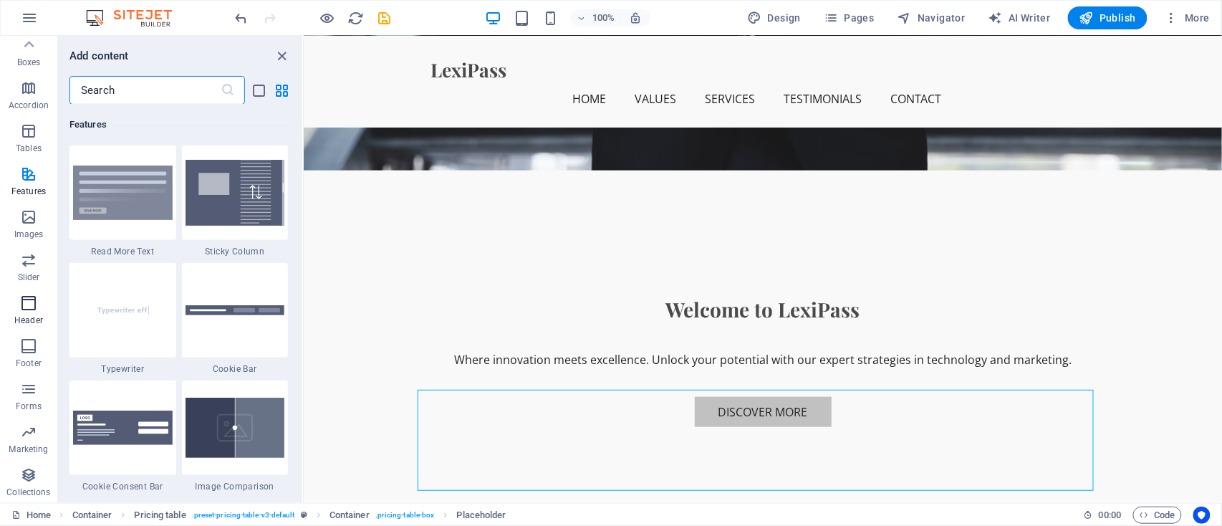
scroll to position [0, 0]
click at [123, 92] on input "text" at bounding box center [144, 90] width 151 height 29
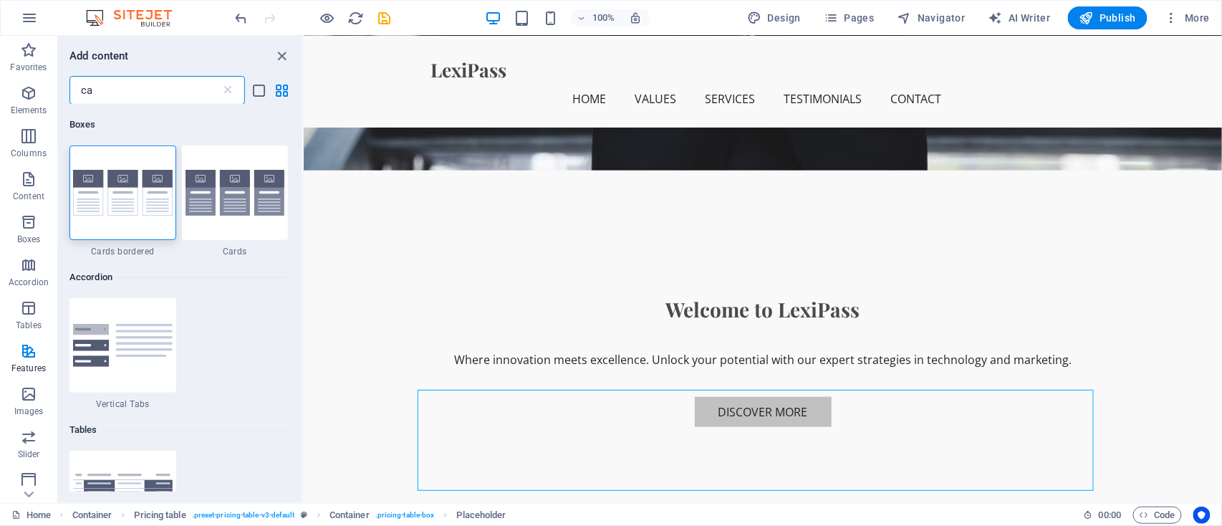
type input "c"
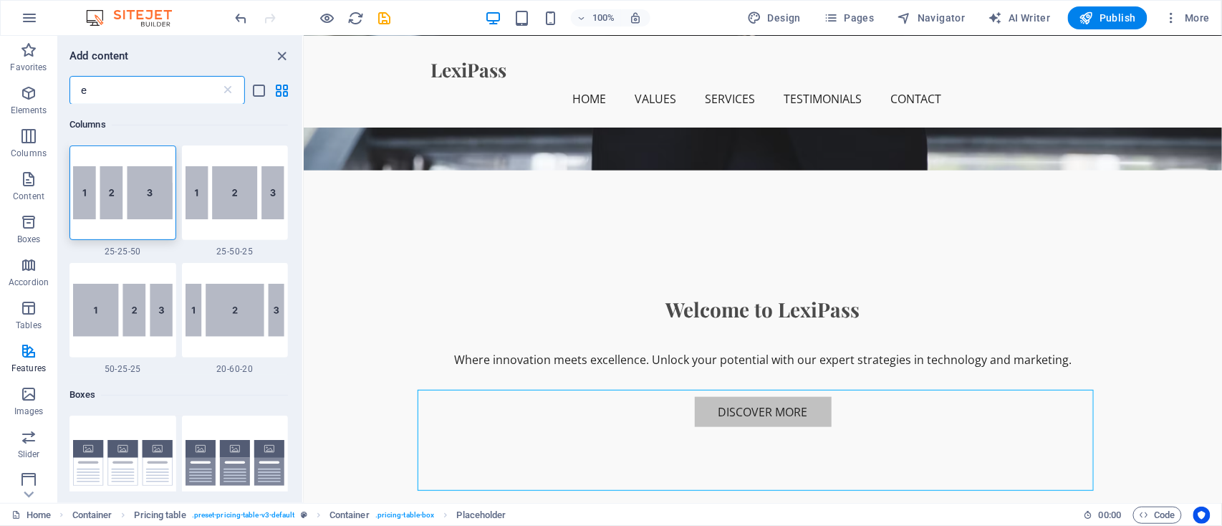
type input "e"
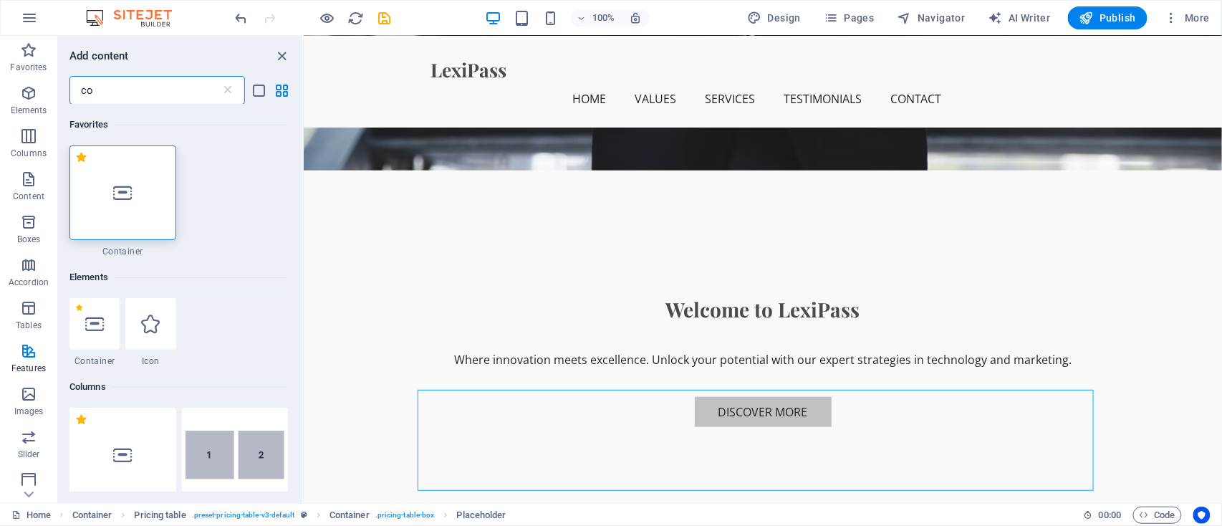
type input "c"
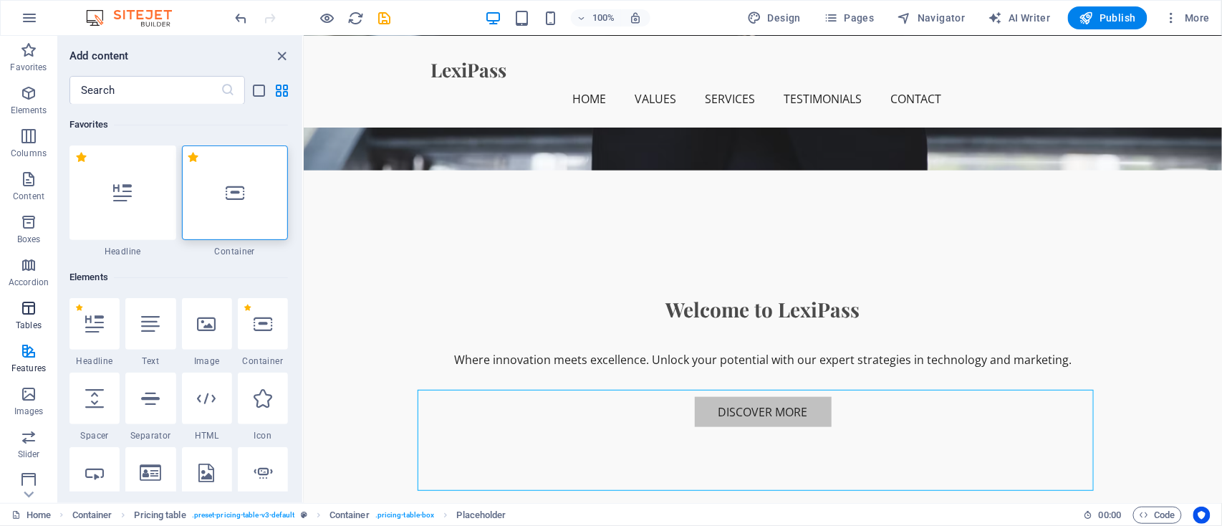
click at [46, 318] on span "Tables" at bounding box center [28, 316] width 57 height 34
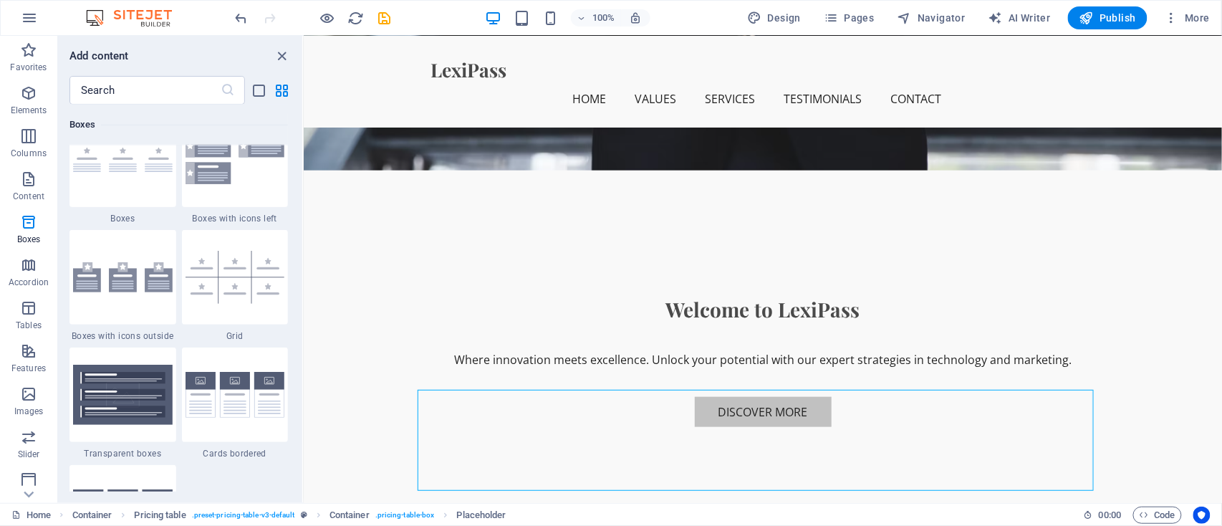
scroll to position [3815, 0]
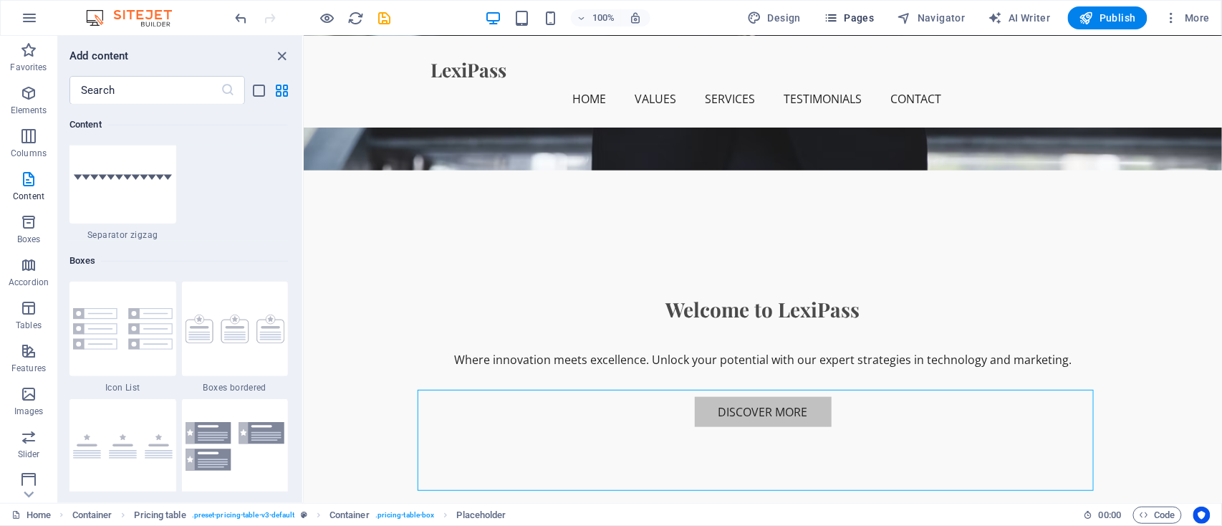
click at [868, 24] on span "Pages" at bounding box center [849, 18] width 50 height 14
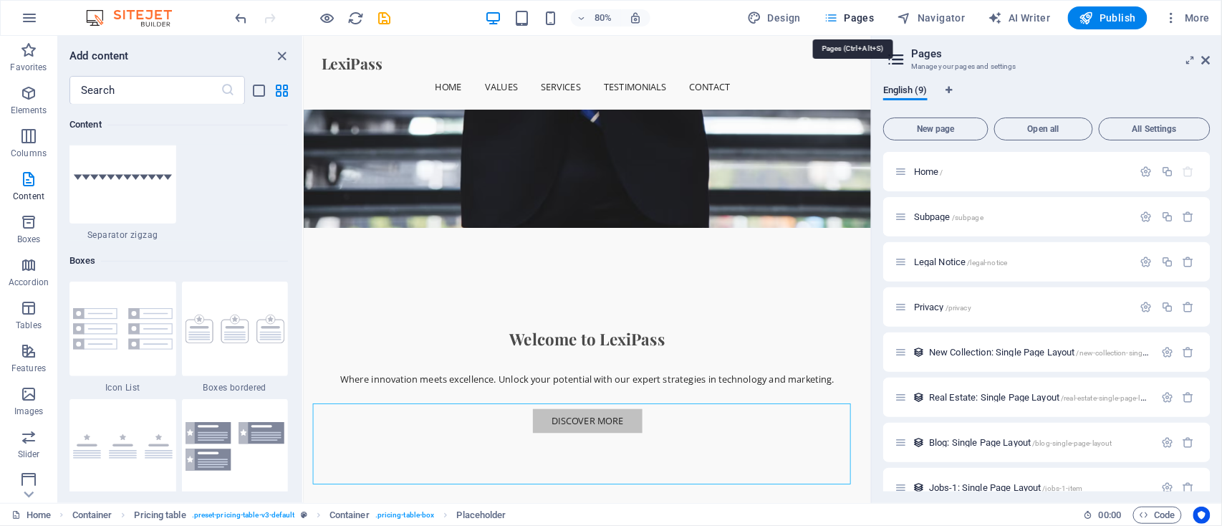
click at [868, 24] on span "Pages" at bounding box center [849, 18] width 50 height 14
click at [34, 479] on icon "button" at bounding box center [28, 474] width 17 height 17
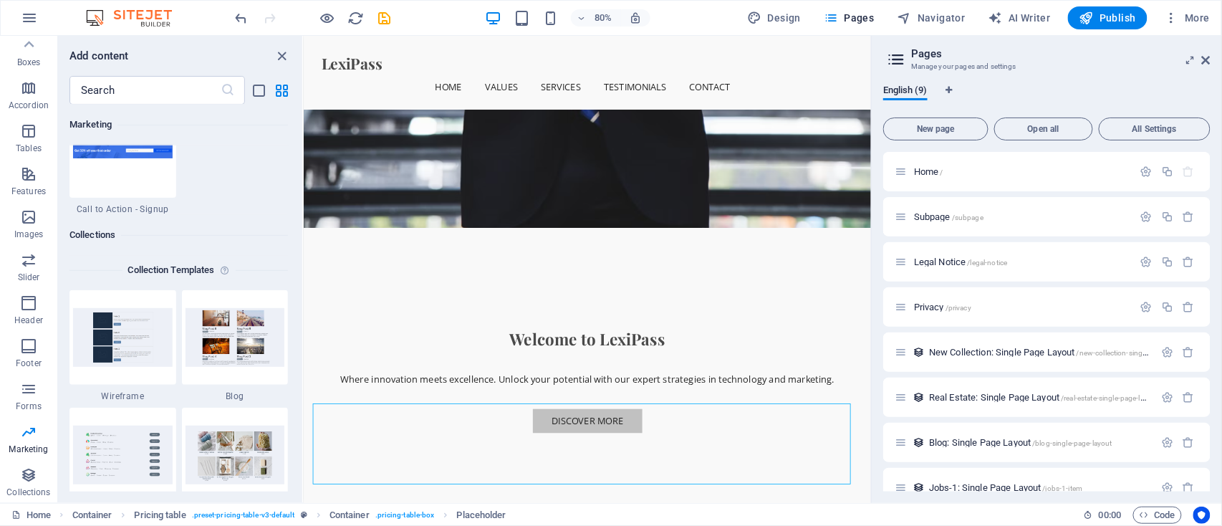
scroll to position [12580, 0]
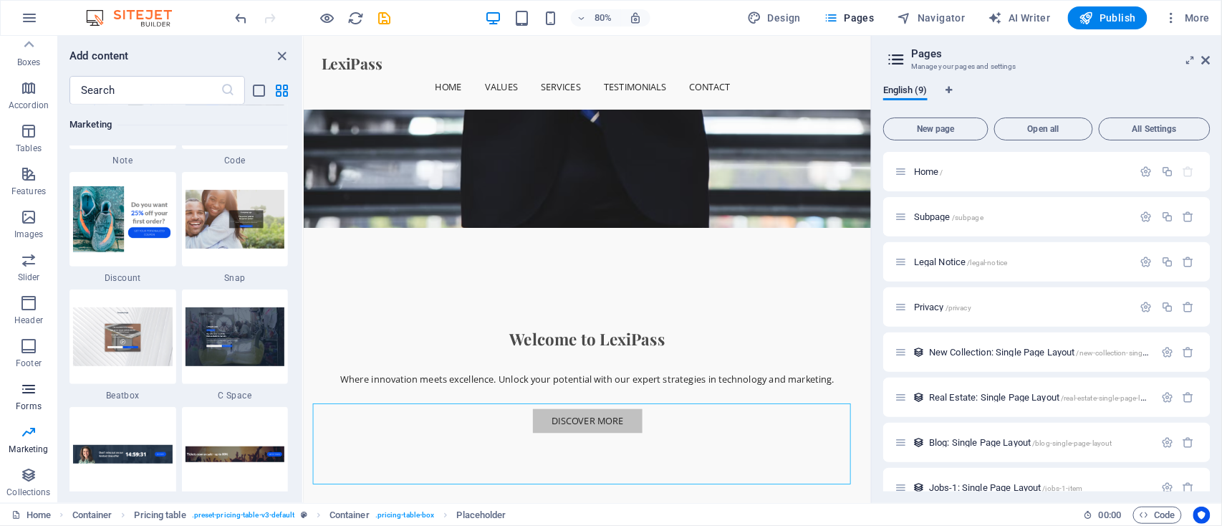
click at [19, 397] on span "Forms" at bounding box center [28, 397] width 57 height 34
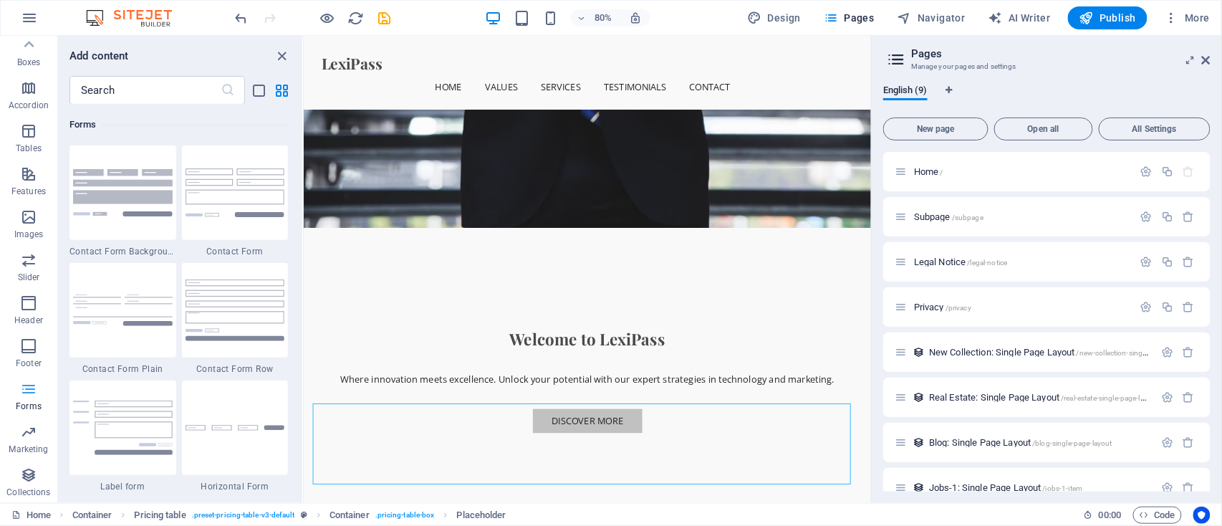
scroll to position [10457, 0]
click at [27, 338] on icon "button" at bounding box center [28, 345] width 17 height 17
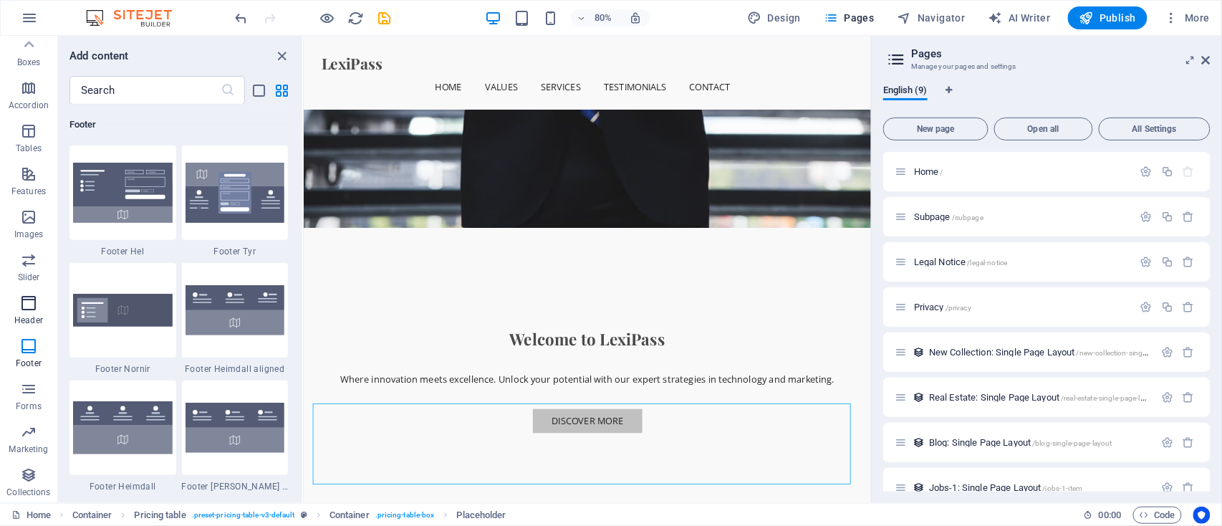
click at [26, 304] on icon "button" at bounding box center [28, 302] width 17 height 17
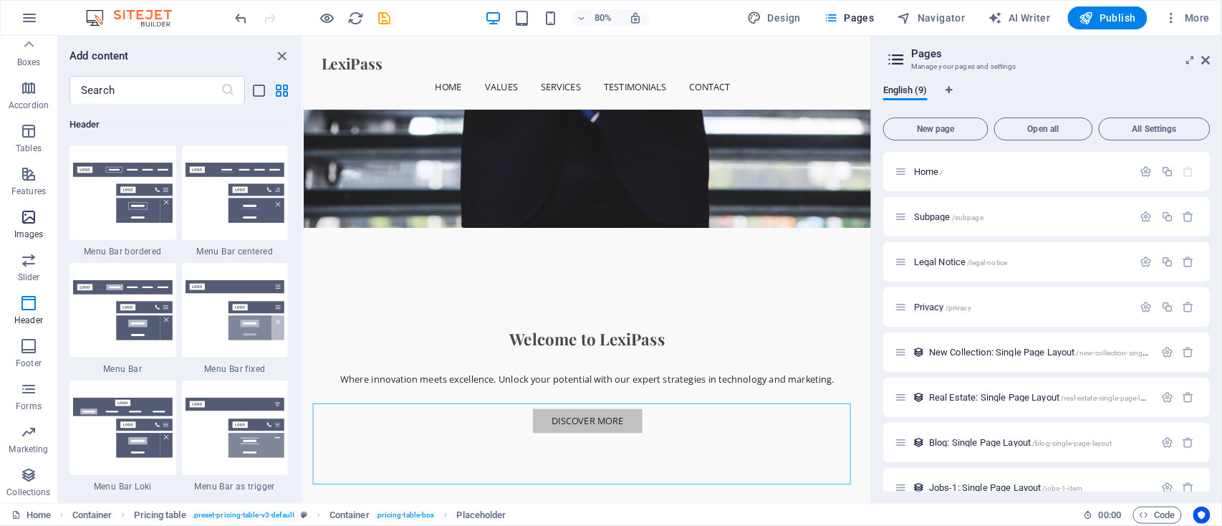
scroll to position [0, 0]
click at [24, 180] on icon "button" at bounding box center [28, 178] width 17 height 17
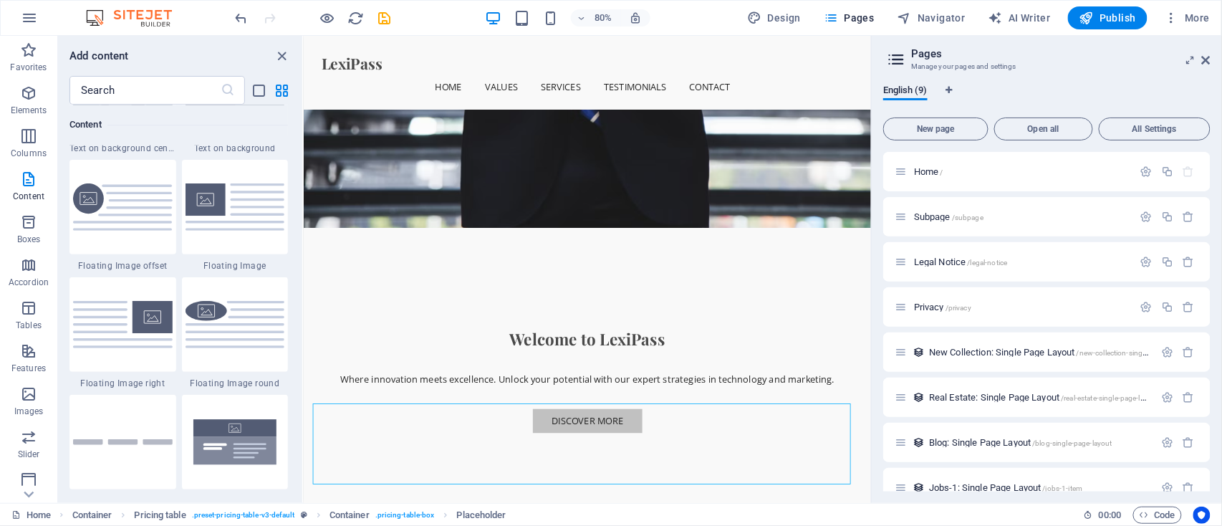
scroll to position [3366, 0]
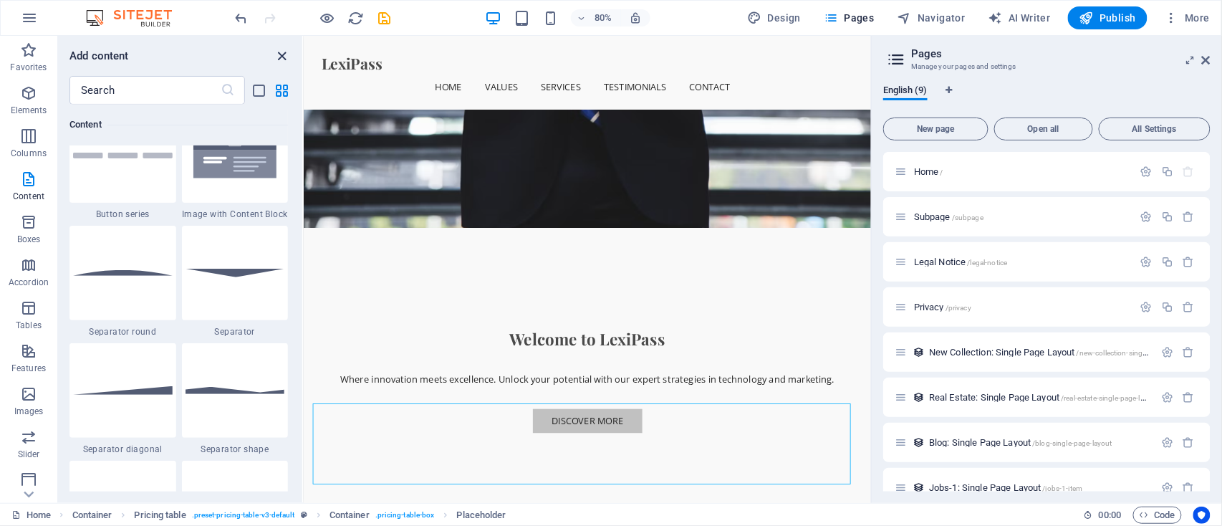
click at [284, 52] on icon "close panel" at bounding box center [282, 56] width 16 height 16
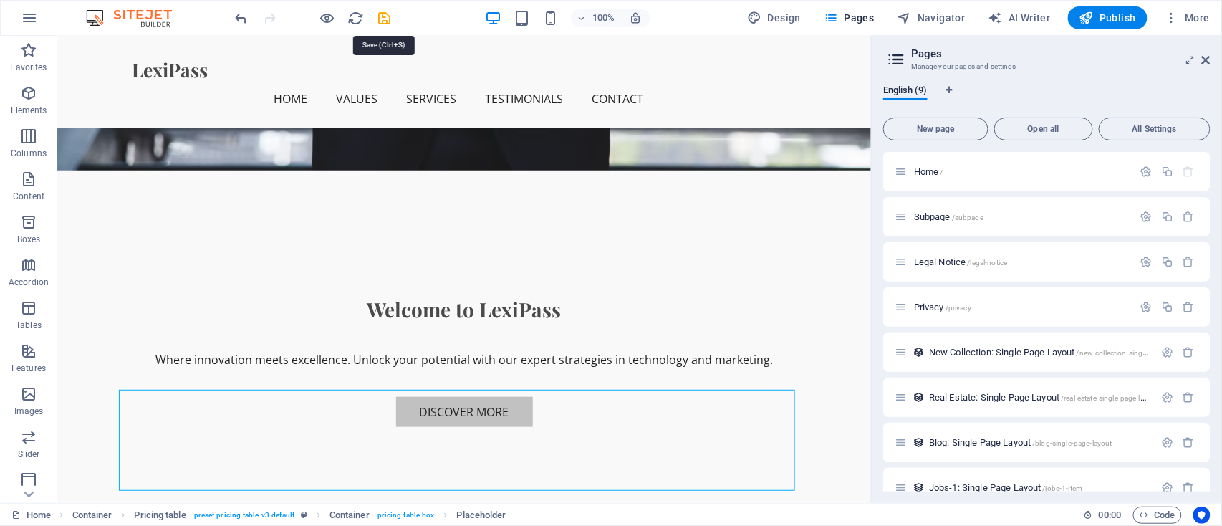
click at [387, 21] on icon "save" at bounding box center [385, 18] width 16 height 16
checkbox input "false"
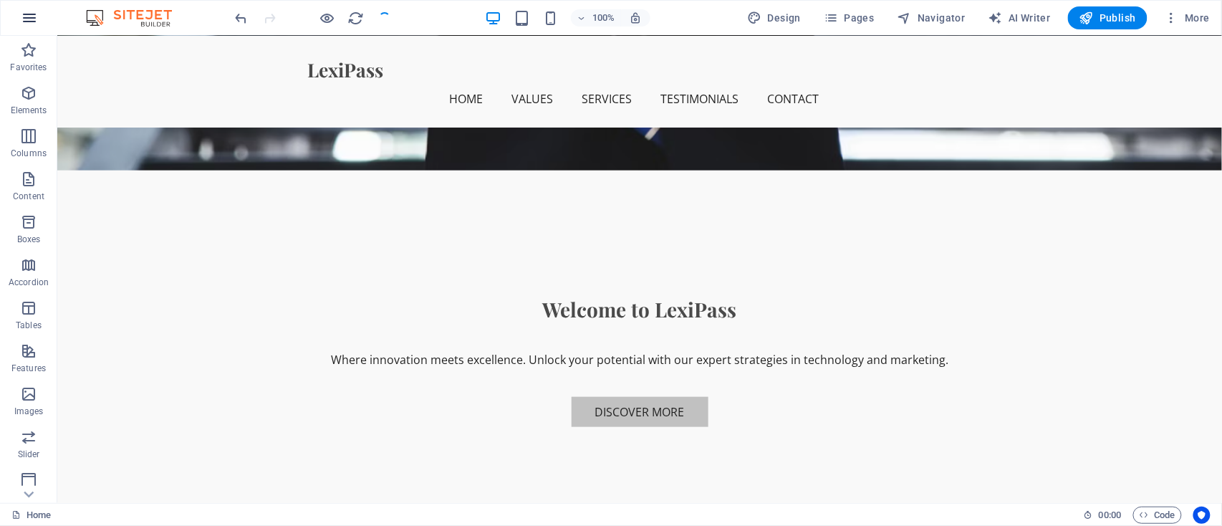
click at [19, 25] on button "button" at bounding box center [29, 18] width 34 height 34
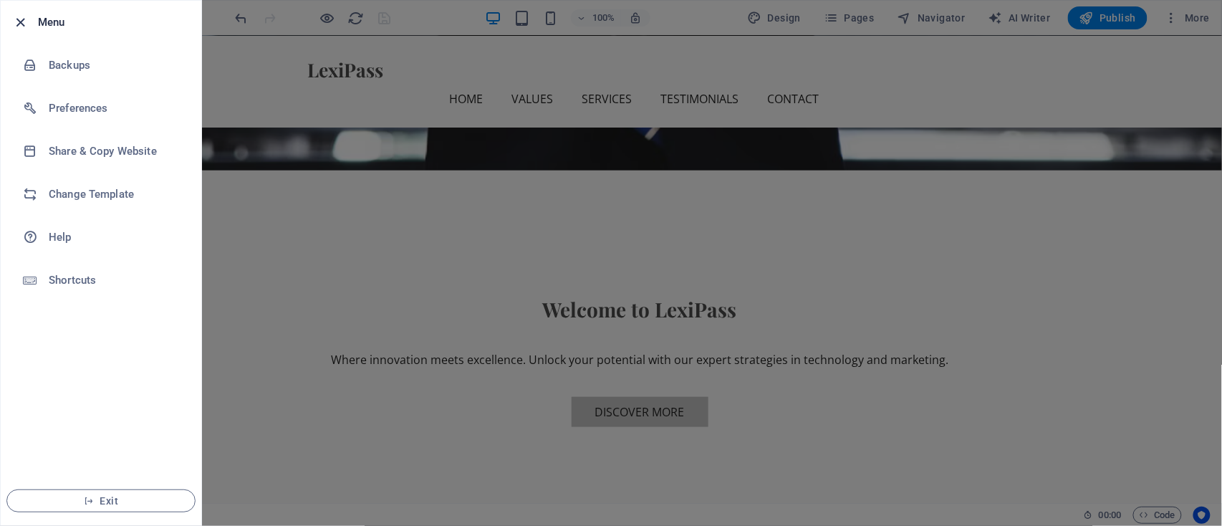
click at [19, 25] on icon "button" at bounding box center [21, 22] width 16 height 16
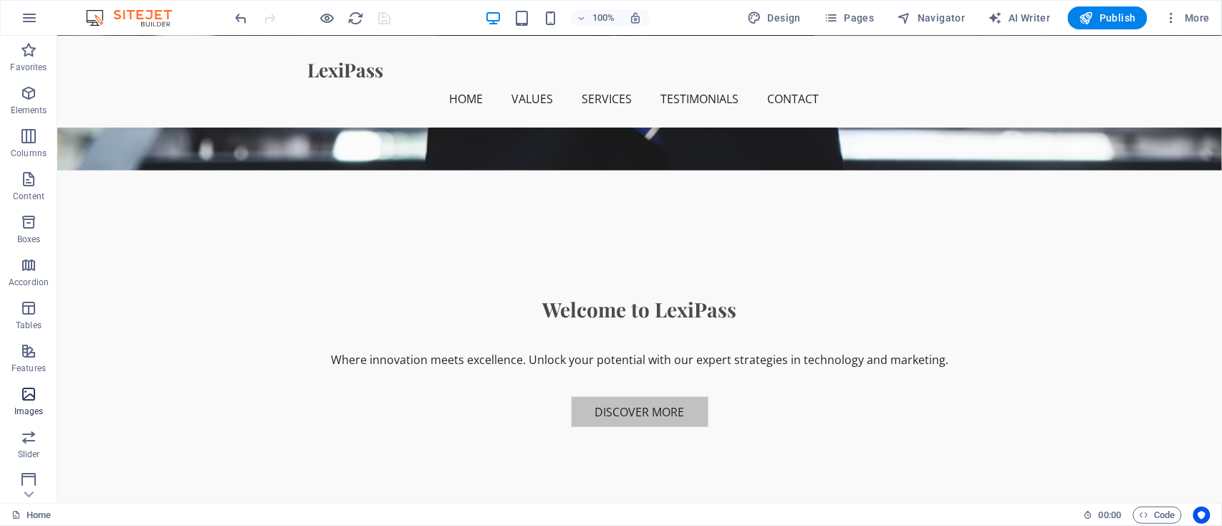
scroll to position [177, 0]
